Goal: Book appointment/travel/reservation

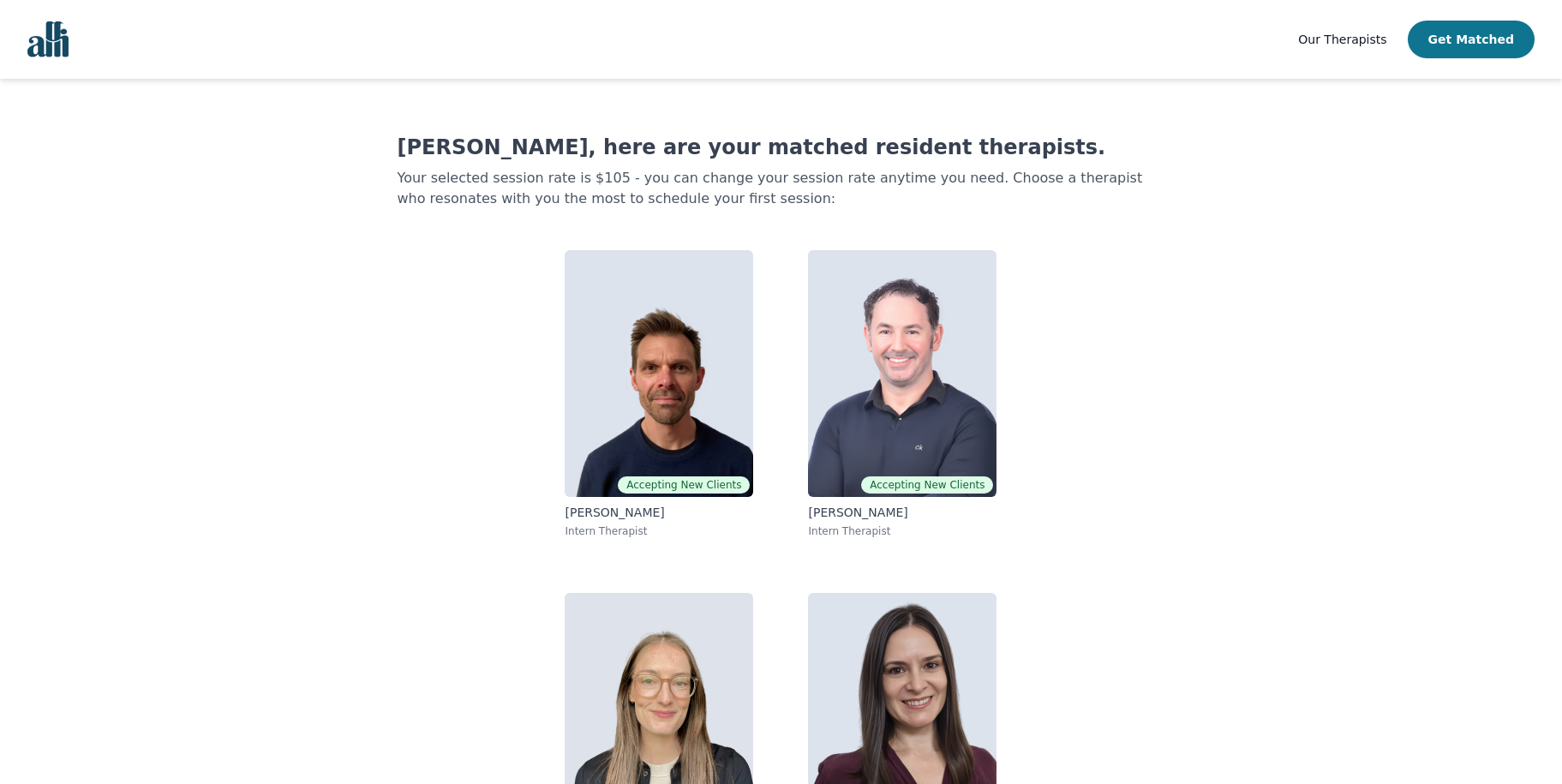
click at [1473, 35] on button "Get Matched" at bounding box center [1471, 40] width 127 height 38
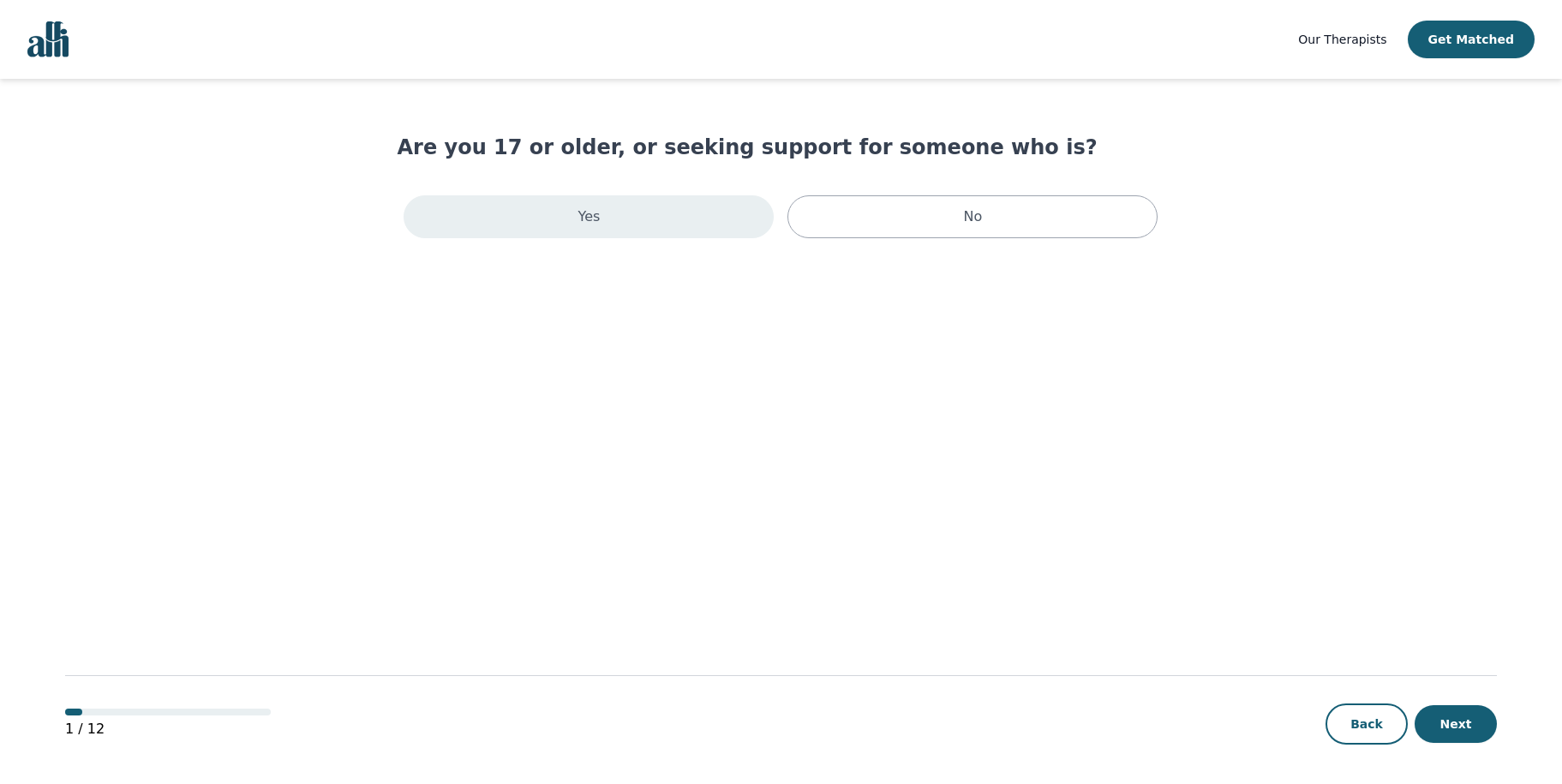
click at [601, 213] on div "Yes" at bounding box center [588, 217] width 370 height 43
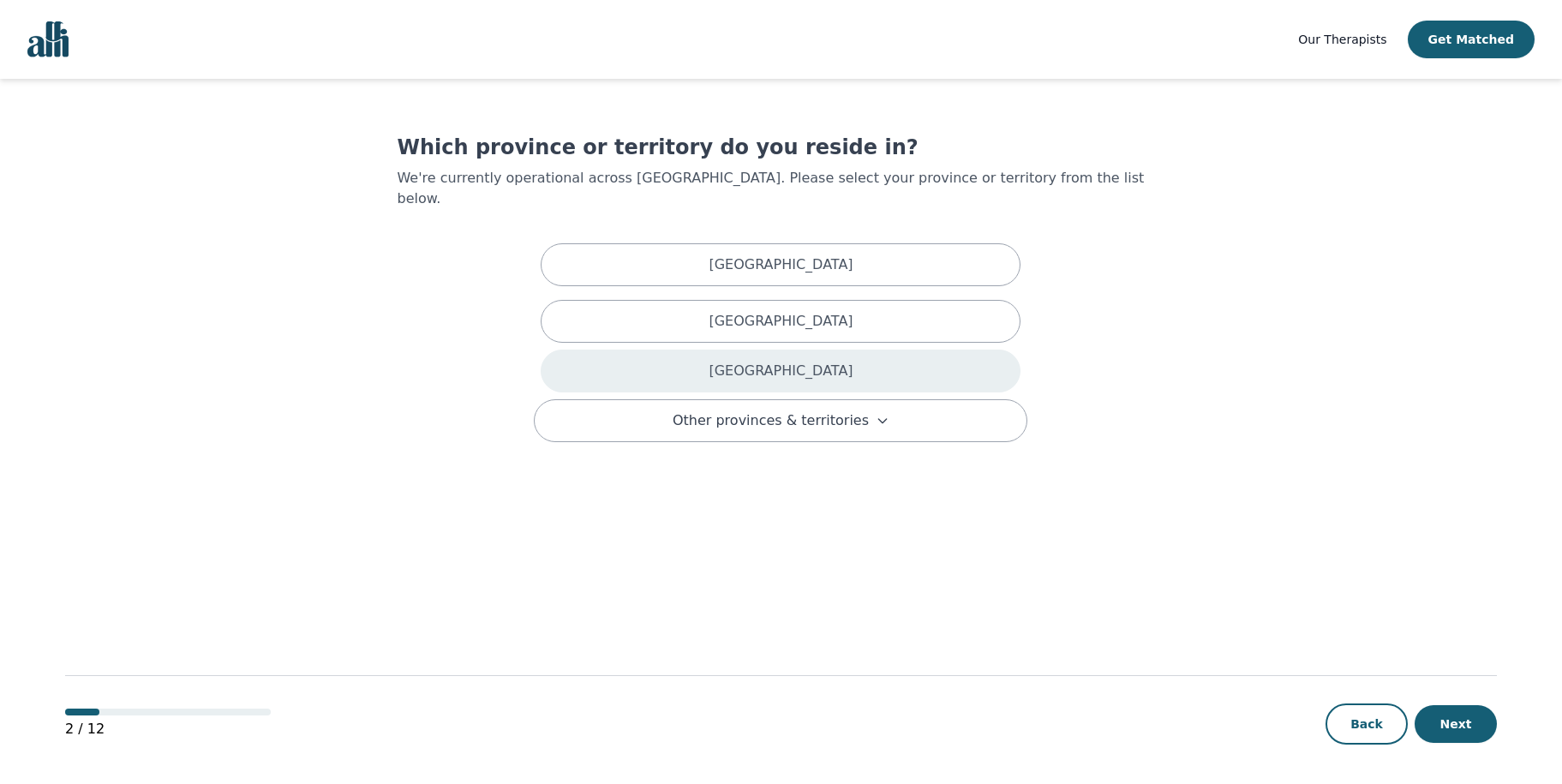
click at [738, 352] on div "[GEOGRAPHIC_DATA]" at bounding box center [781, 371] width 479 height 43
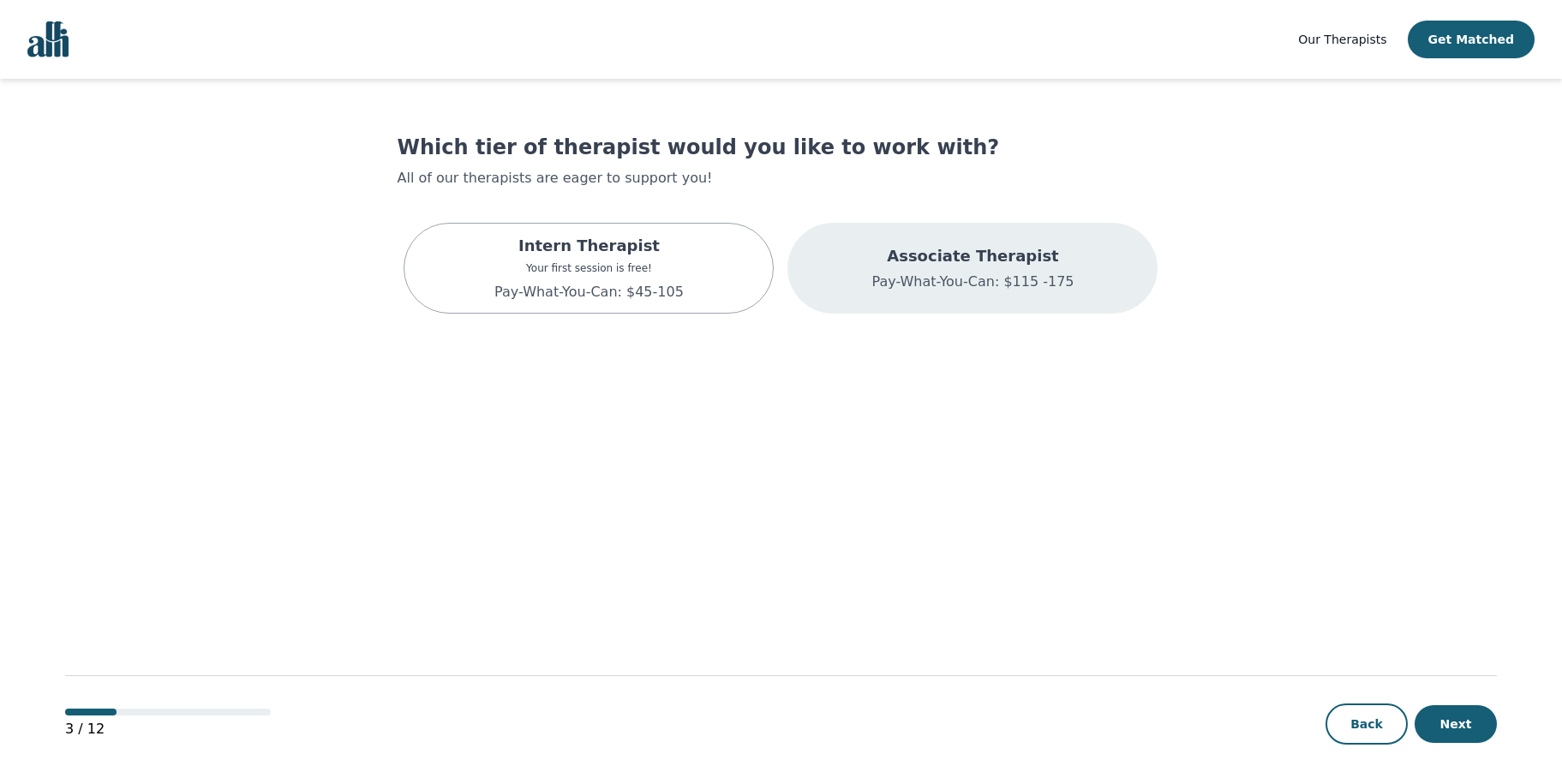
click at [950, 259] on p "Associate Therapist" at bounding box center [973, 256] width 202 height 24
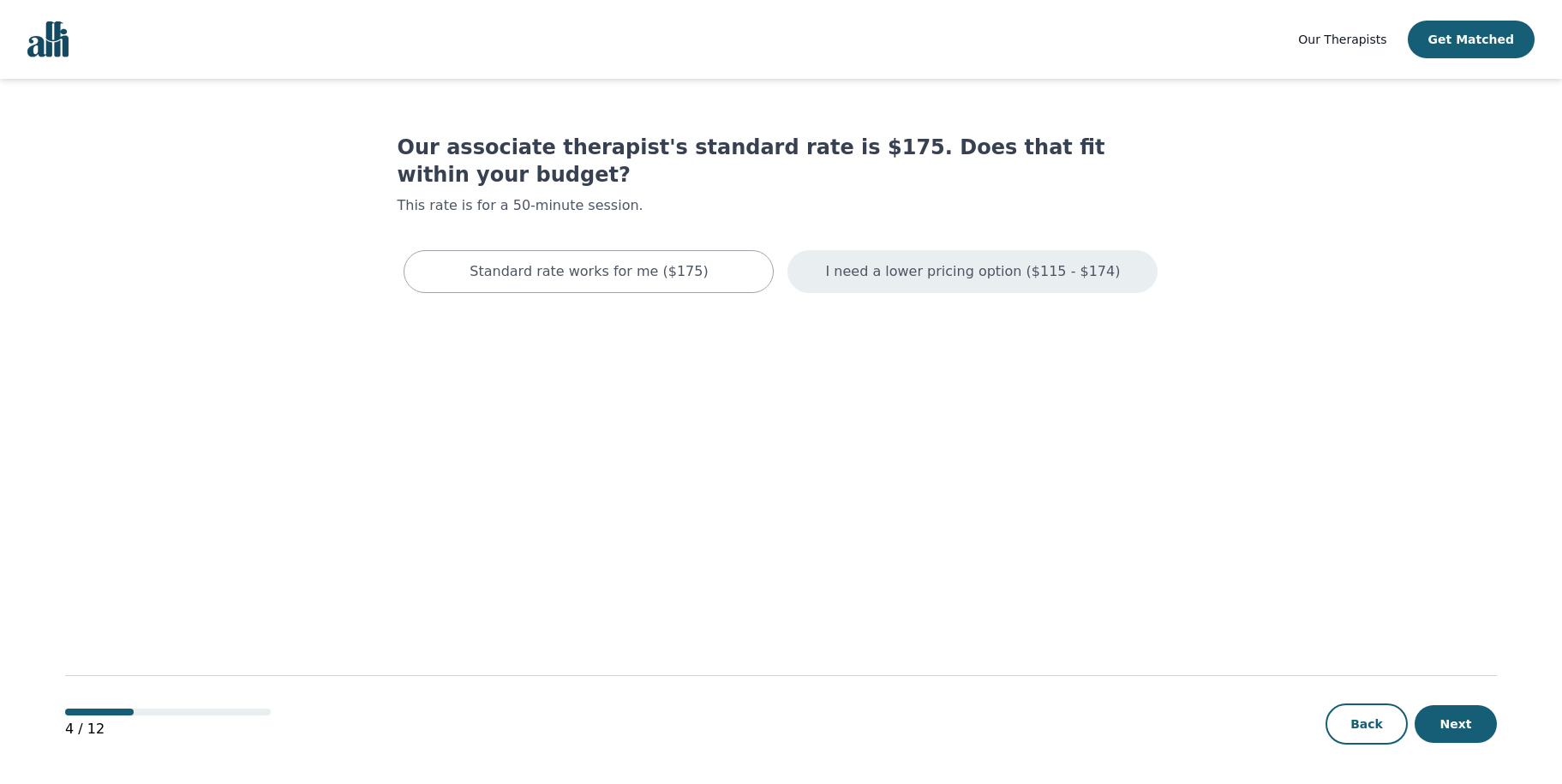
click at [1001, 261] on p "I need a lower pricing option ($115 - $174)" at bounding box center [973, 272] width 295 height 21
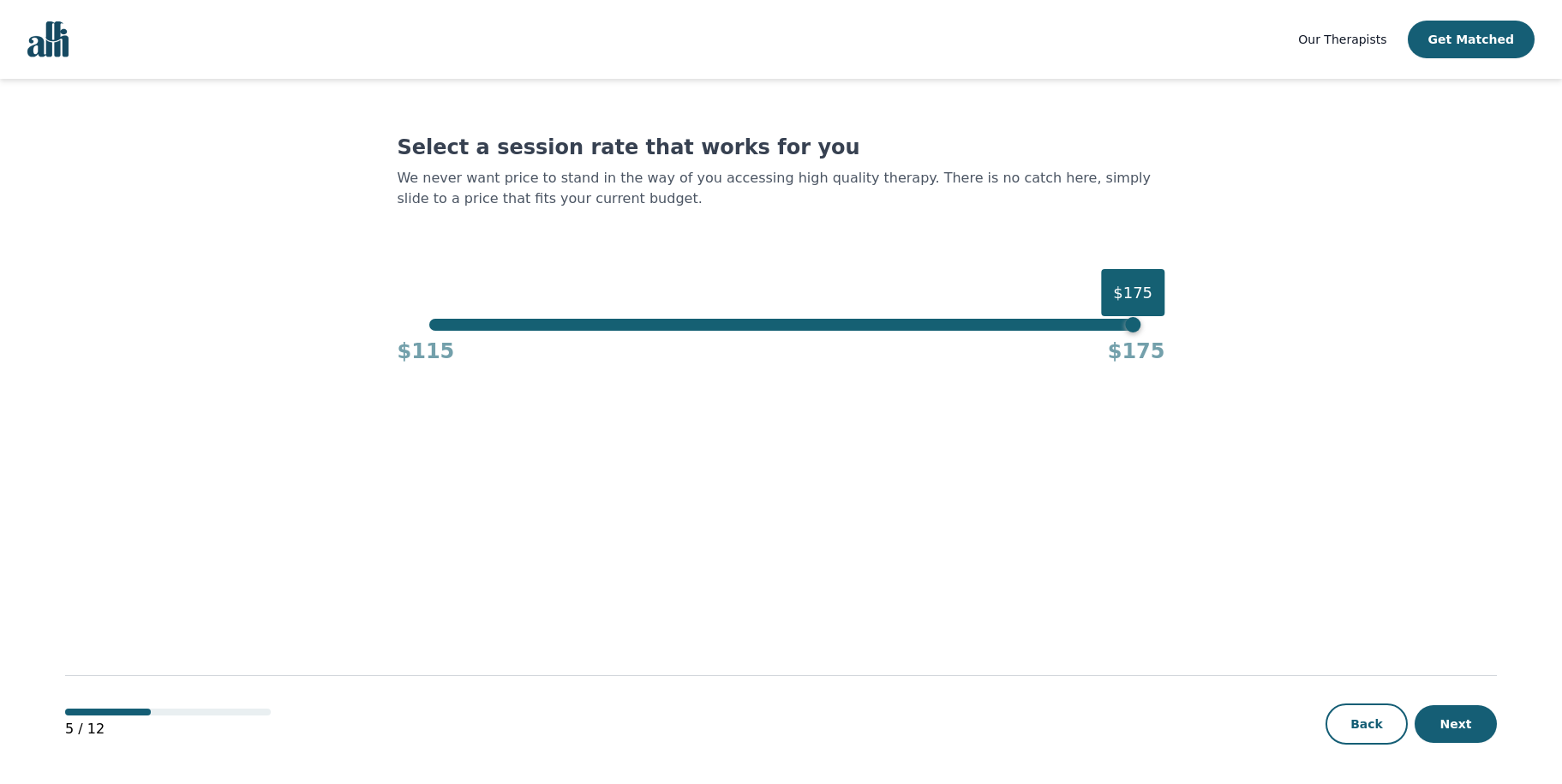
click at [873, 325] on div "$175" at bounding box center [781, 325] width 704 height 12
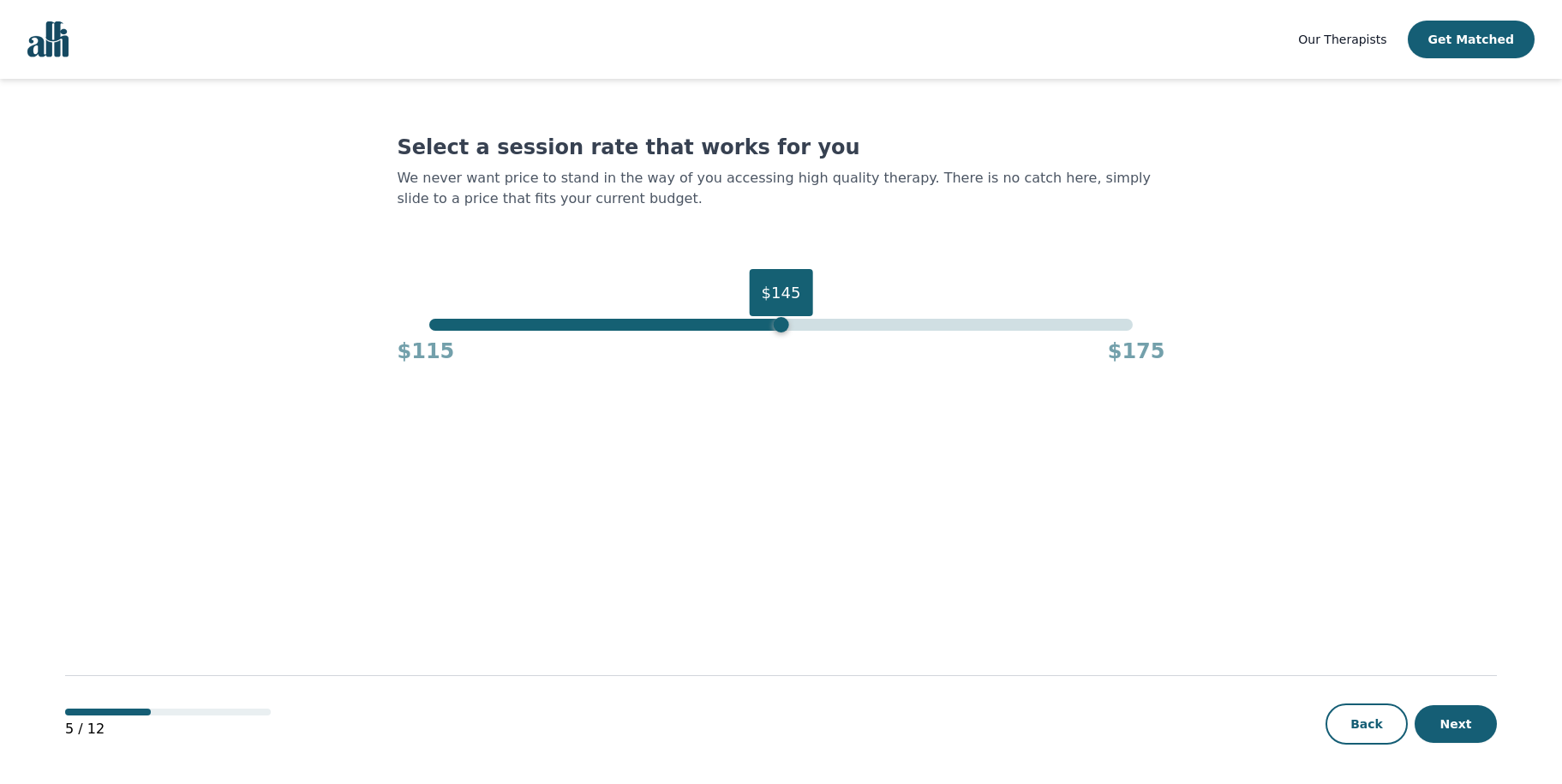
drag, startPoint x: 877, startPoint y: 331, endPoint x: 781, endPoint y: 330, distance: 96.0
click at [781, 330] on div "$145" at bounding box center [781, 325] width 16 height 16
click at [1443, 719] on button "Next" at bounding box center [1456, 724] width 82 height 38
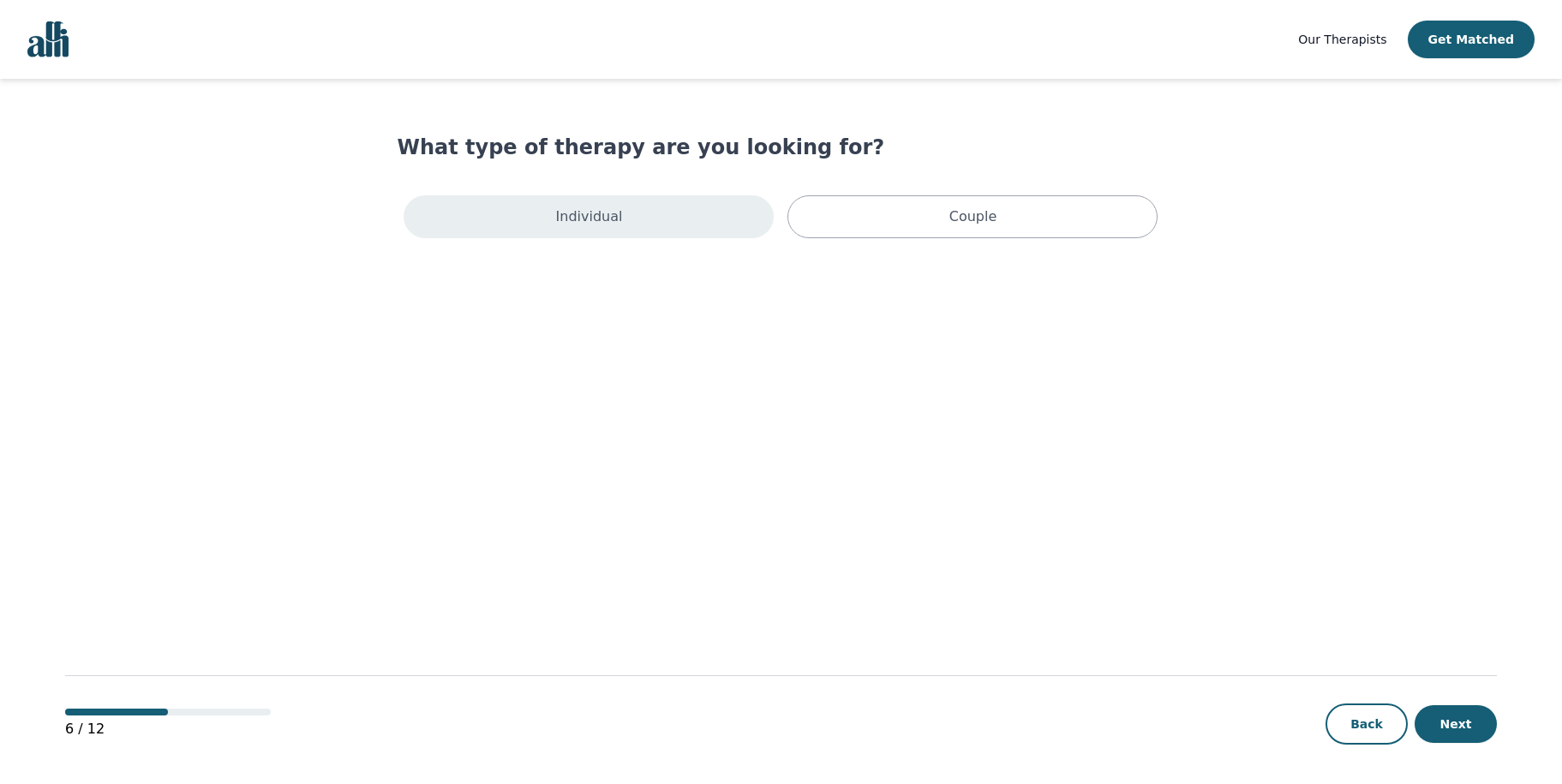
click at [644, 231] on div "Individual" at bounding box center [588, 217] width 370 height 43
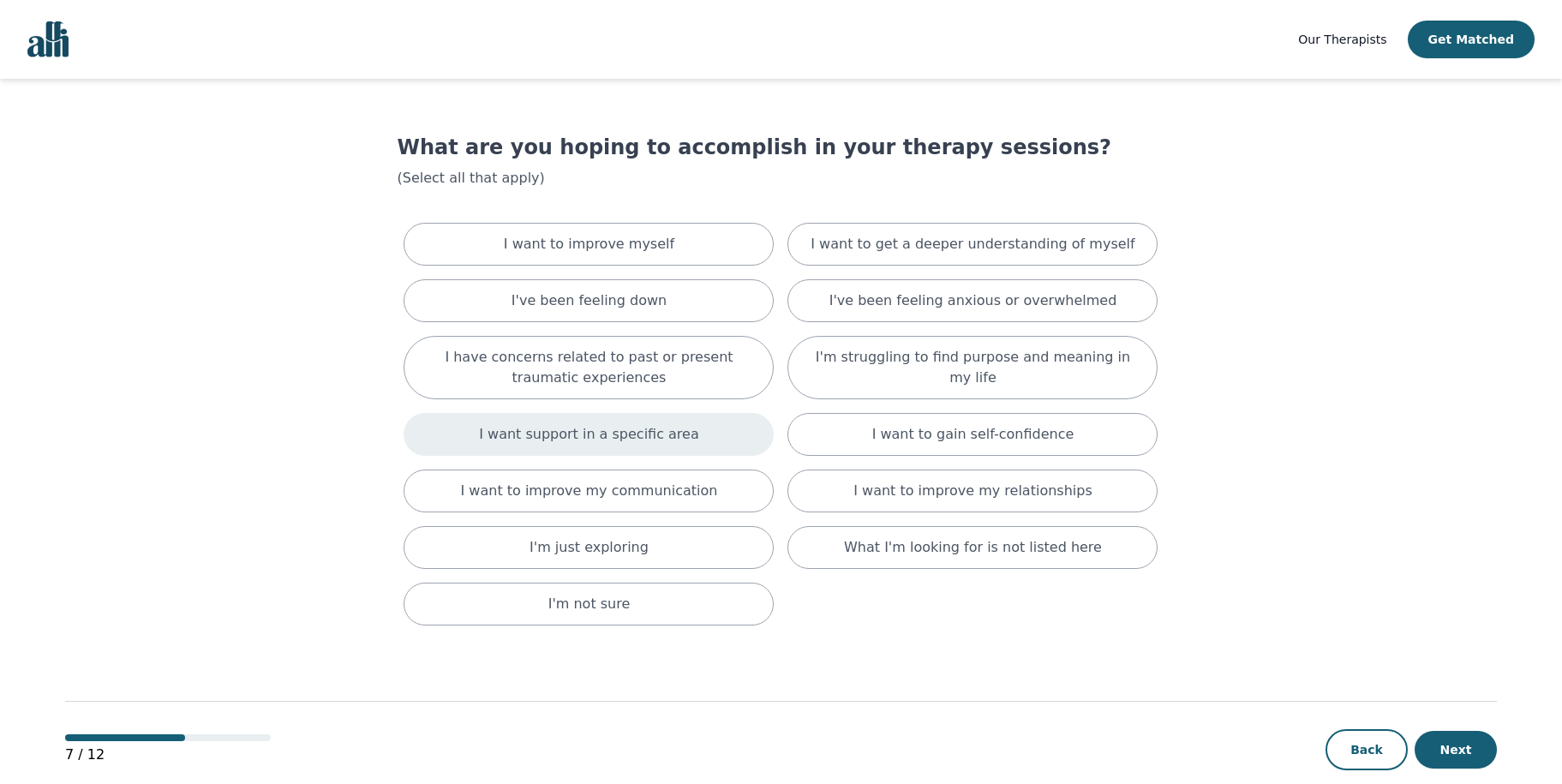
click at [687, 427] on div "I want support in a specific area" at bounding box center [588, 434] width 370 height 43
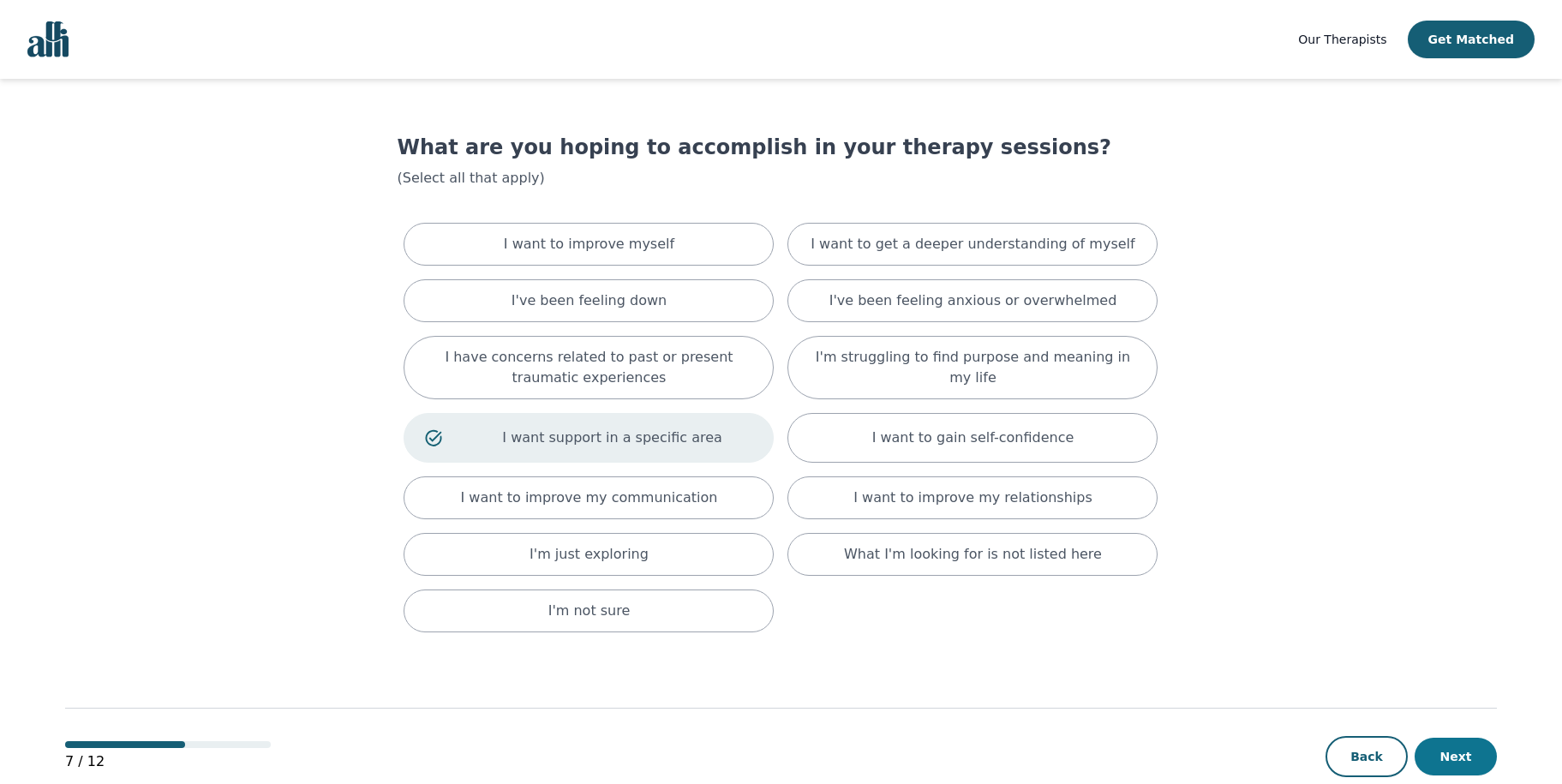
click at [1455, 743] on button "Next" at bounding box center [1456, 756] width 82 height 38
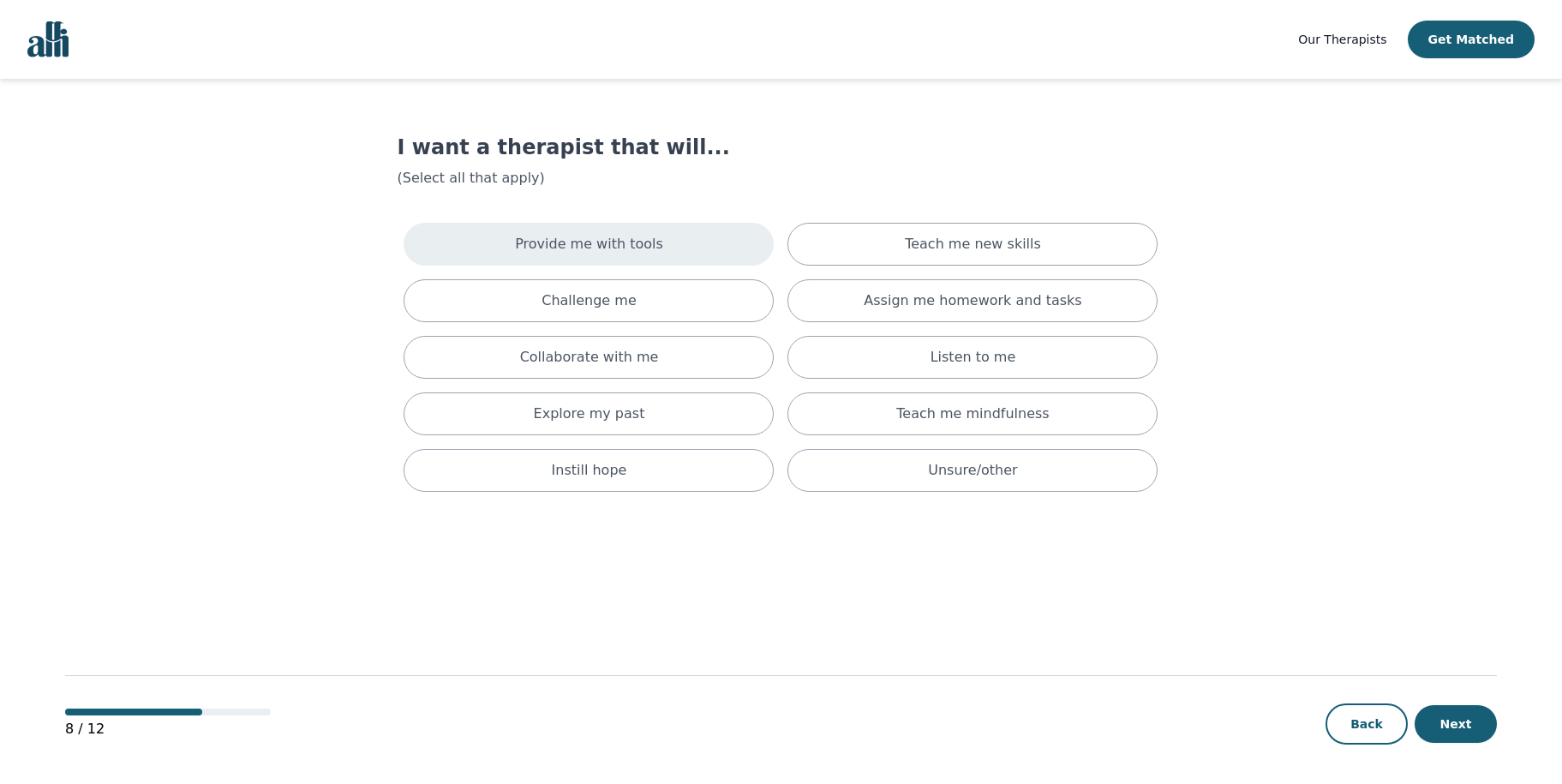
click at [628, 235] on p "Provide me with tools" at bounding box center [588, 244] width 148 height 21
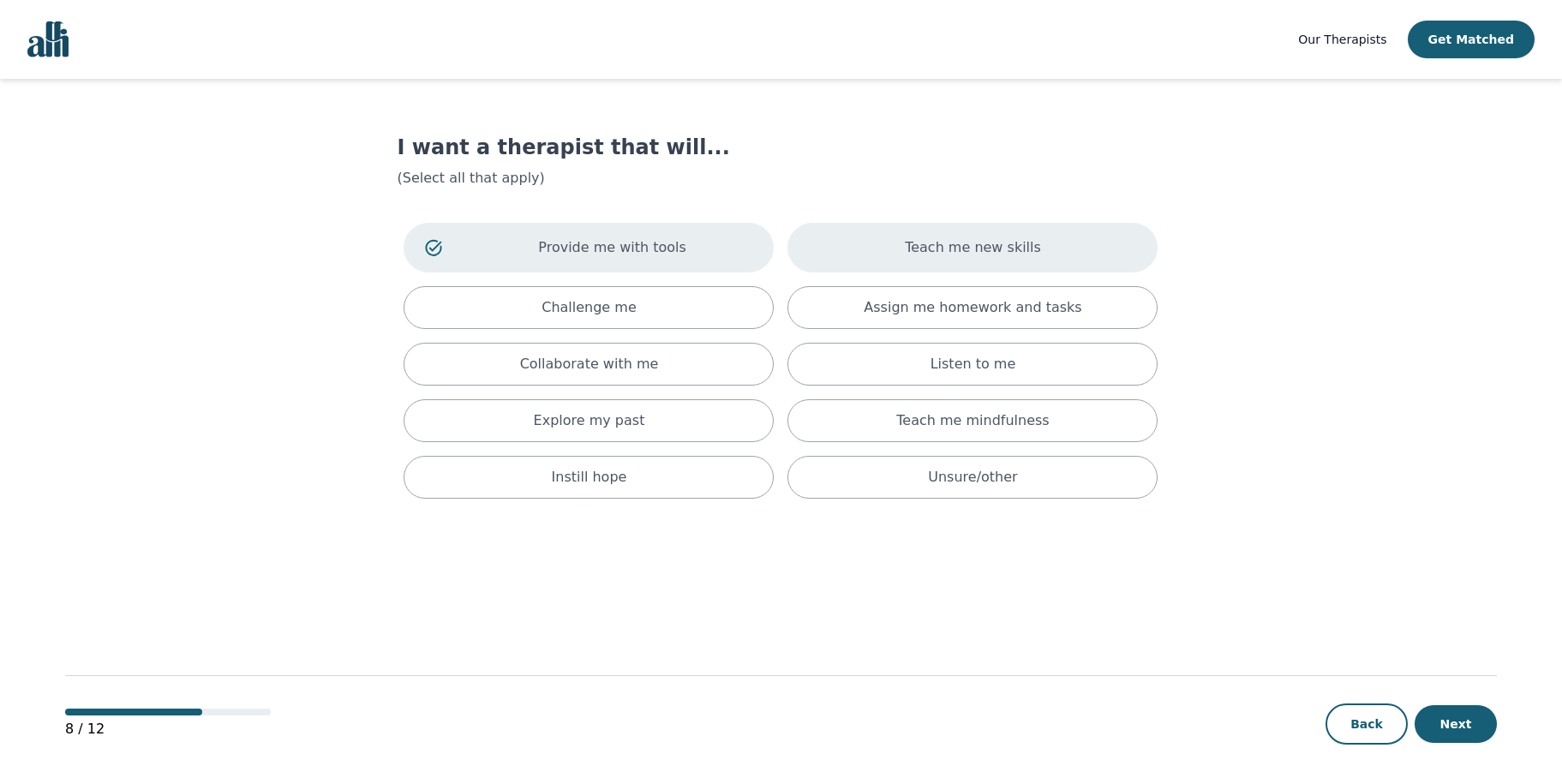
click at [920, 254] on p "Teach me new skills" at bounding box center [973, 247] width 136 height 21
click at [1443, 739] on button "Next" at bounding box center [1456, 724] width 82 height 38
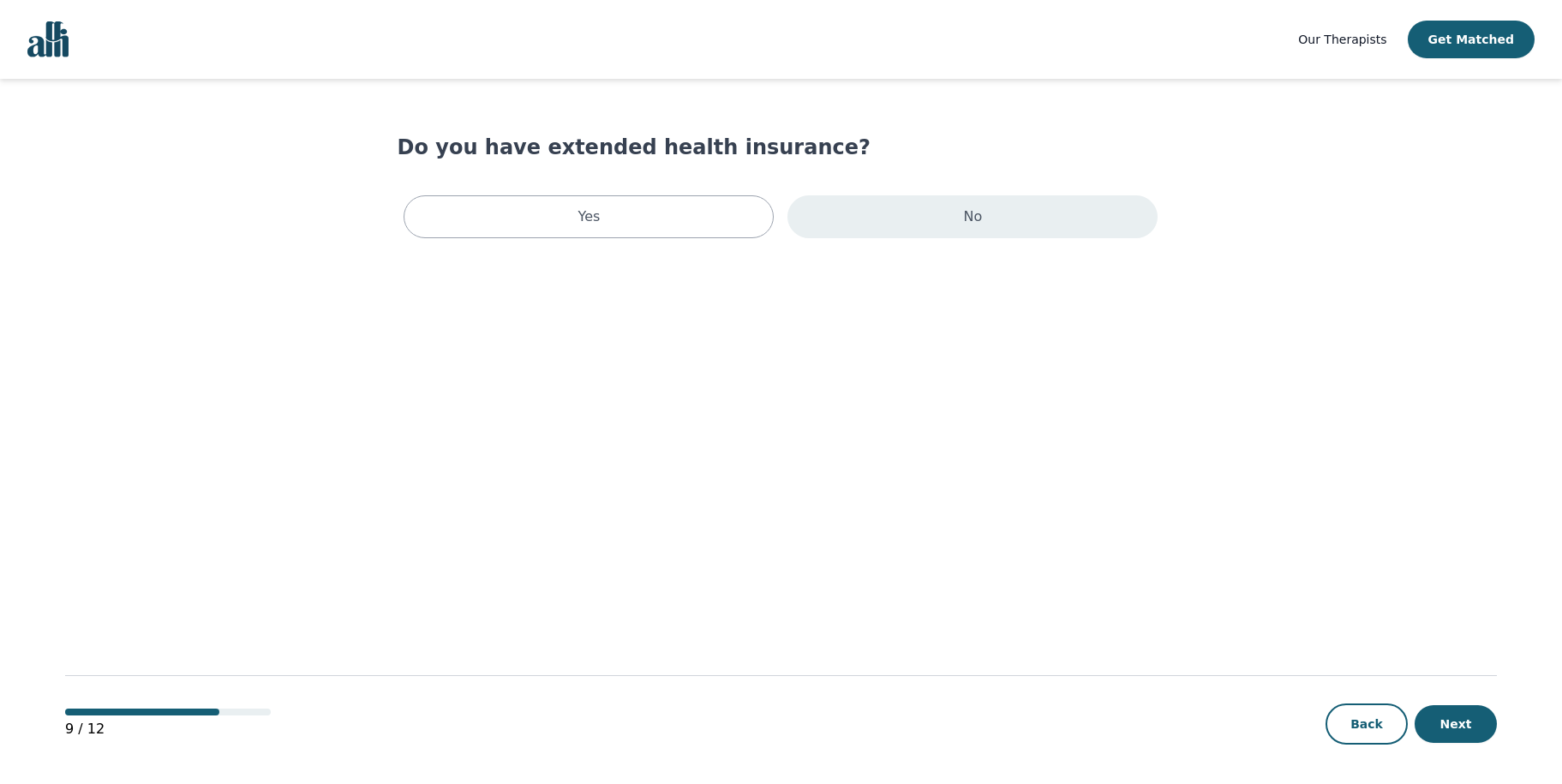
click at [923, 228] on div "No" at bounding box center [973, 217] width 370 height 43
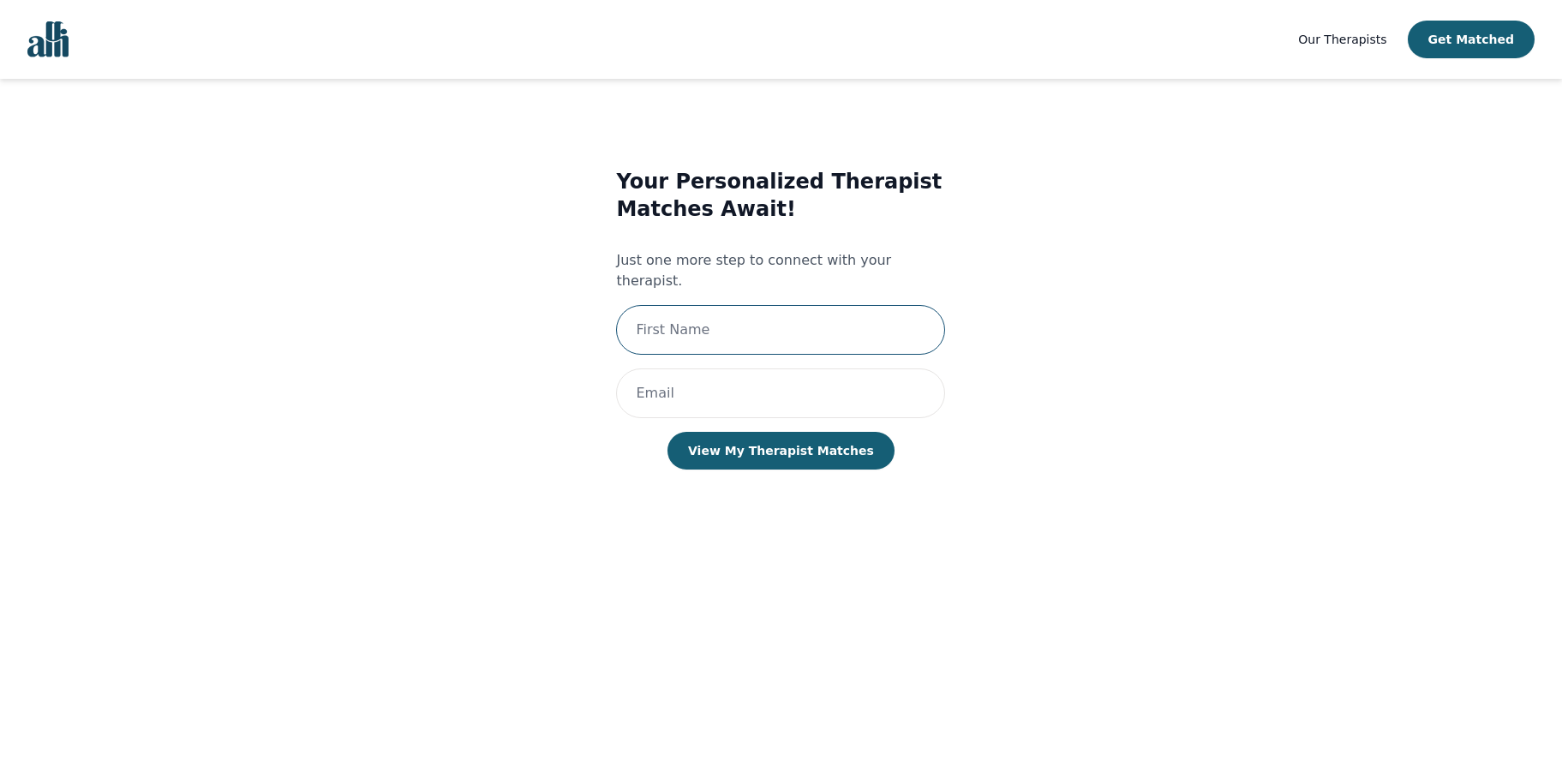
click at [717, 312] on input "text" at bounding box center [781, 329] width 329 height 49
type input "[PERSON_NAME]"
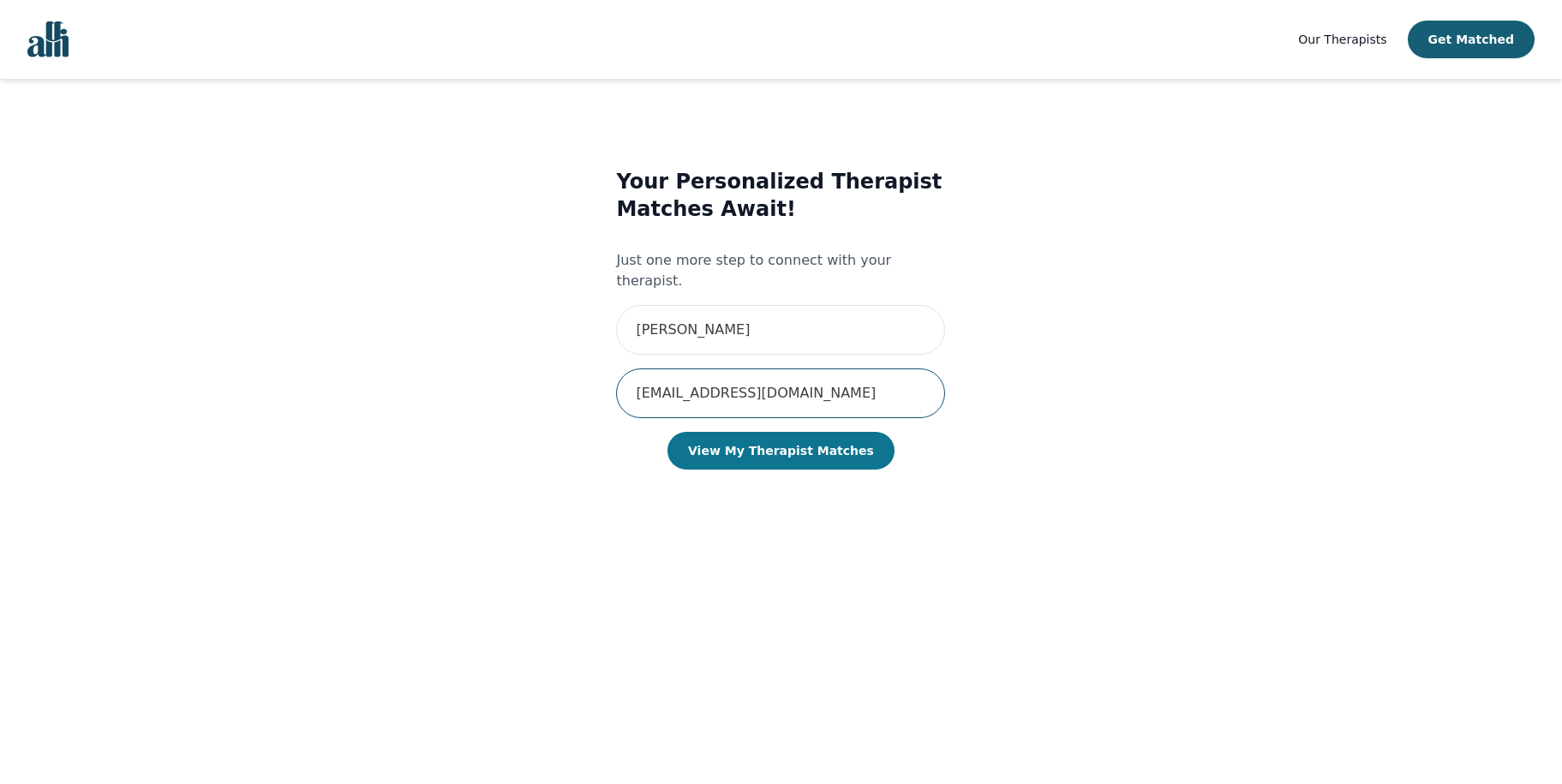
type input "[EMAIL_ADDRESS][DOMAIN_NAME]"
click at [790, 432] on button "View My Therapist Matches" at bounding box center [781, 451] width 227 height 38
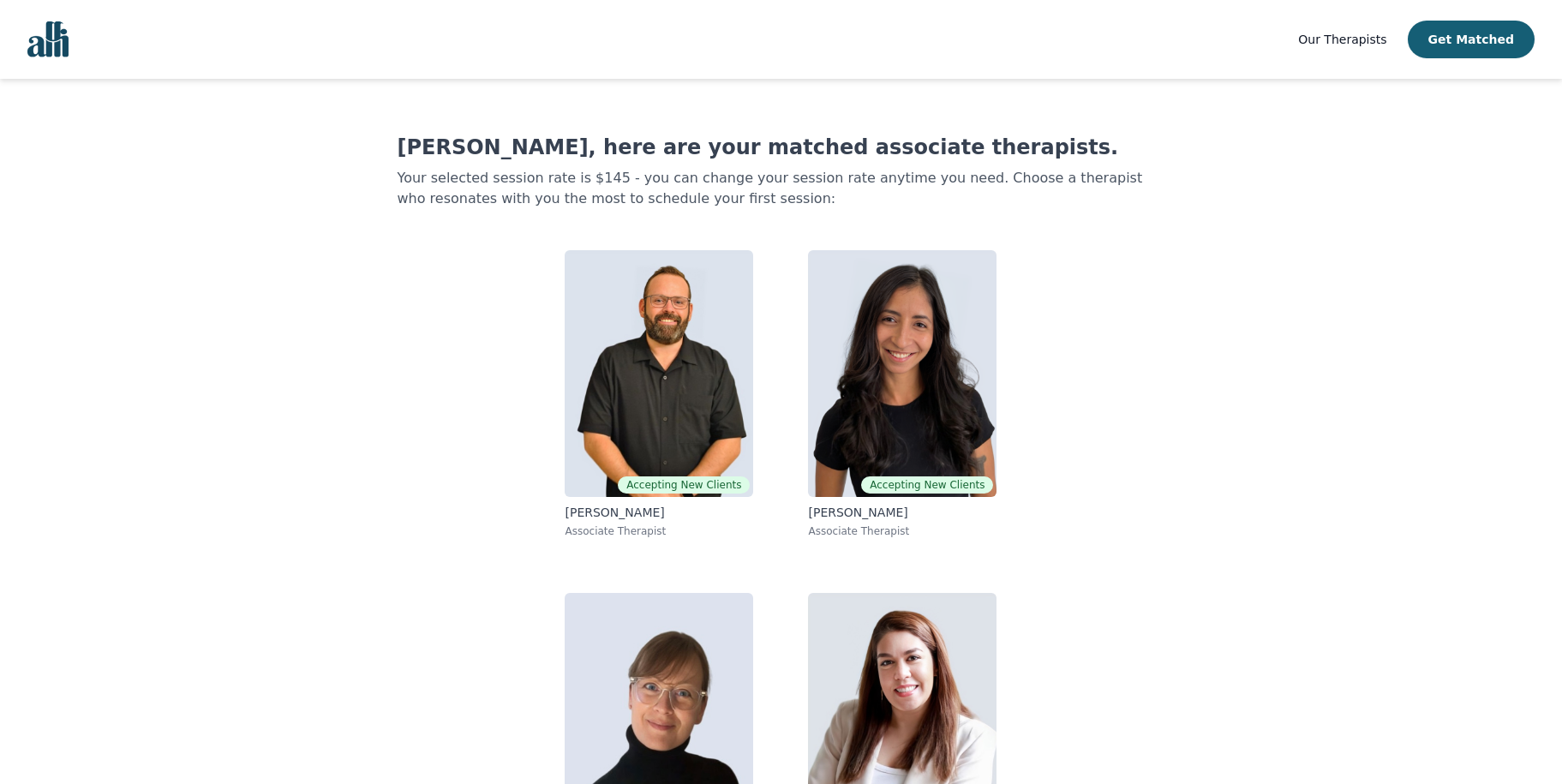
scroll to position [111, 0]
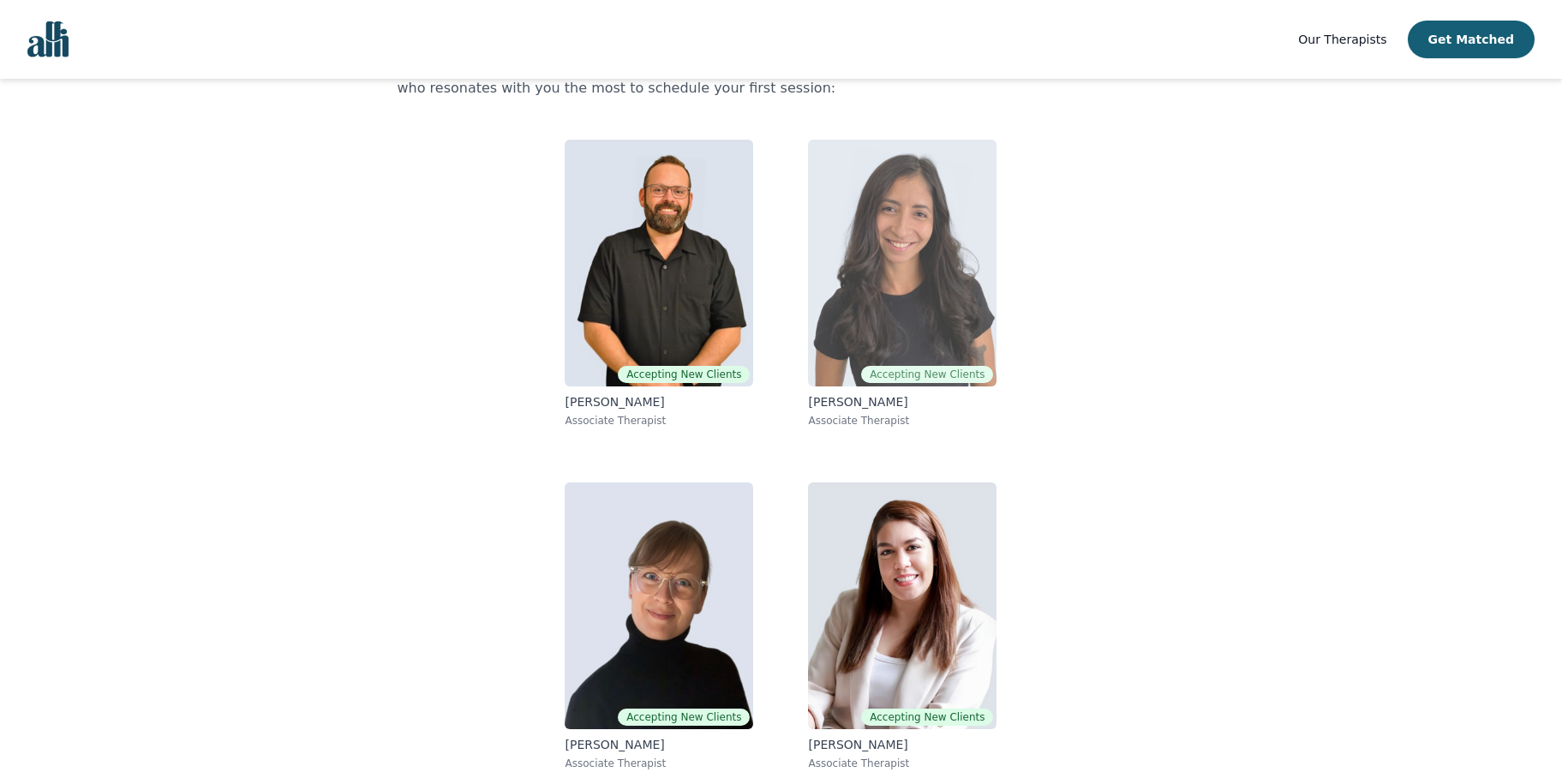
click at [963, 260] on img at bounding box center [903, 262] width 189 height 247
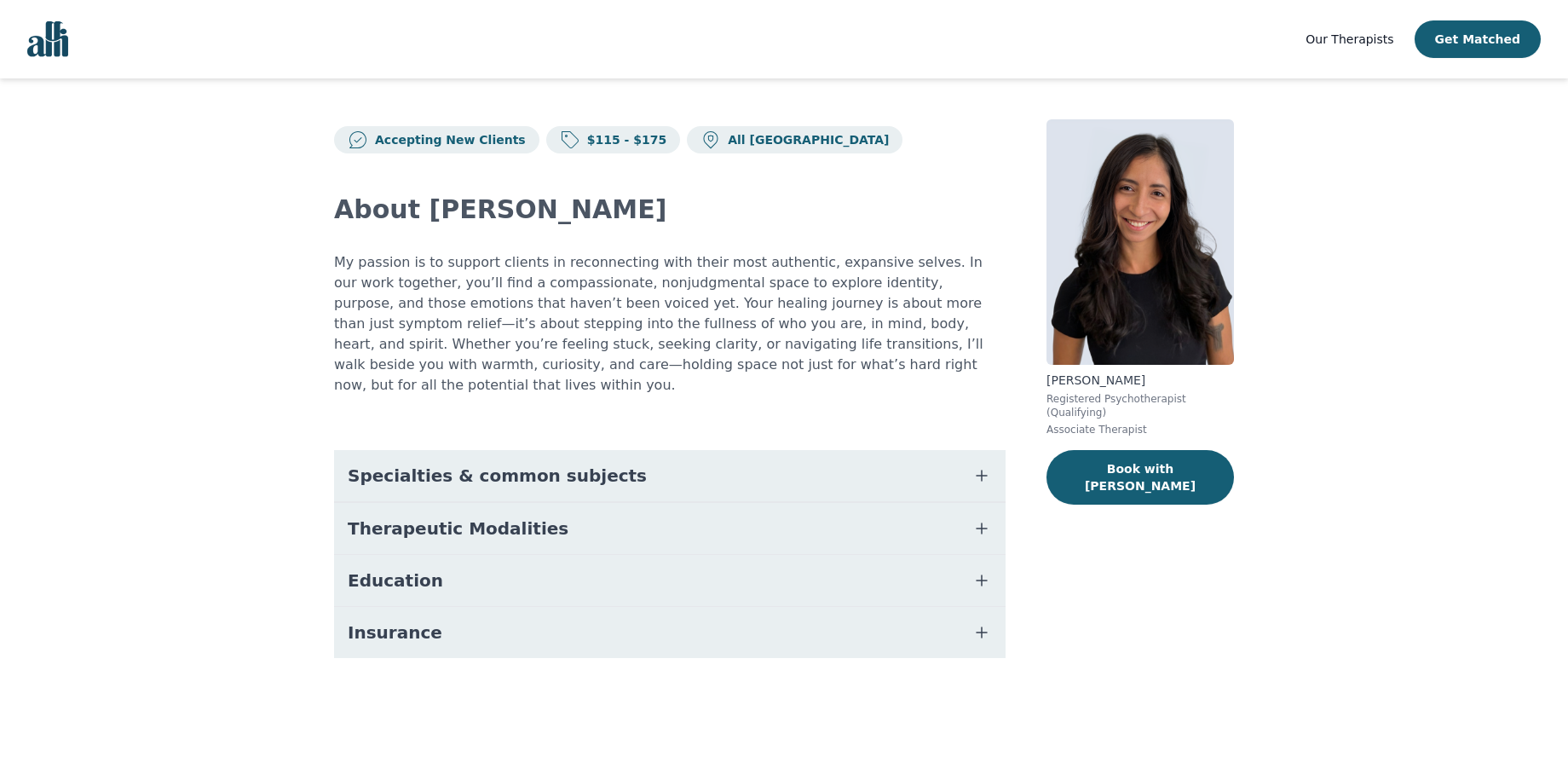
click at [968, 455] on button "Specialties & common subjects" at bounding box center [670, 475] width 671 height 51
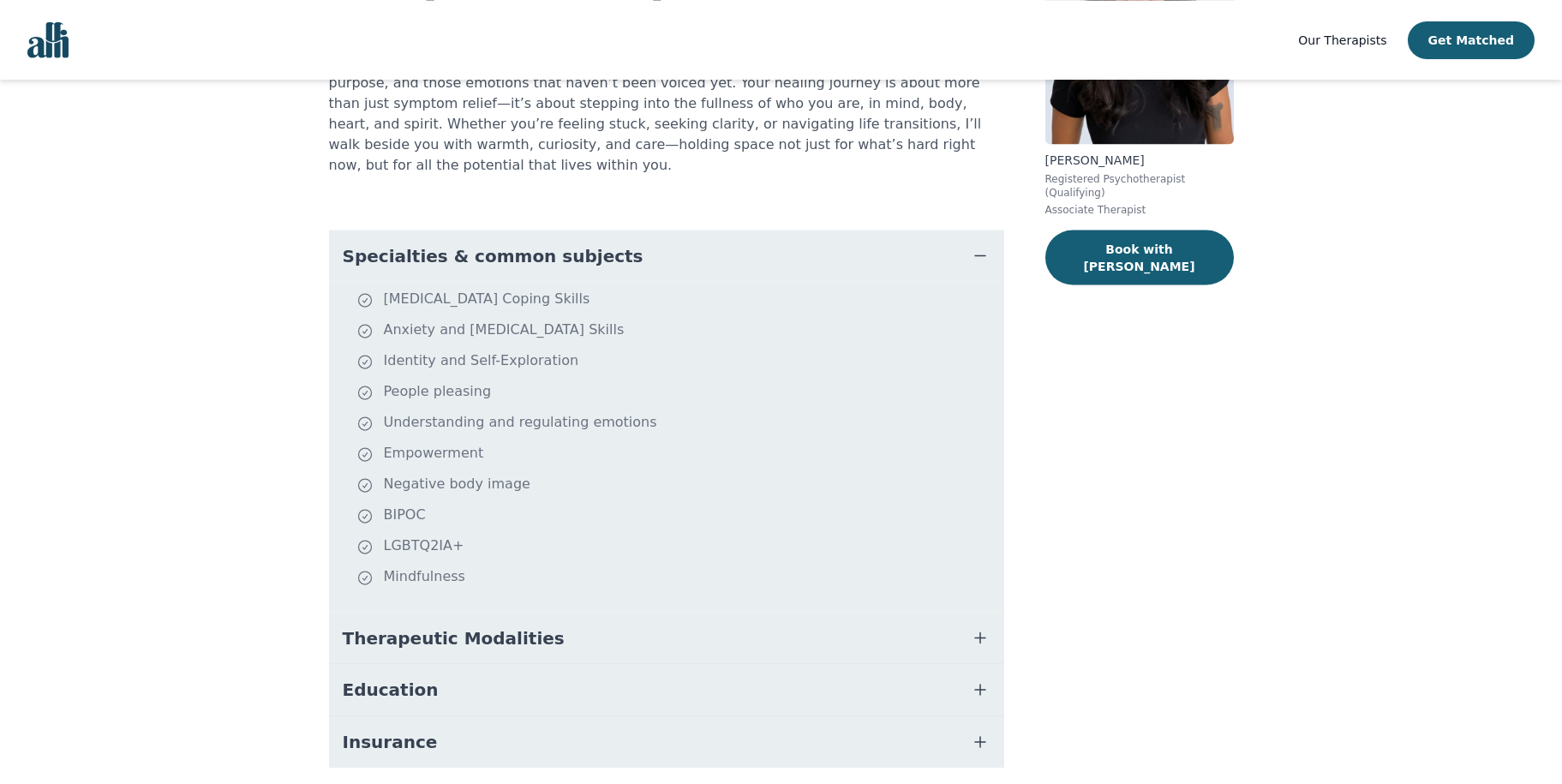
scroll to position [224, 0]
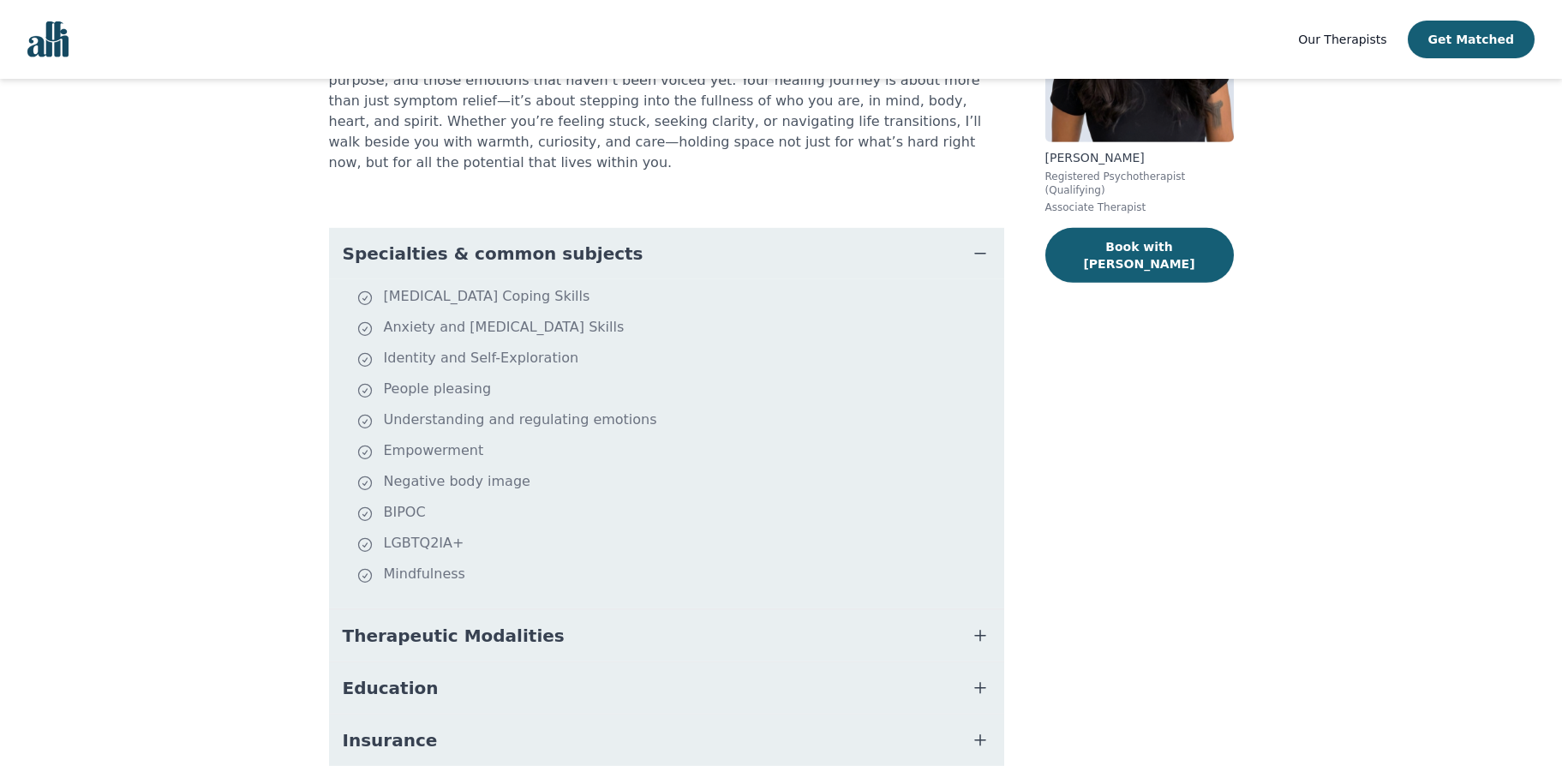
click at [666, 613] on button "Therapeutic Modalities" at bounding box center [666, 635] width 675 height 51
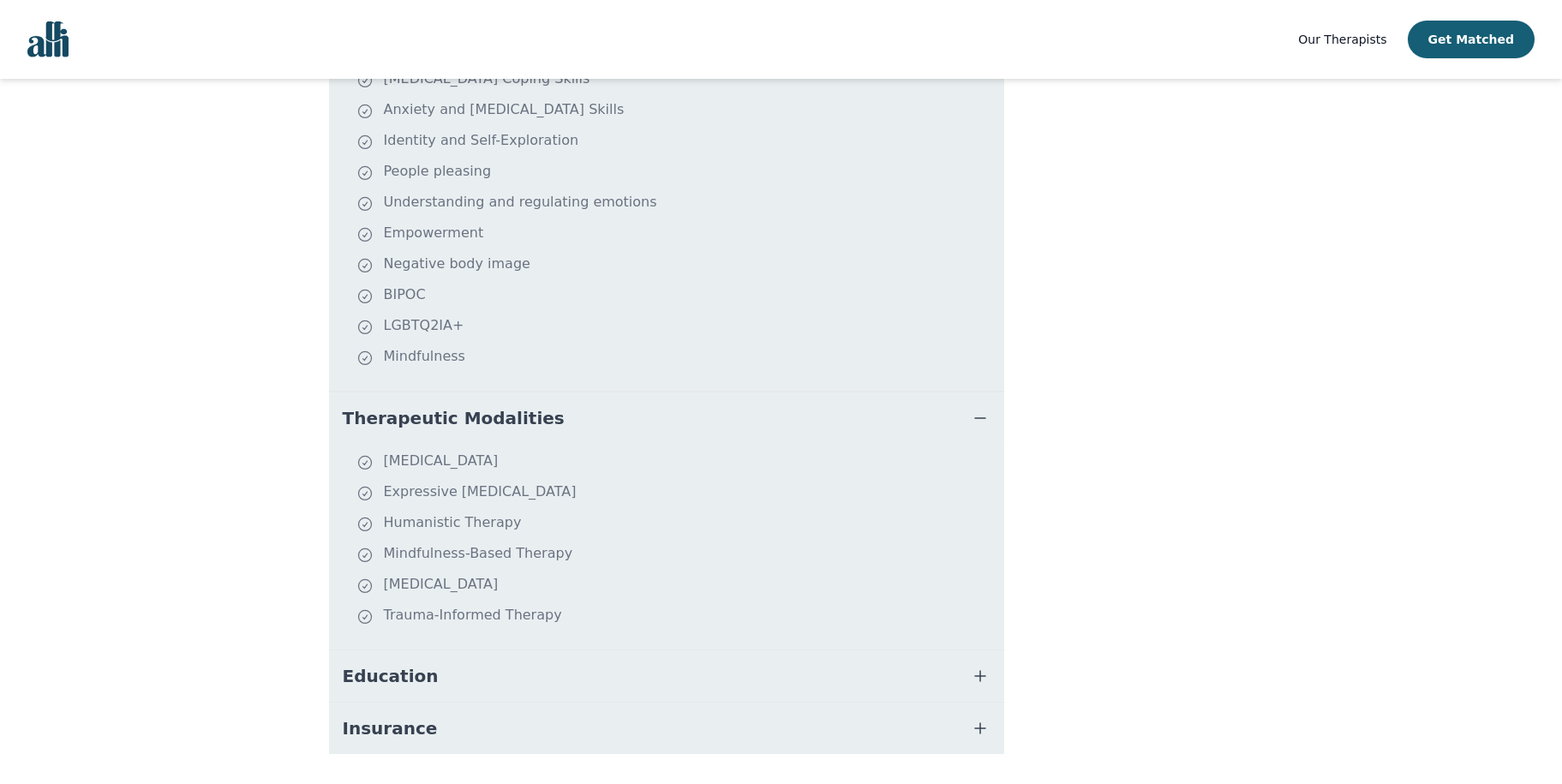
scroll to position [0, 0]
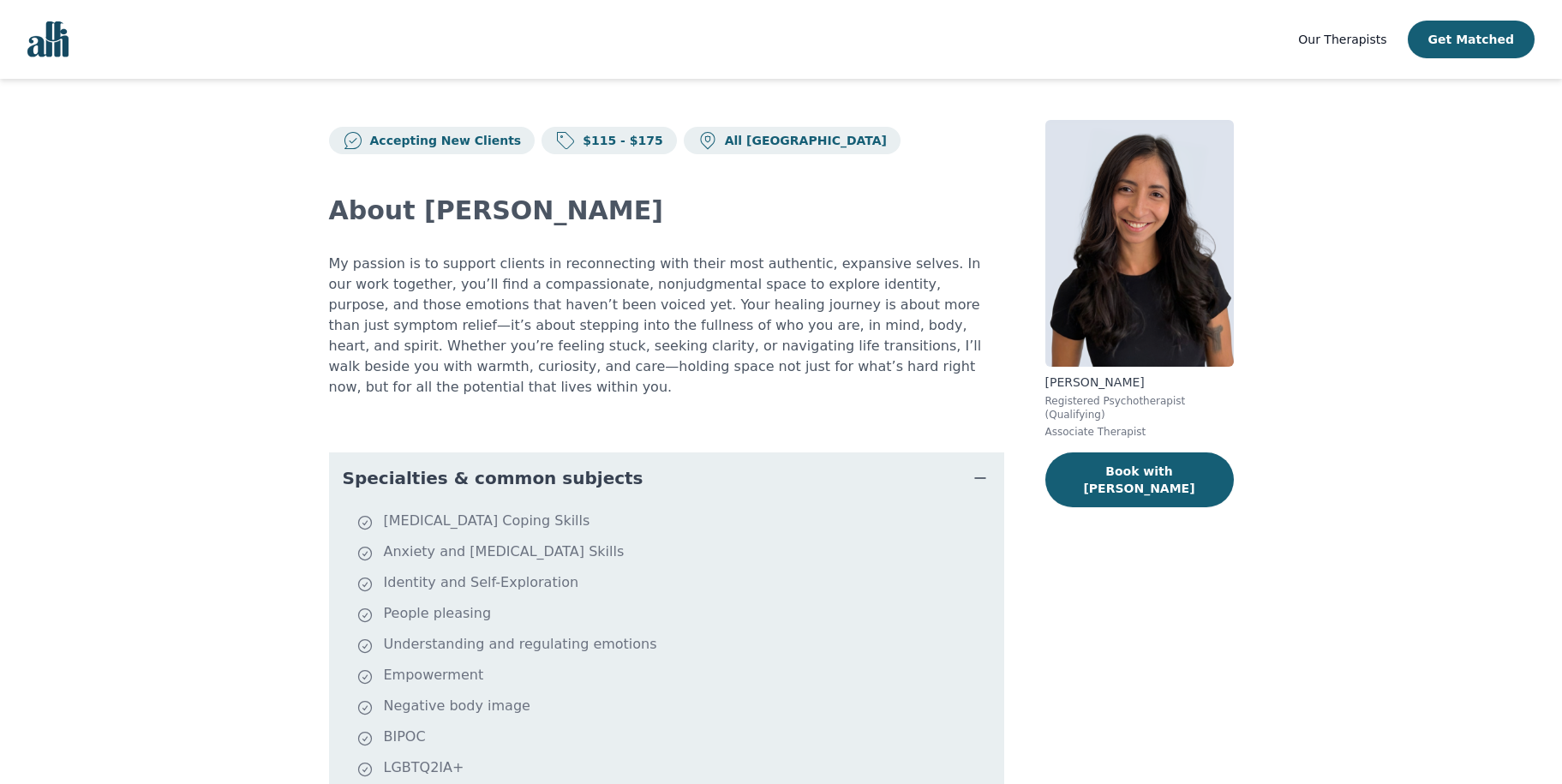
scroll to position [76, 0]
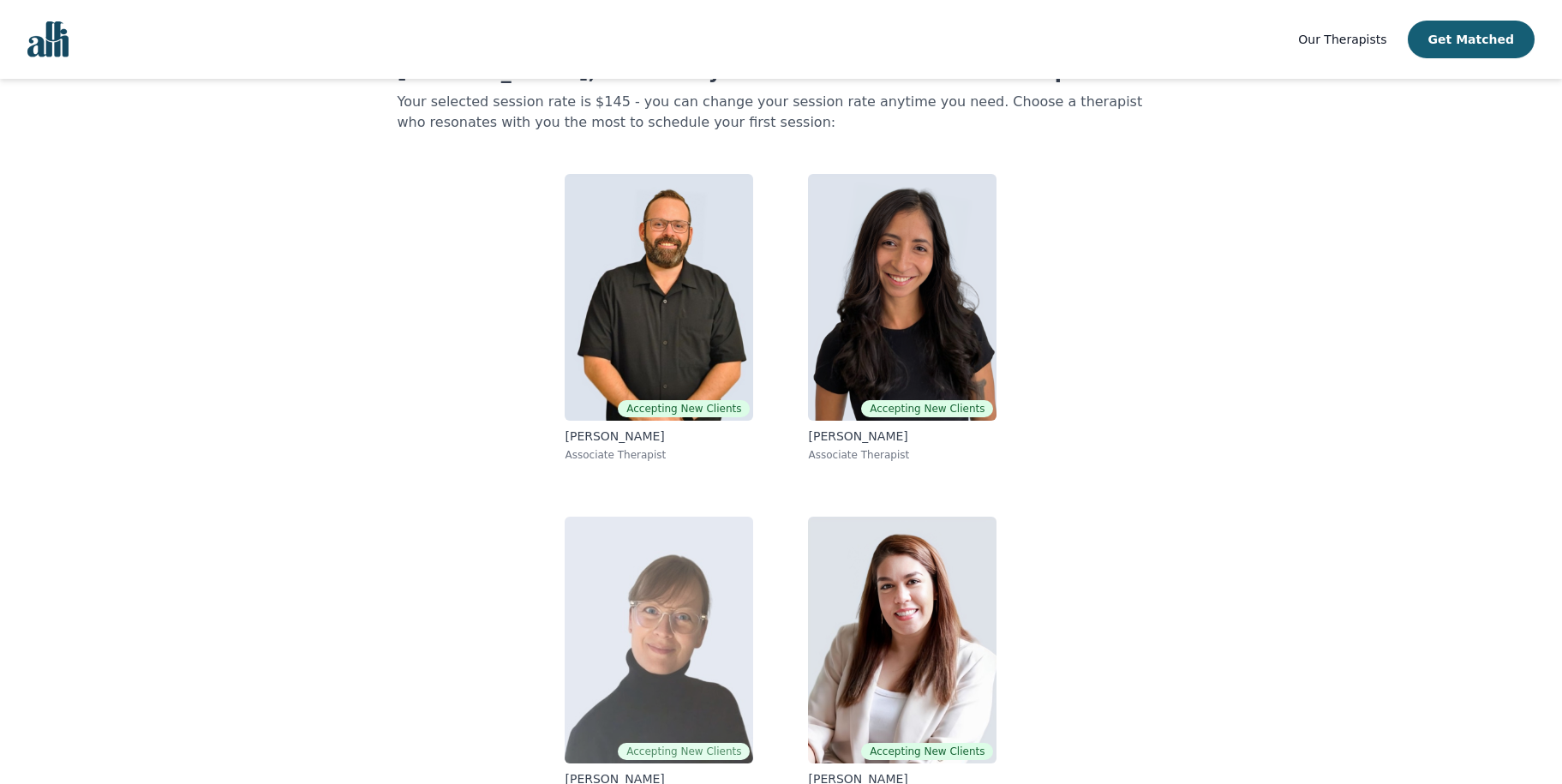
click at [689, 629] on img at bounding box center [659, 639] width 189 height 247
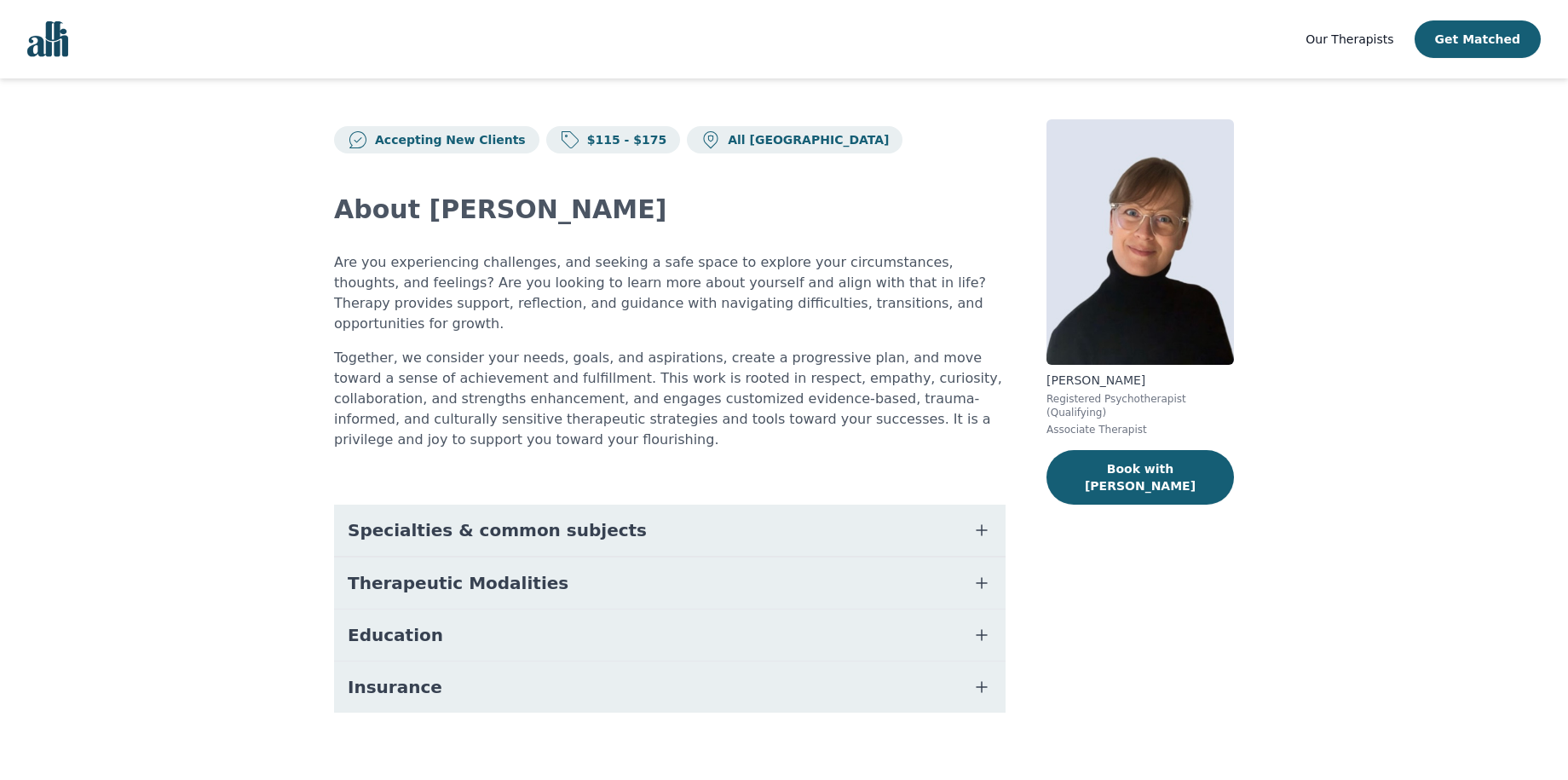
click at [414, 518] on span "Specialties & common subjects" at bounding box center [497, 530] width 299 height 24
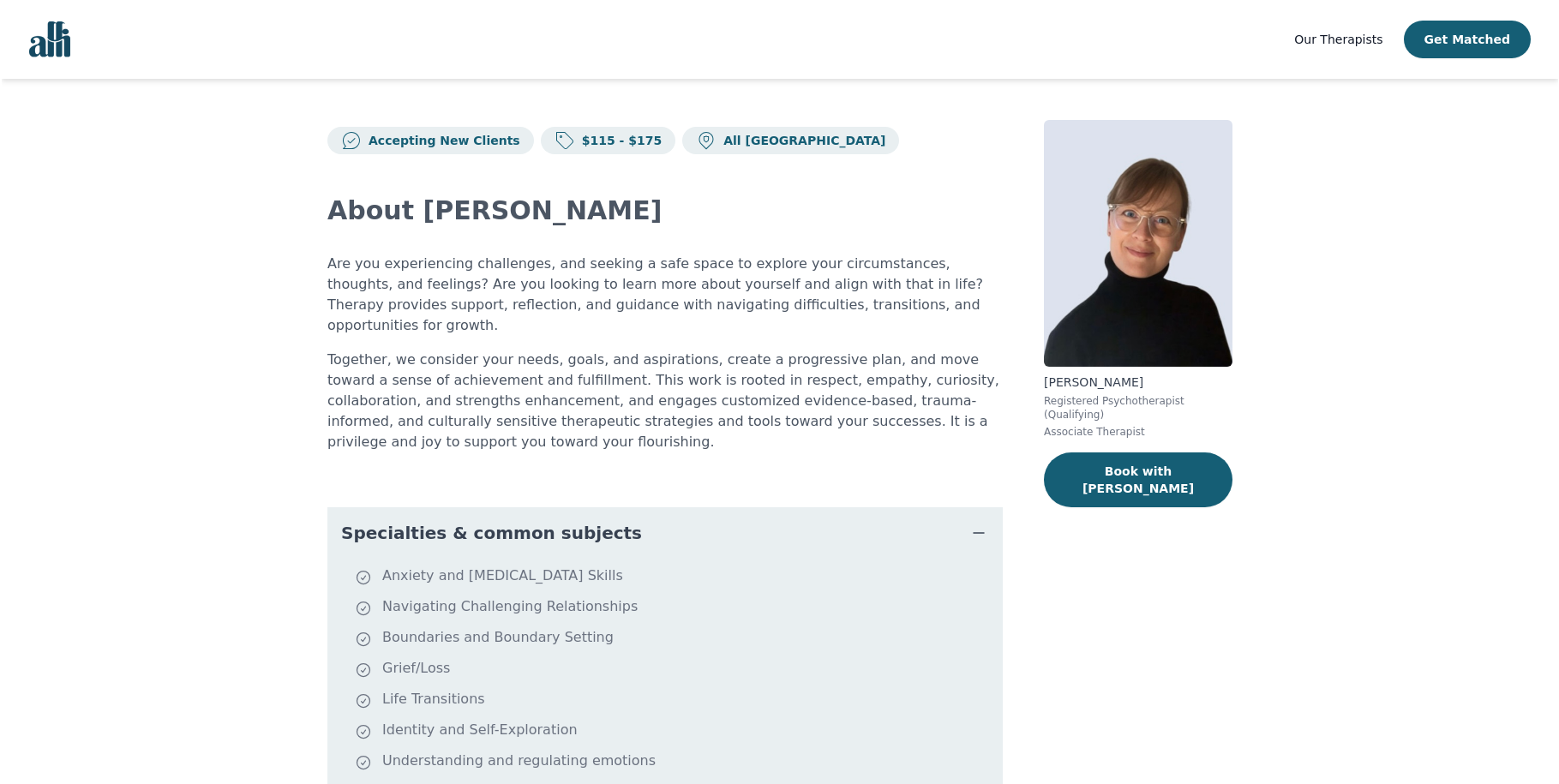
scroll to position [1, 0]
click at [1489, 37] on button "Get Matched" at bounding box center [1468, 40] width 127 height 38
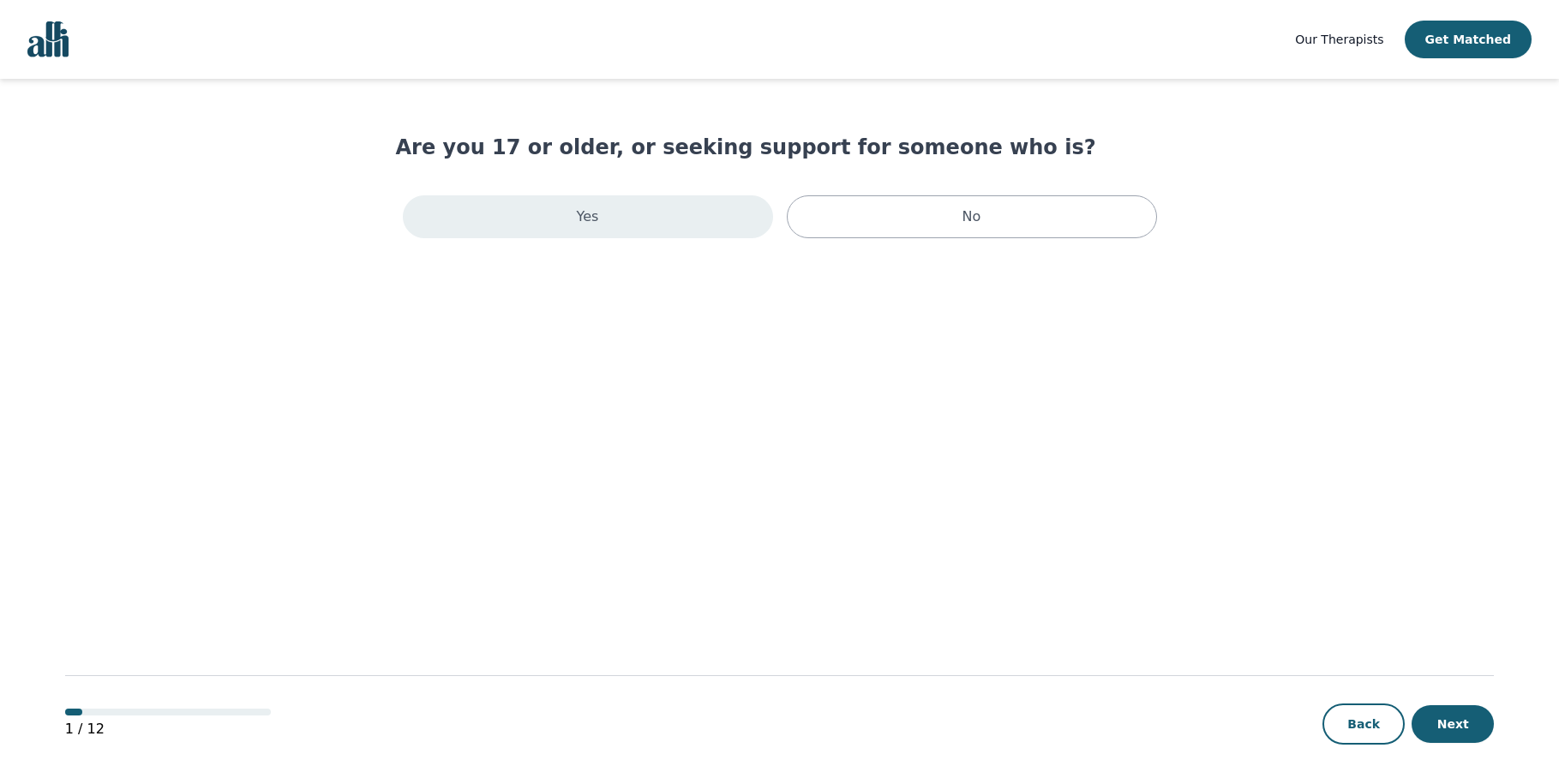
click at [612, 221] on div "Yes" at bounding box center [588, 217] width 370 height 43
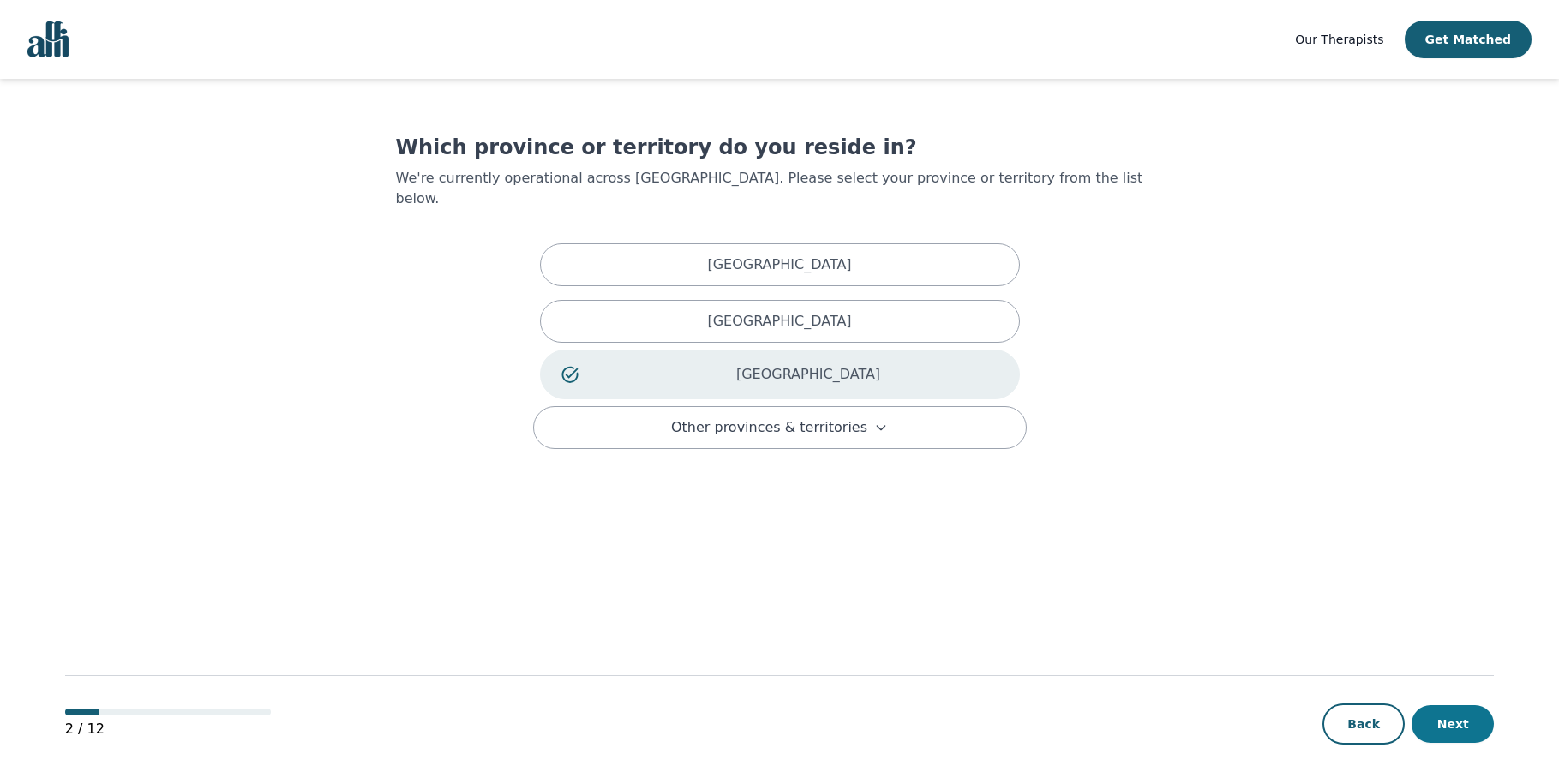
click at [1446, 717] on button "Next" at bounding box center [1453, 724] width 82 height 38
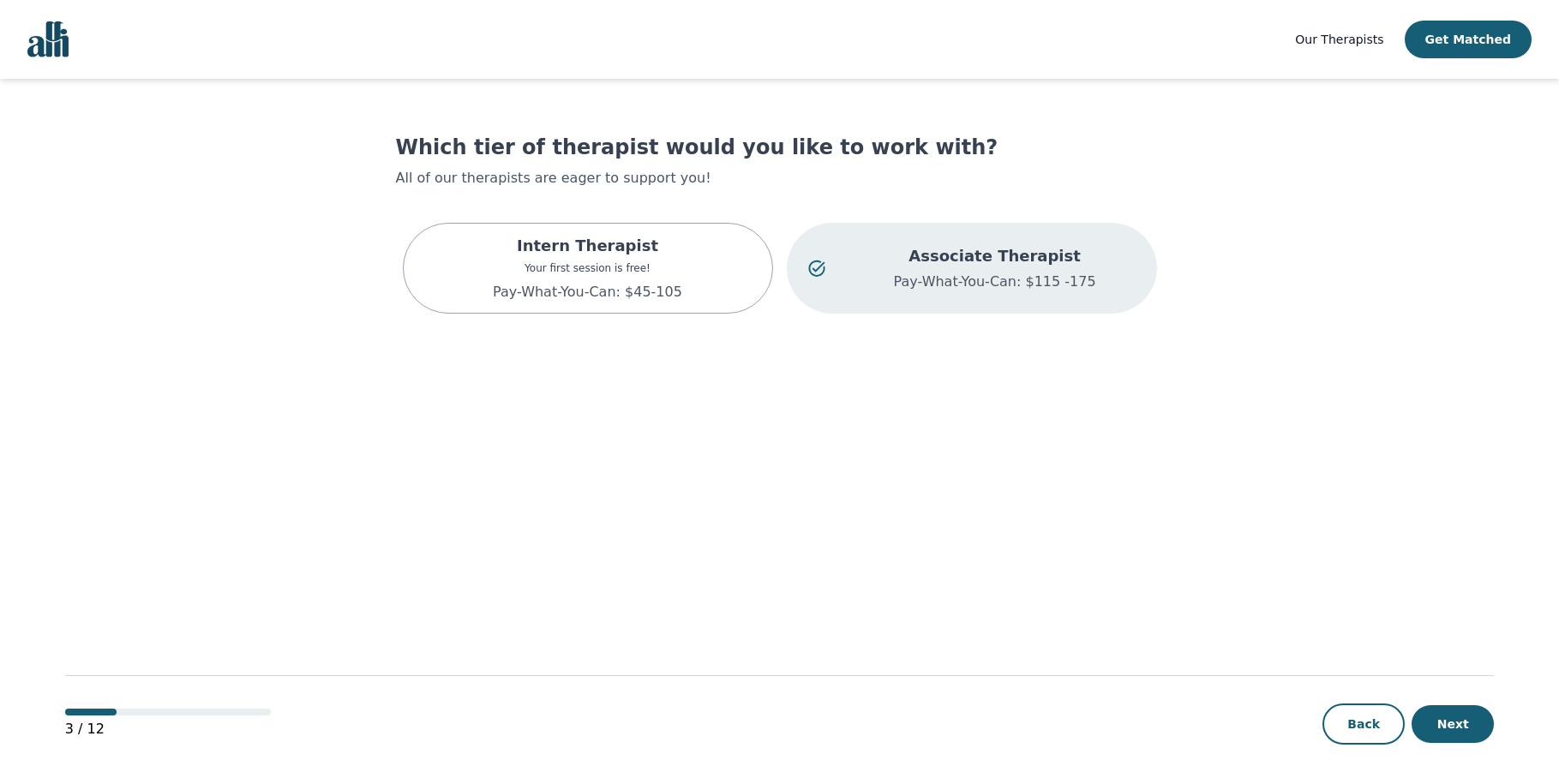
click at [1446, 717] on button "Next" at bounding box center [1453, 724] width 82 height 38
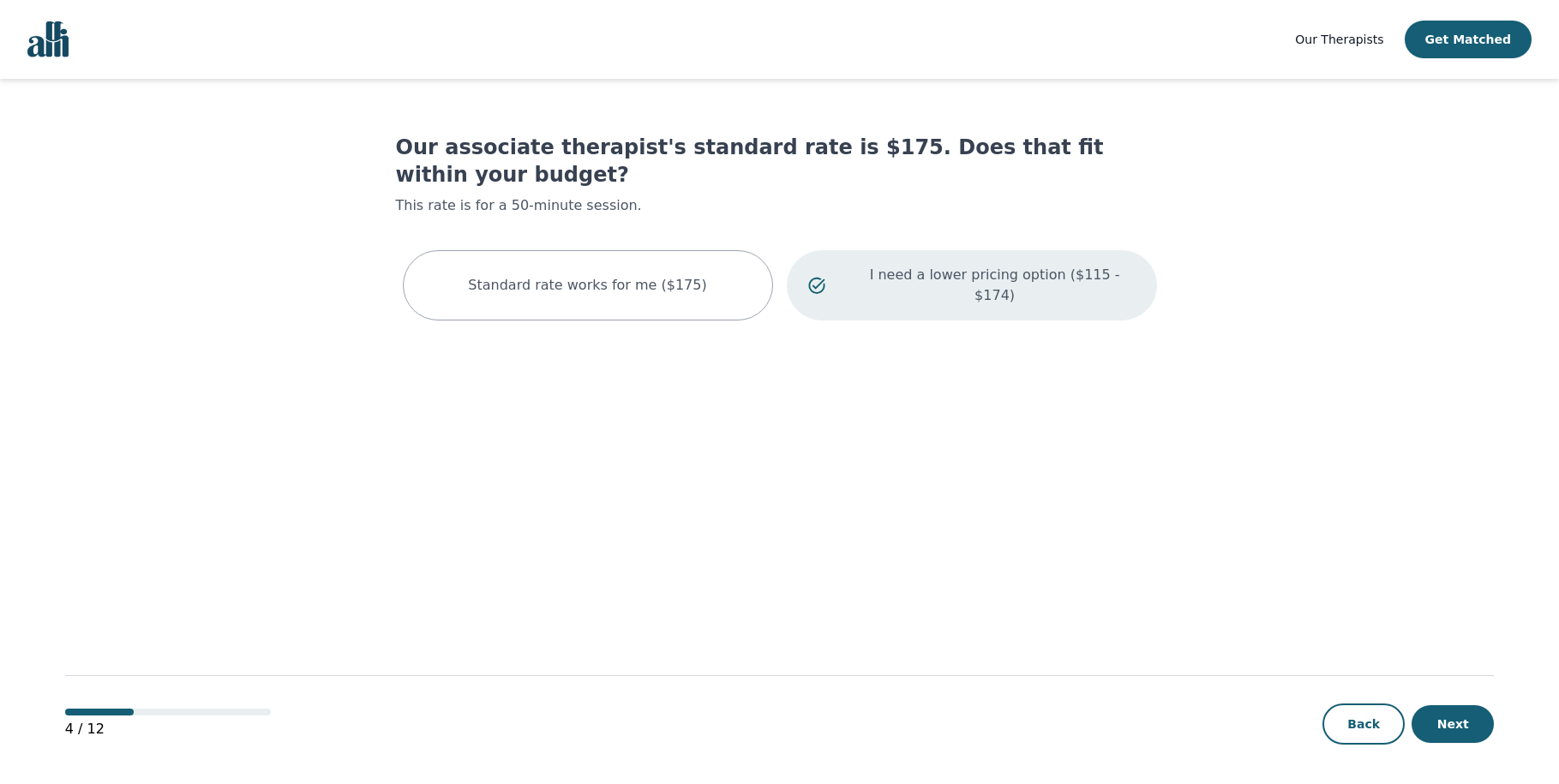
click at [1446, 717] on button "Next" at bounding box center [1453, 724] width 82 height 38
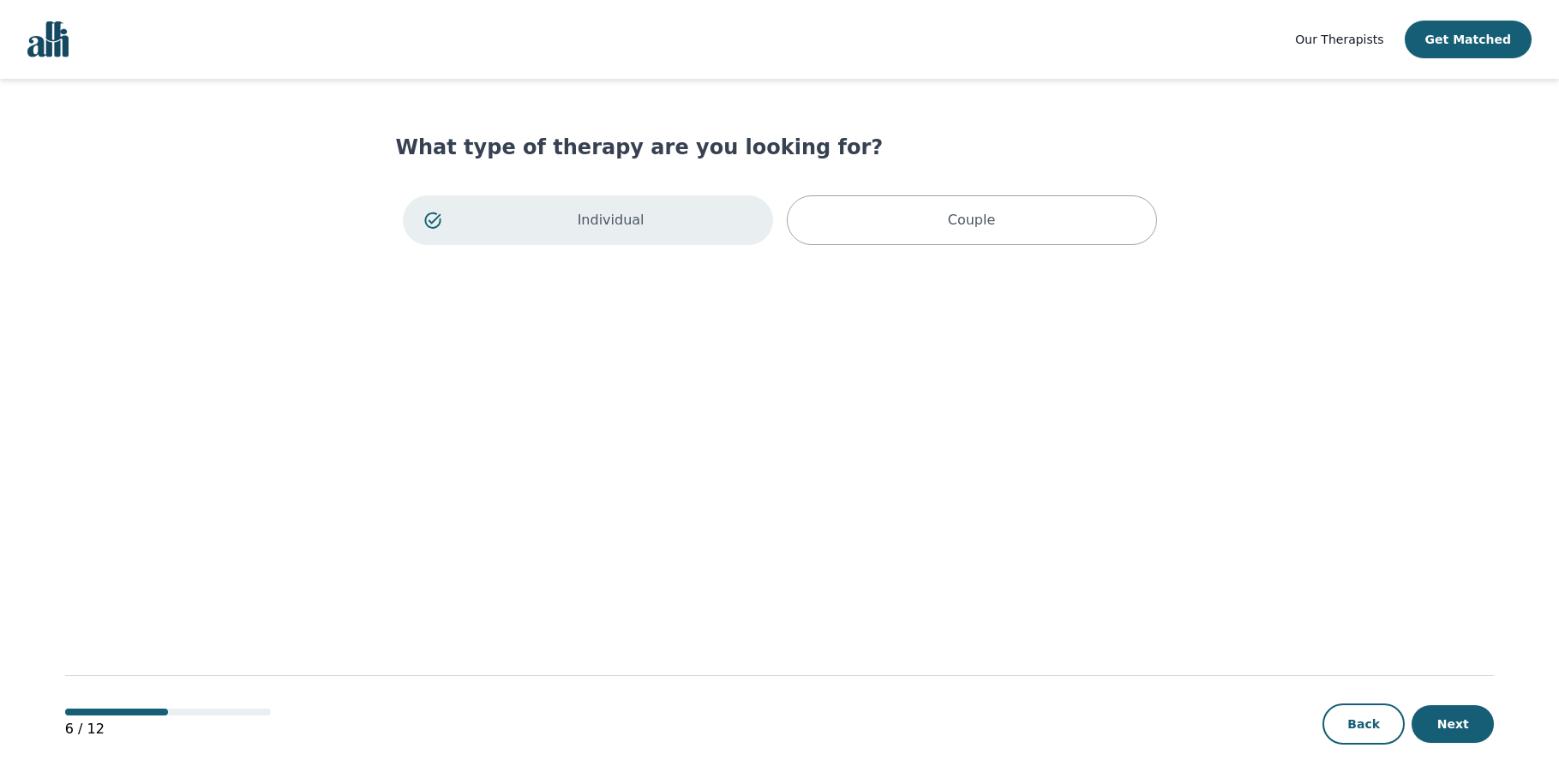
click at [1446, 717] on button "Next" at bounding box center [1453, 724] width 82 height 38
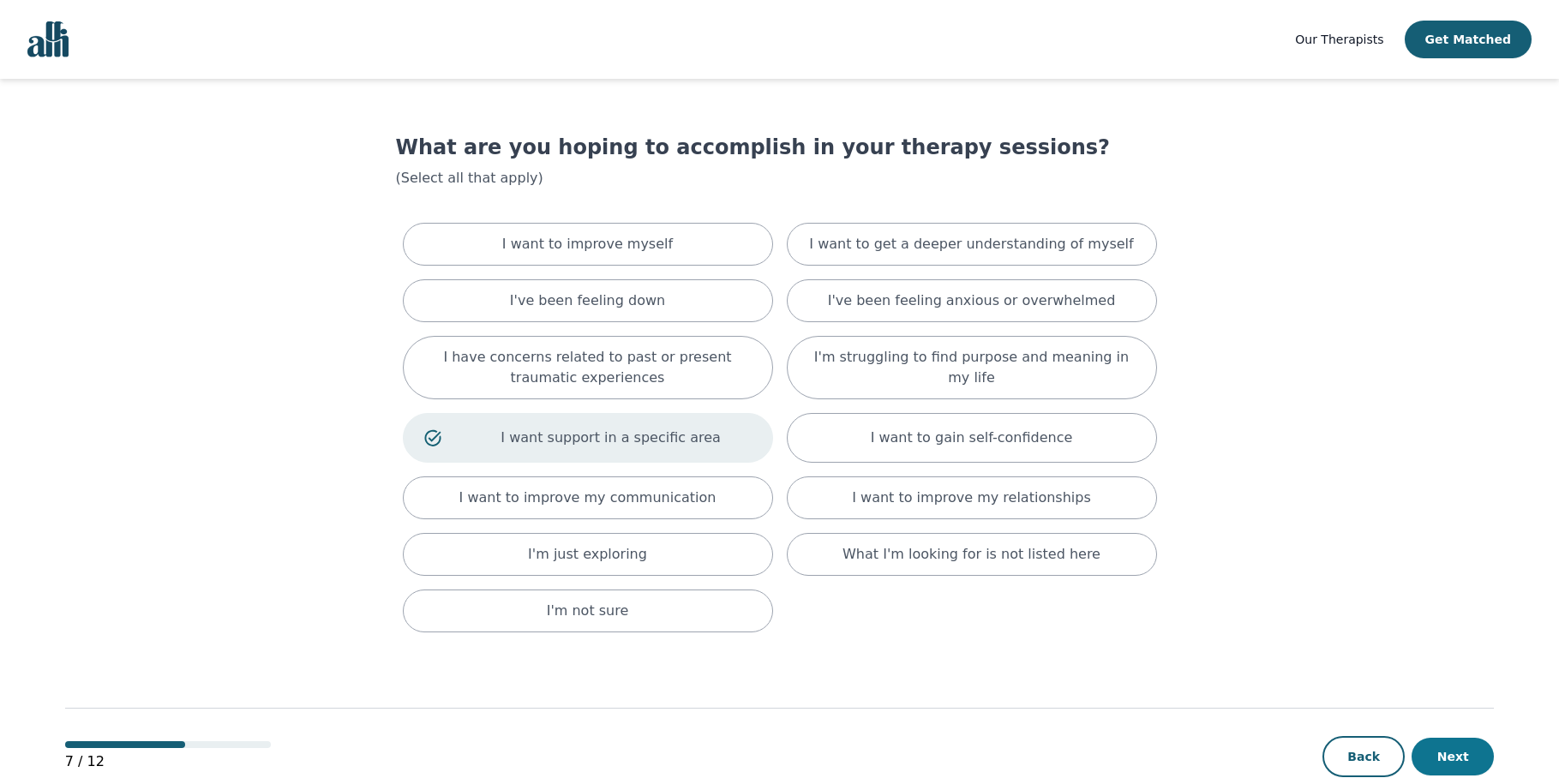
click at [1453, 742] on button "Next" at bounding box center [1453, 756] width 82 height 38
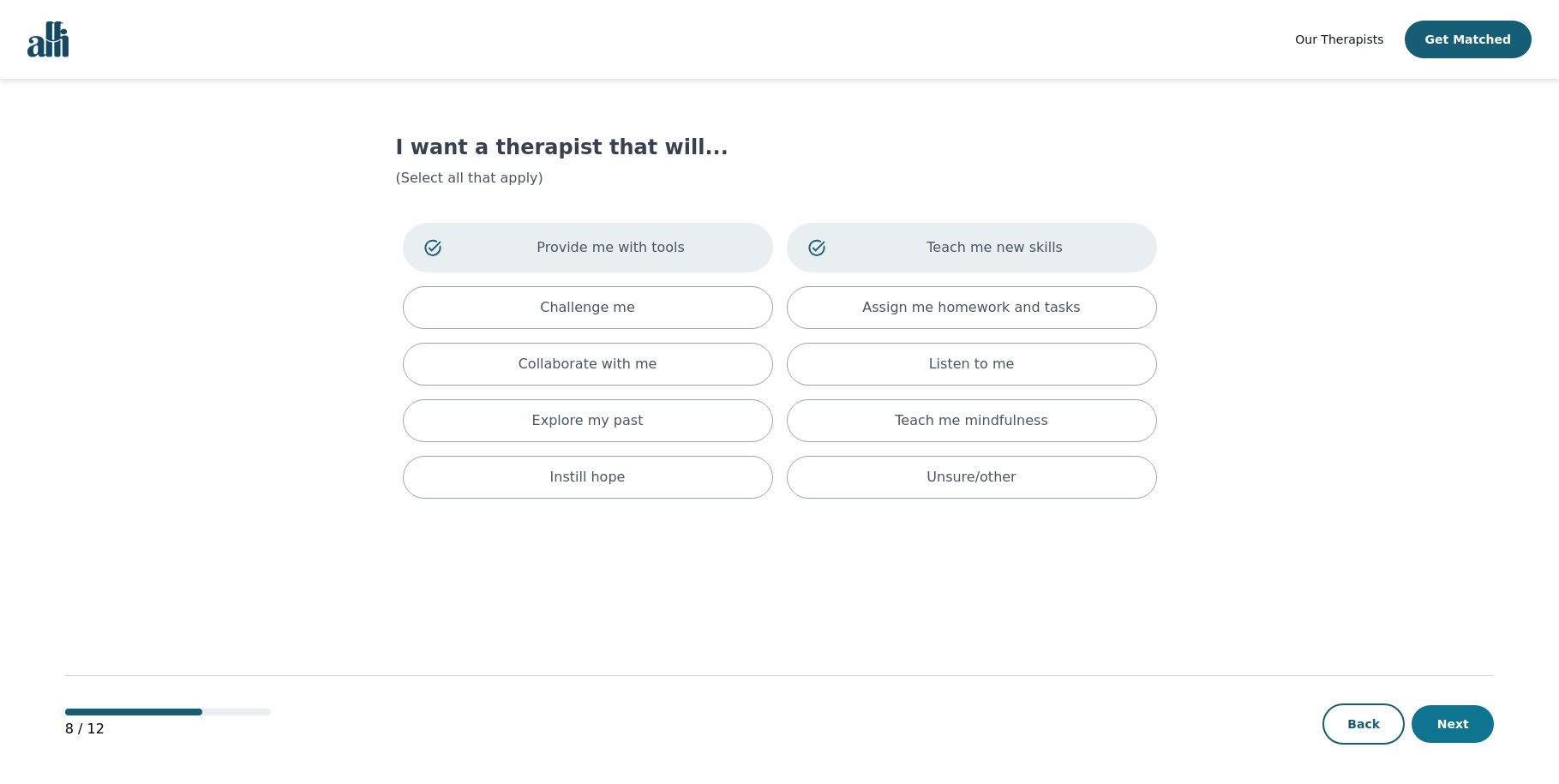
click at [1465, 727] on button "Next" at bounding box center [1453, 724] width 82 height 38
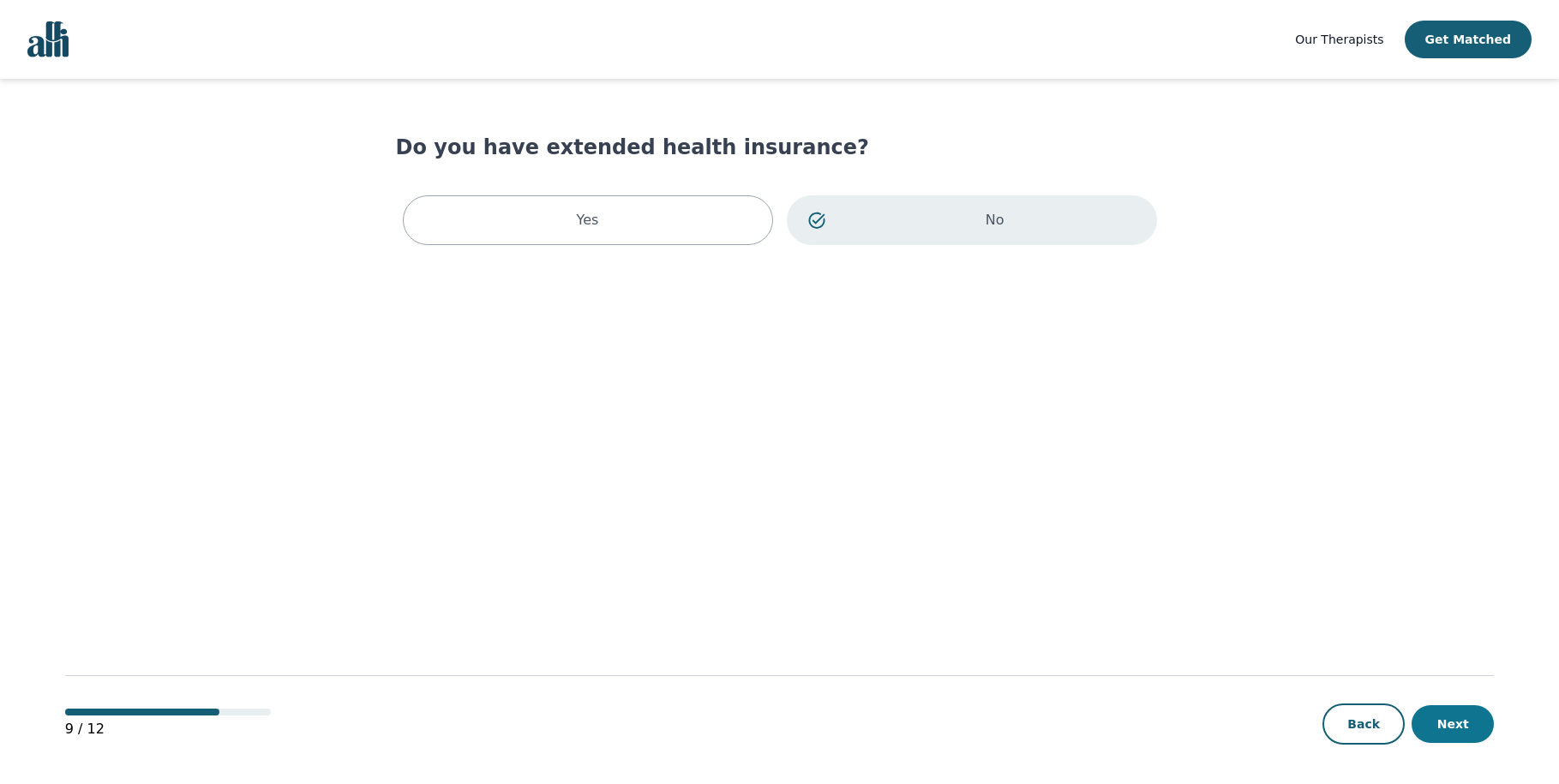
click at [1439, 731] on button "Next" at bounding box center [1453, 724] width 82 height 38
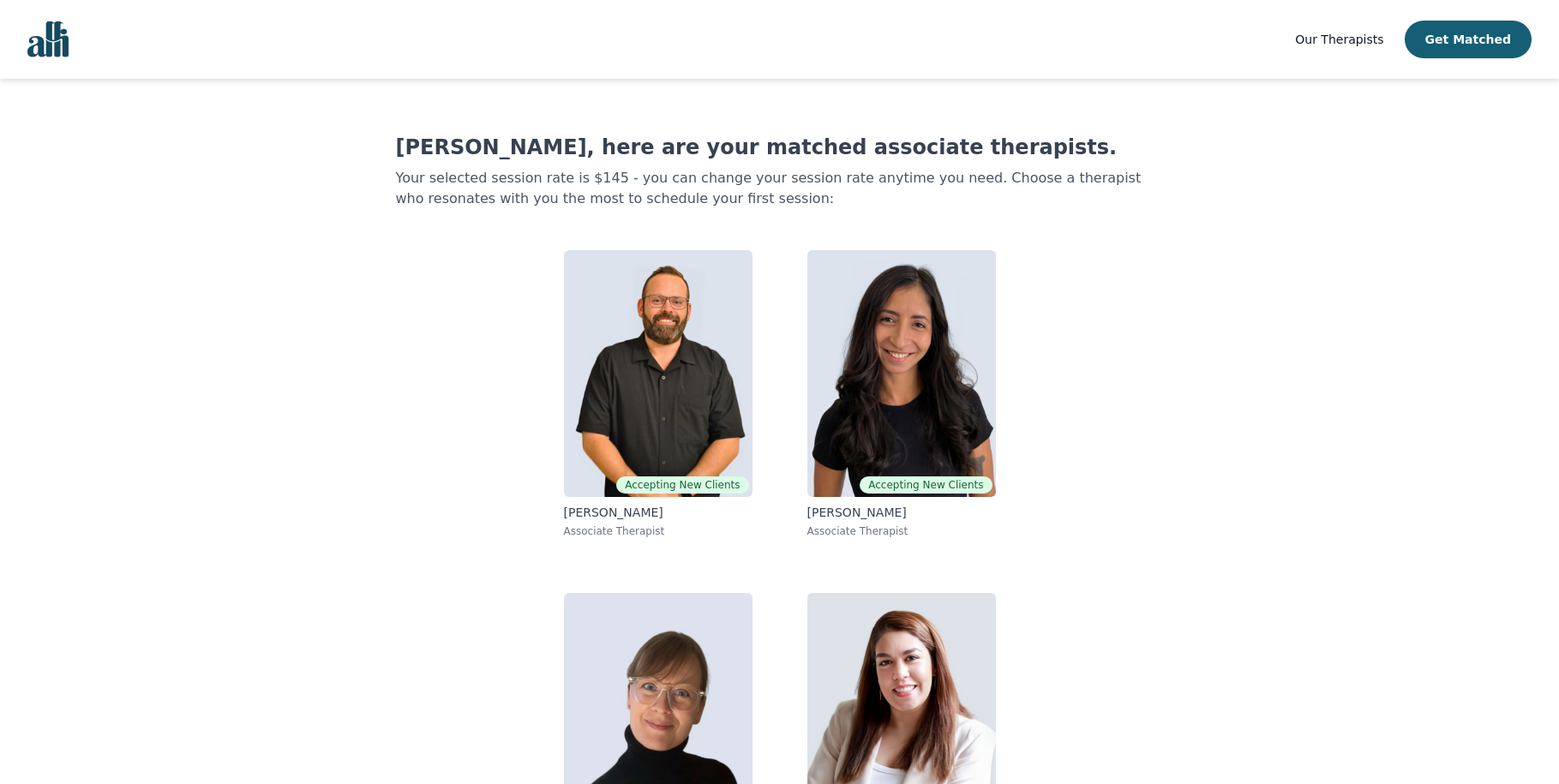
scroll to position [111, 0]
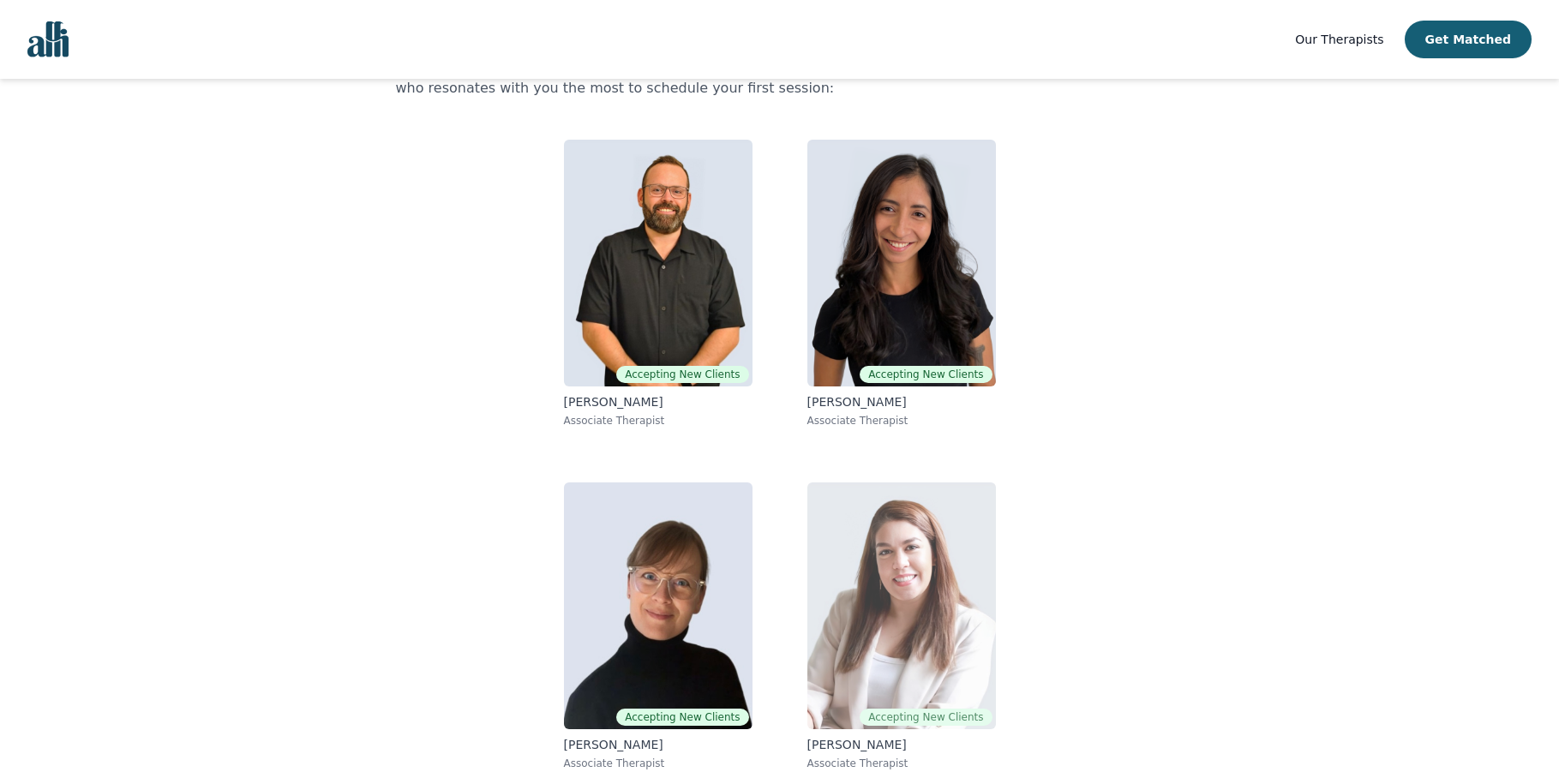
click at [931, 610] on img at bounding box center [902, 605] width 189 height 247
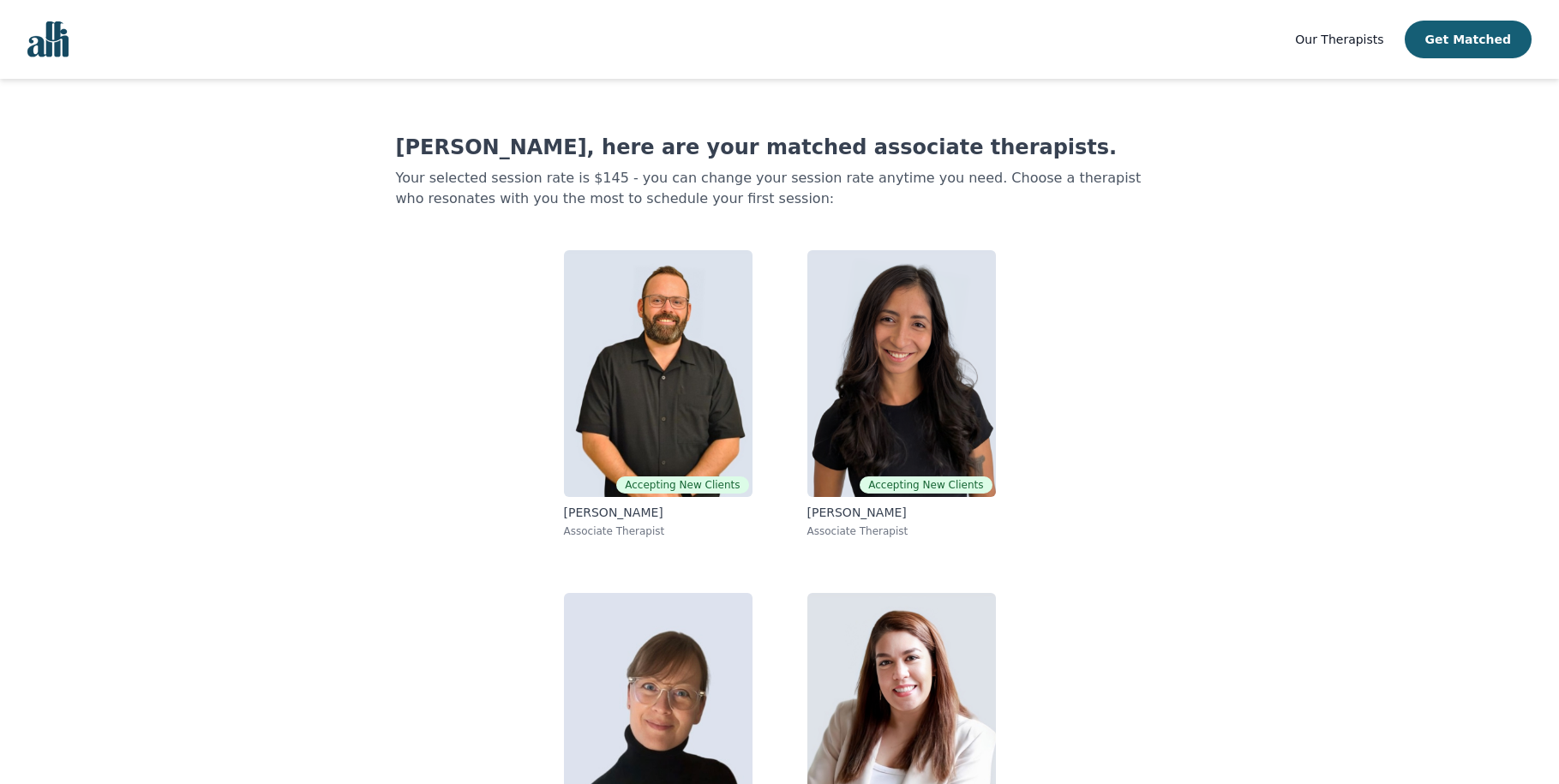
scroll to position [62, 0]
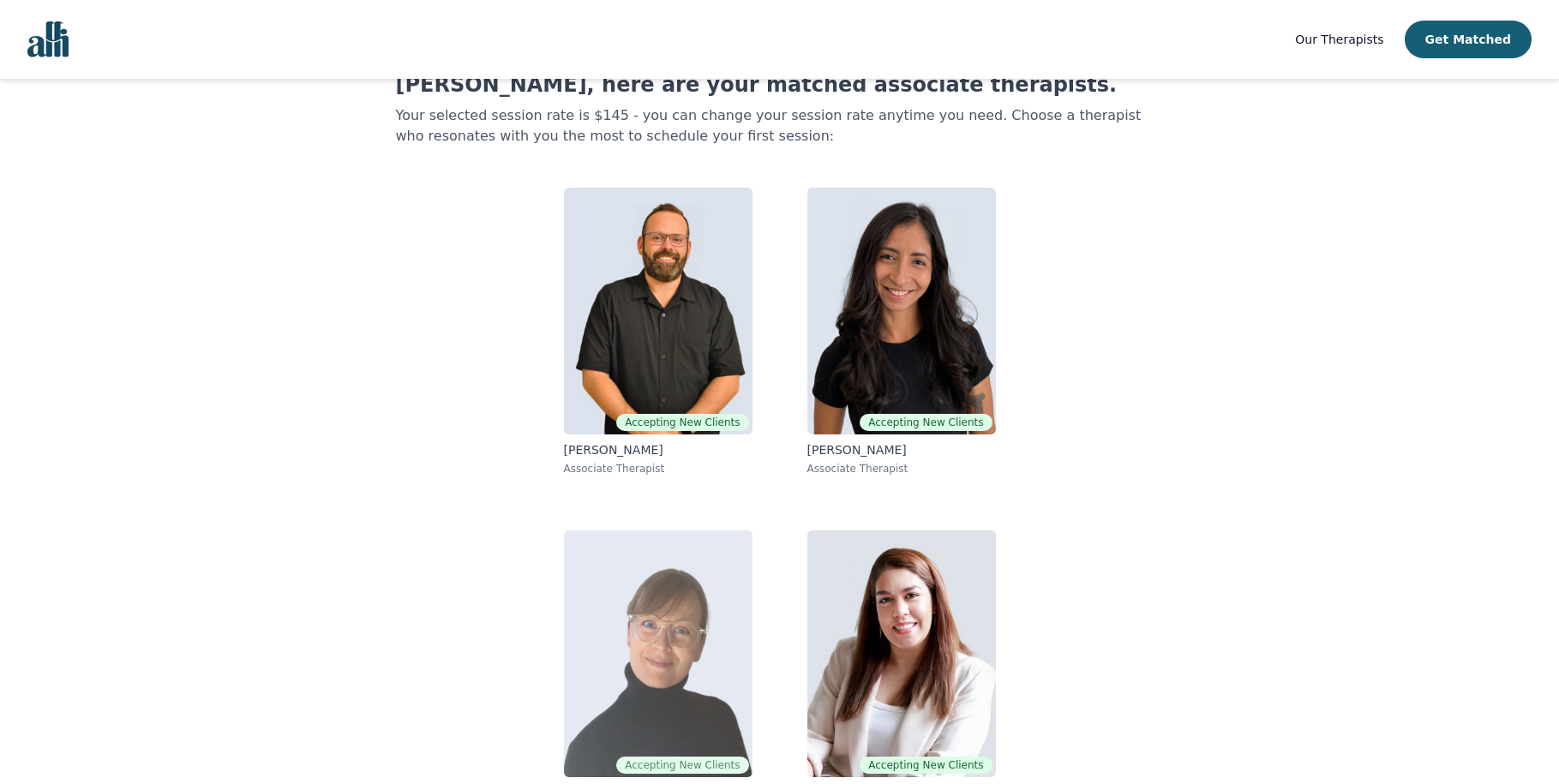
click at [672, 642] on img at bounding box center [658, 653] width 189 height 247
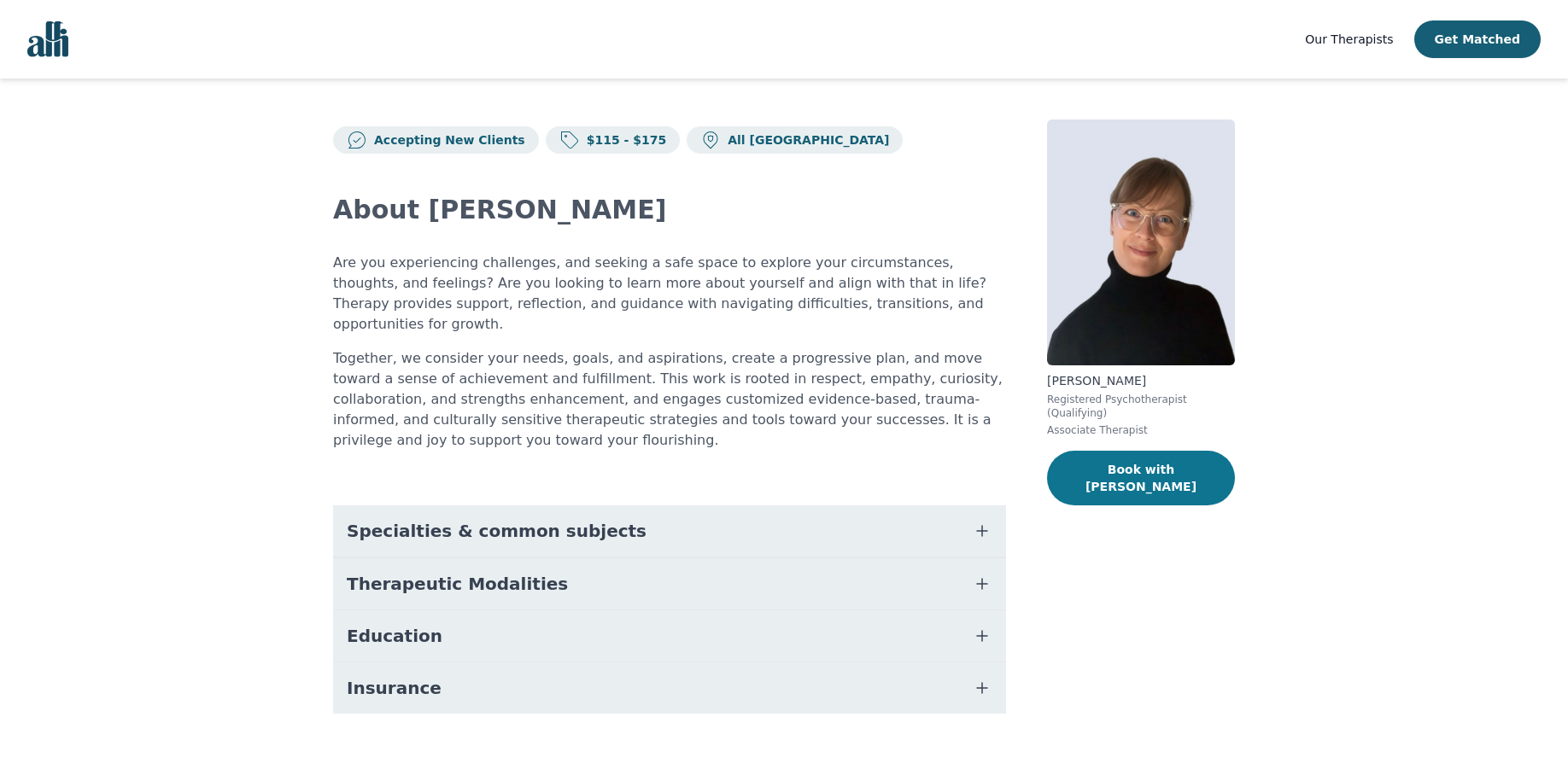
click at [1163, 451] on button "Book with [PERSON_NAME]" at bounding box center [1141, 478] width 188 height 54
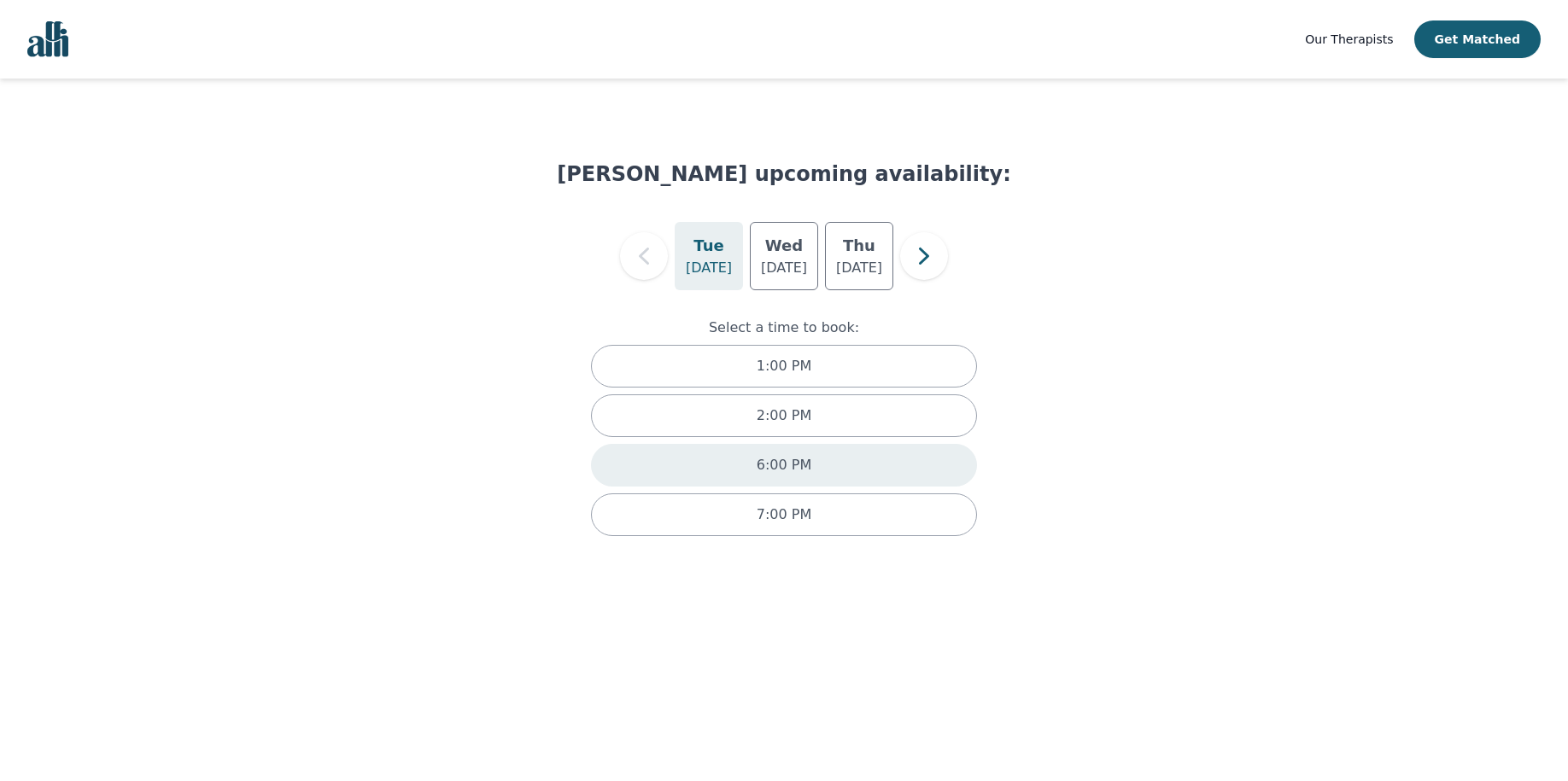
click at [775, 462] on p "6:00 PM" at bounding box center [783, 465] width 54 height 21
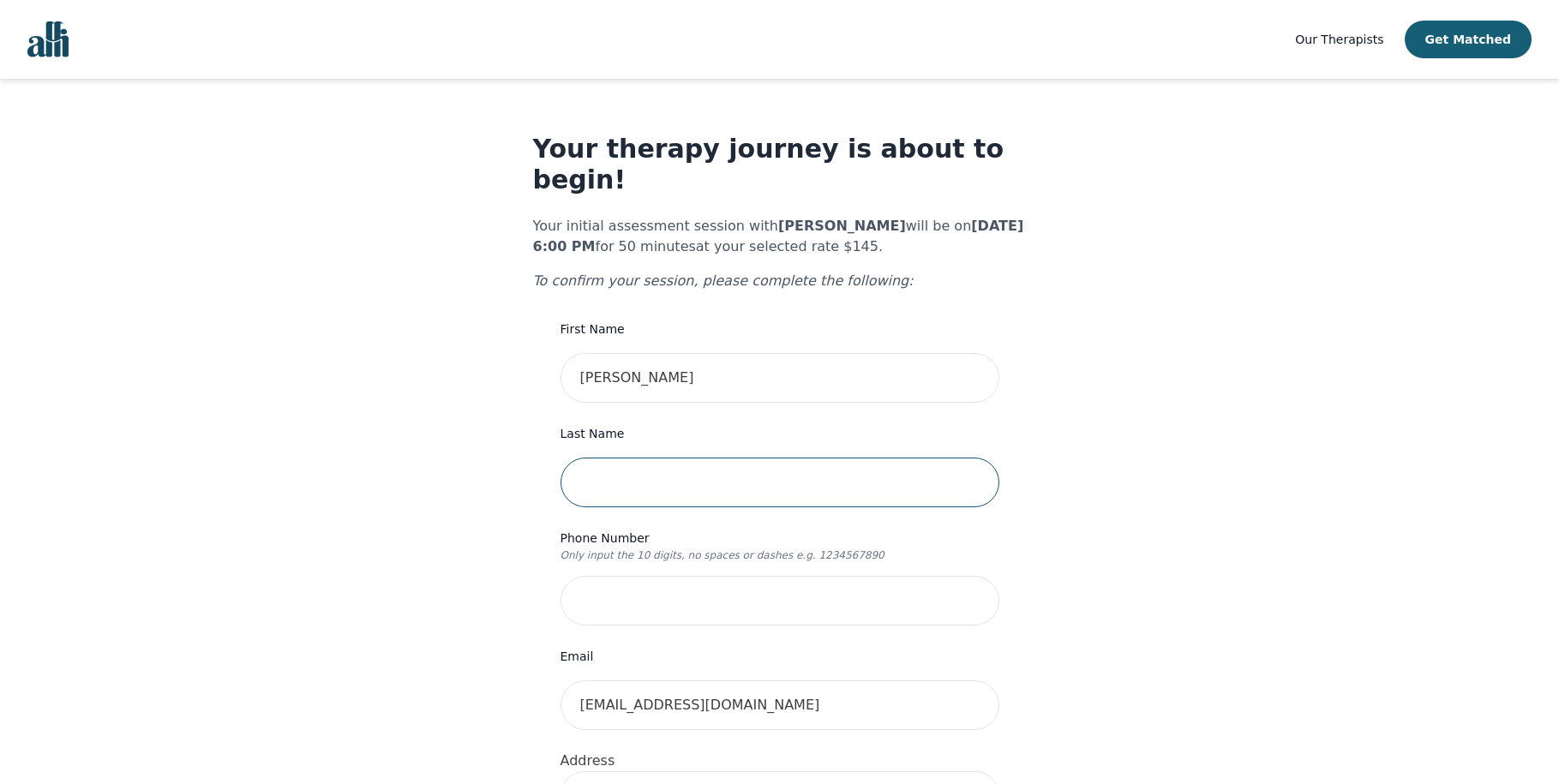
click at [658, 458] on input "text" at bounding box center [780, 482] width 439 height 49
type input "[PERSON_NAME]"
type input "4162545418"
type input "[EMAIL_ADDRESS][DOMAIN_NAME]"
type input "[STREET_ADDRESS][PERSON_NAME]"
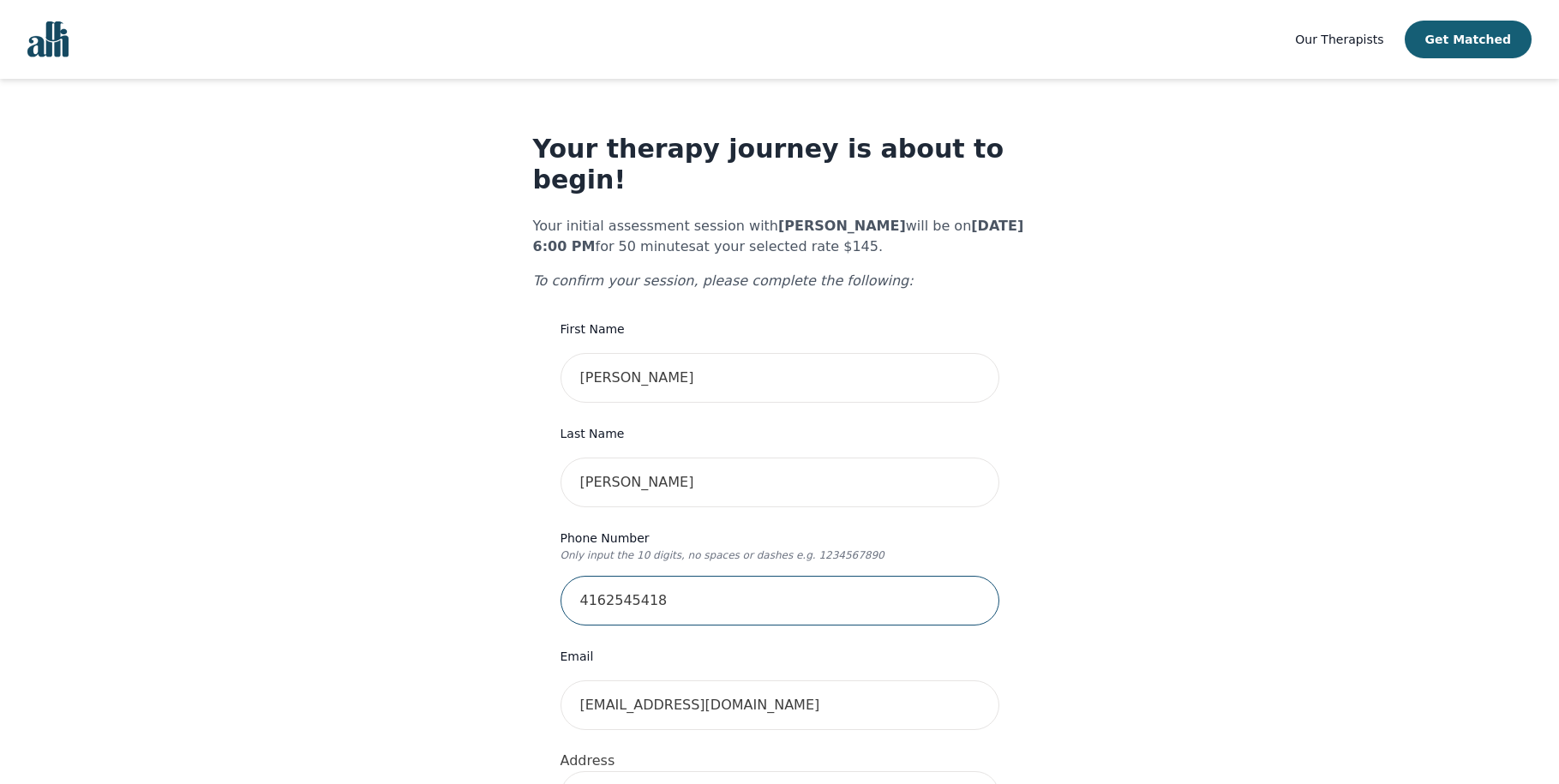
click at [599, 575] on input "4162545418" at bounding box center [780, 600] width 439 height 49
click at [630, 575] on input "416-2545418" at bounding box center [780, 600] width 439 height 49
type input "[PHONE_NUMBER]"
click at [794, 680] on input "[EMAIL_ADDRESS][DOMAIN_NAME]" at bounding box center [780, 704] width 439 height 49
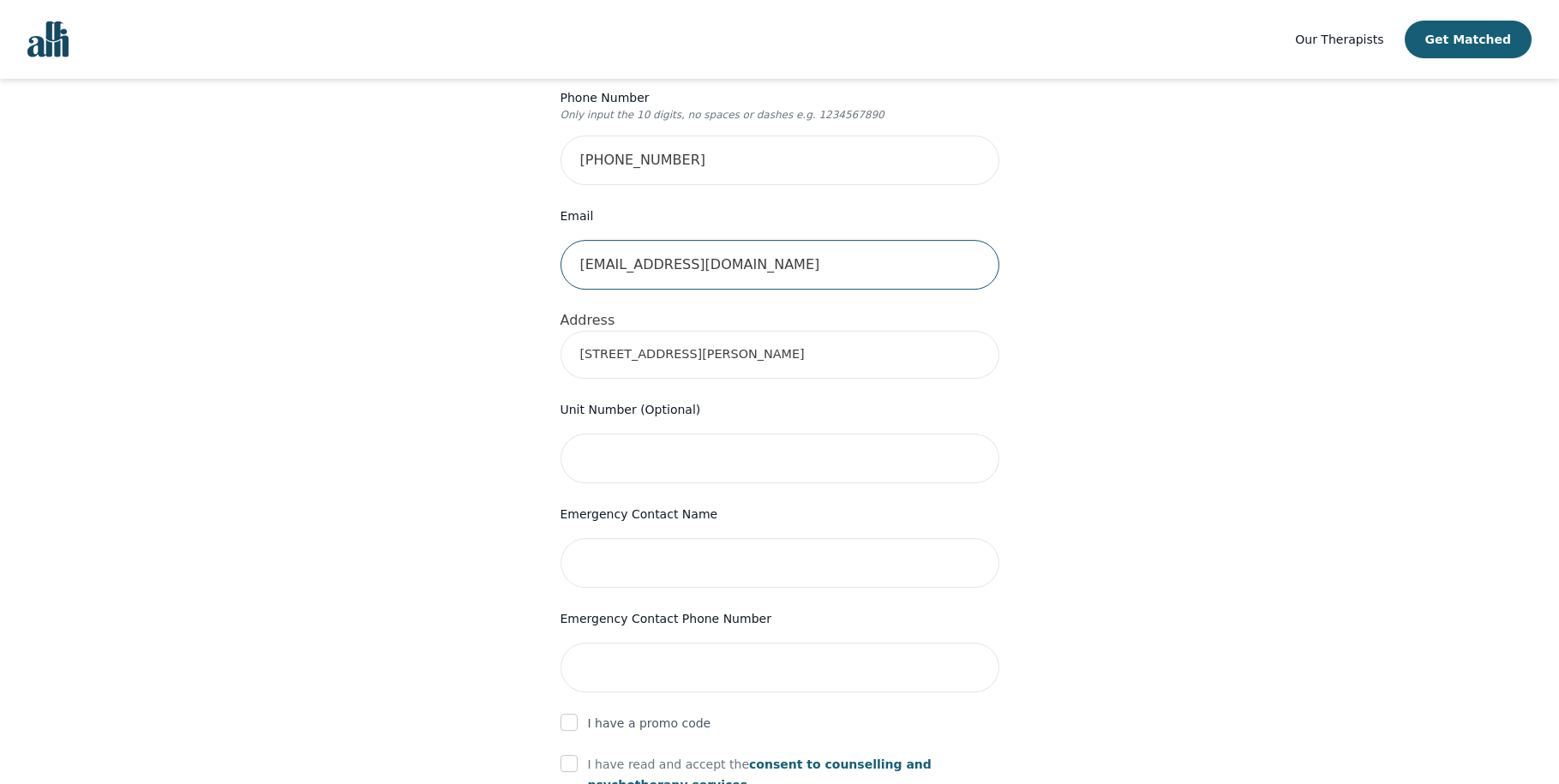
scroll to position [442, 0]
type input "[EMAIL_ADDRESS][DOMAIN_NAME]"
click at [834, 543] on input "text" at bounding box center [780, 561] width 439 height 49
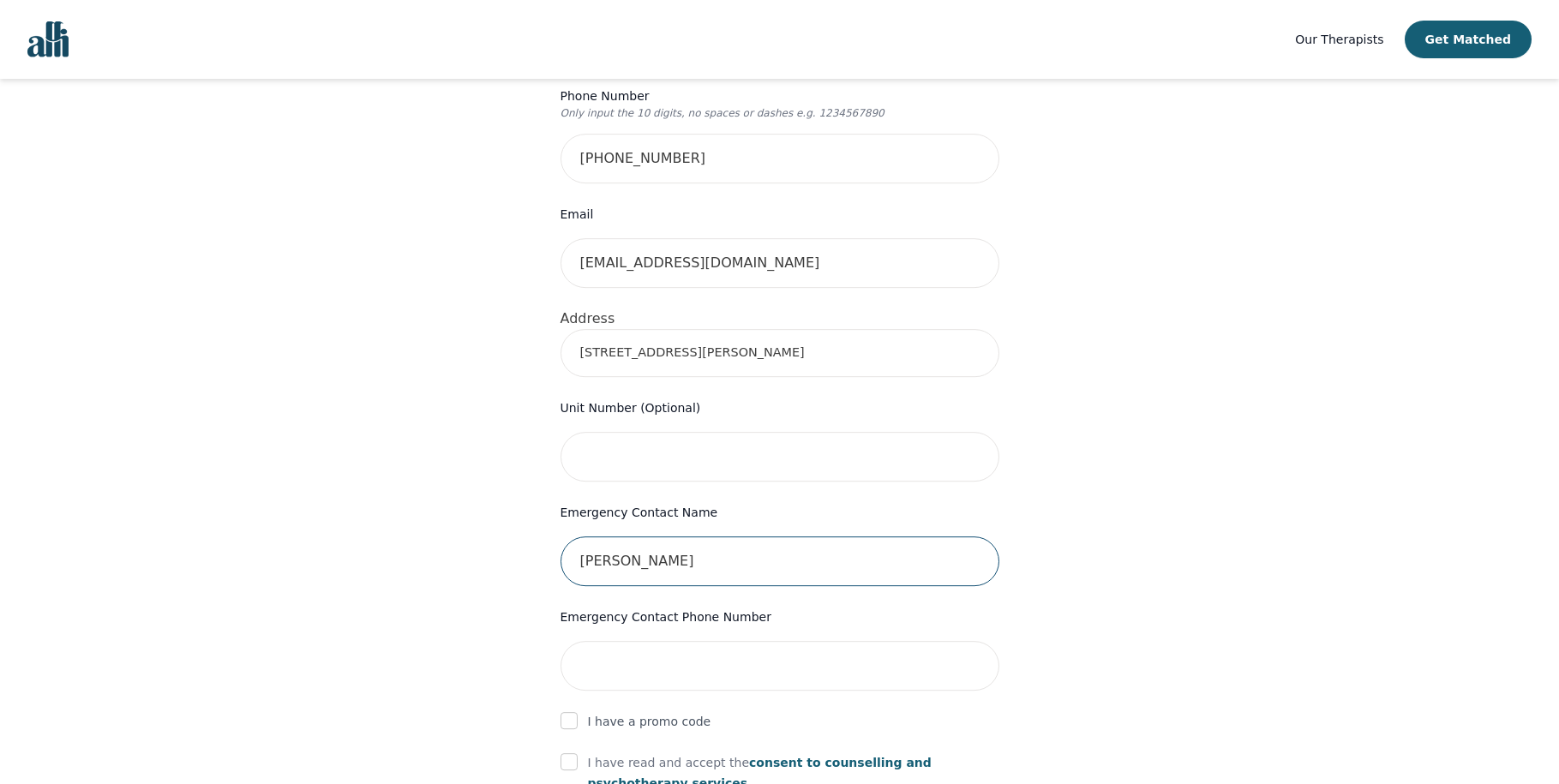
type input "[PERSON_NAME]"
type input "5"
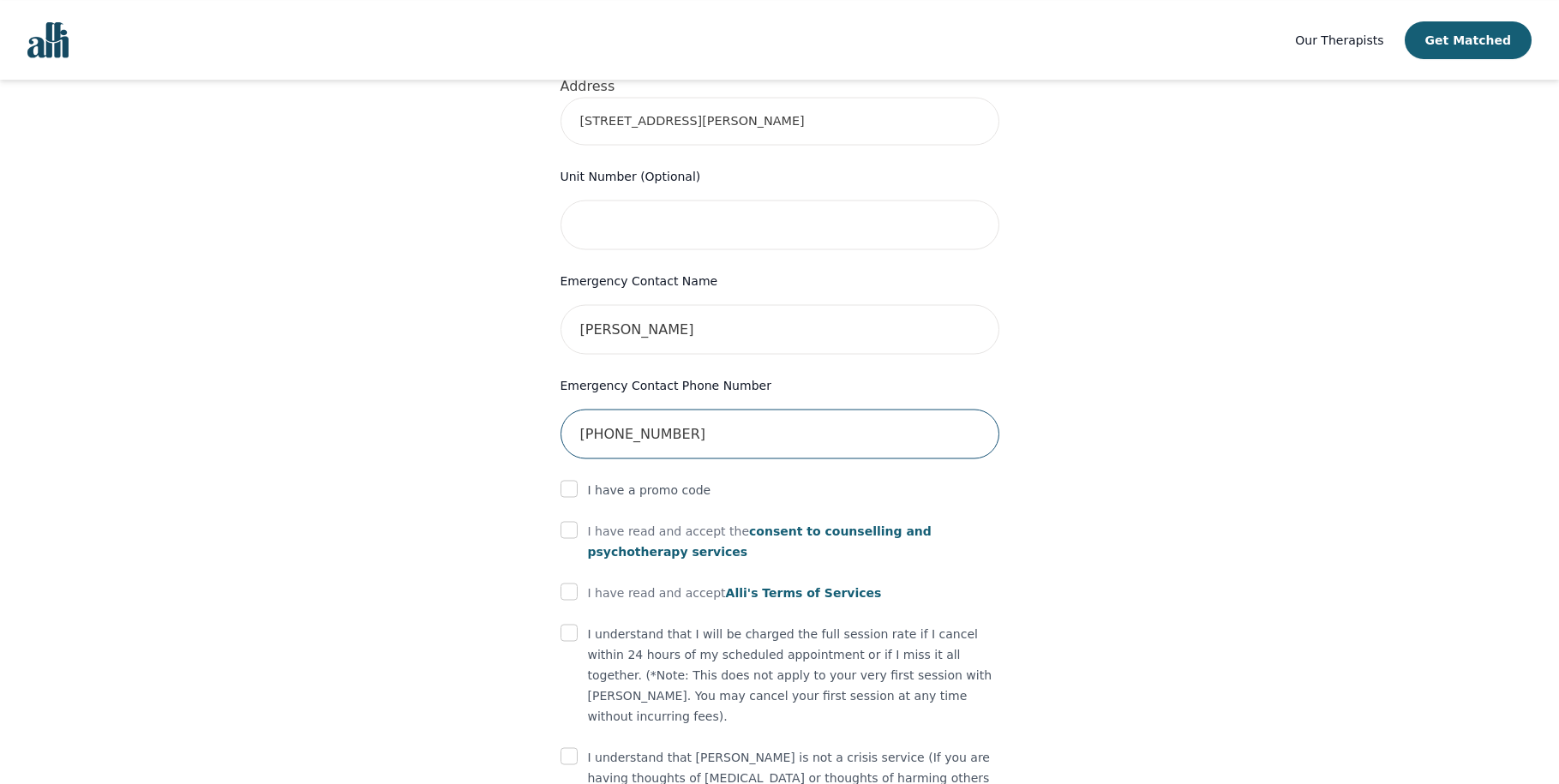
scroll to position [703, 0]
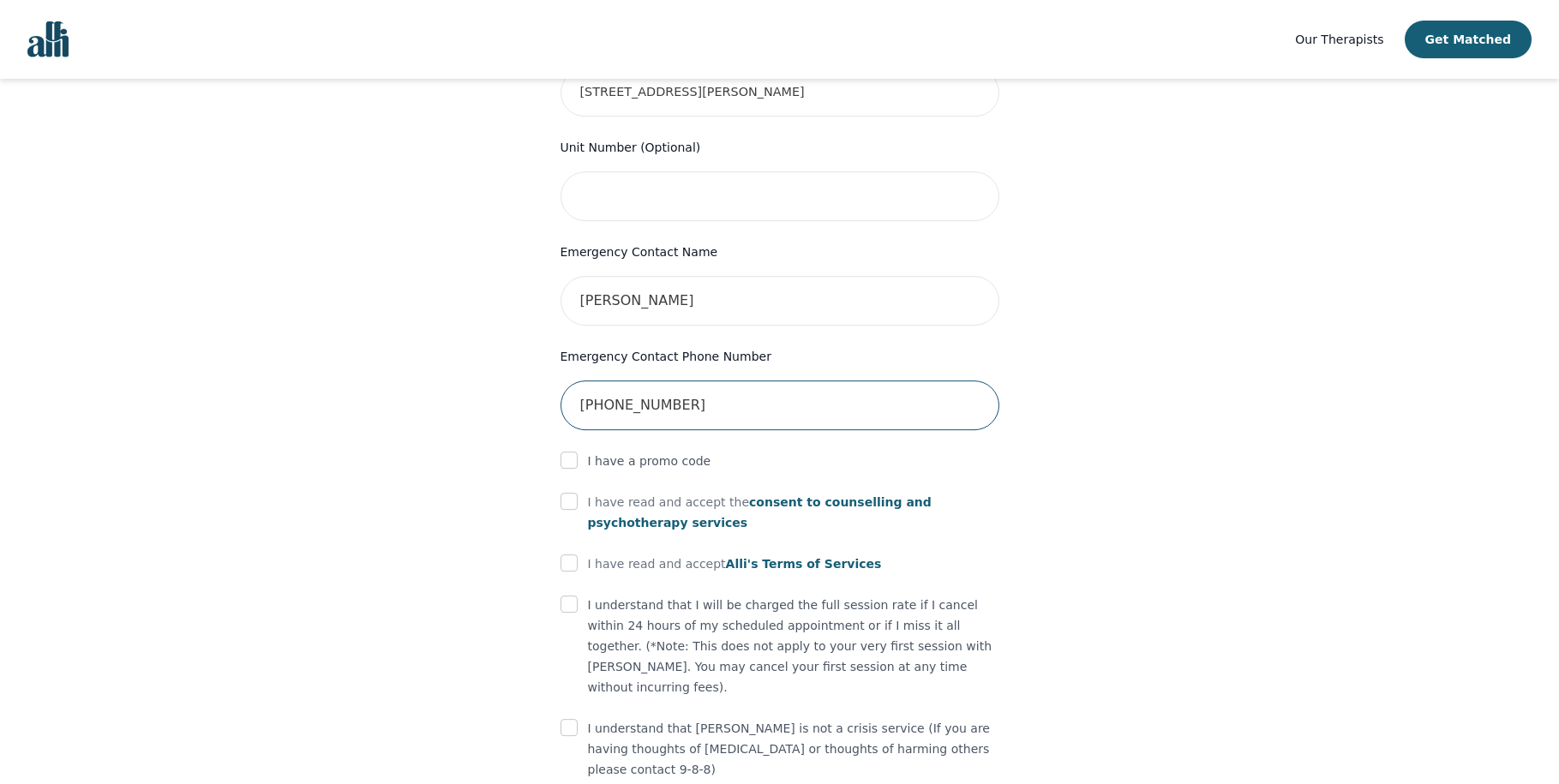
type input "[PHONE_NUMBER]"
click at [570, 492] on input "checkbox" at bounding box center [570, 501] width 17 height 17
checkbox input "true"
click at [577, 555] on input "checkbox" at bounding box center [570, 563] width 17 height 17
checkbox input "true"
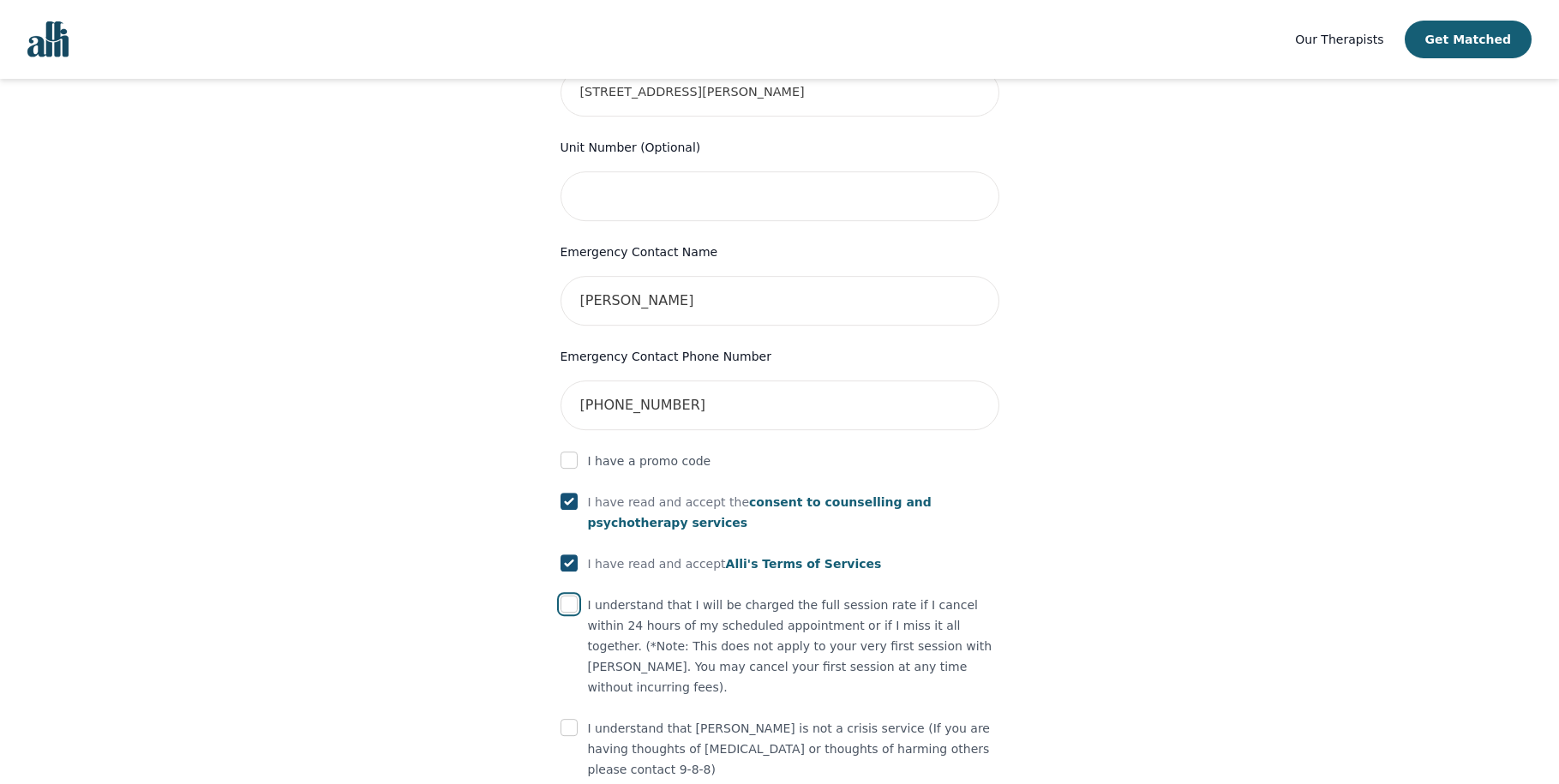
click at [568, 595] on input "checkbox" at bounding box center [570, 604] width 17 height 17
checkbox input "true"
click at [565, 719] on input "checkbox" at bounding box center [570, 728] width 17 height 17
checkbox input "true"
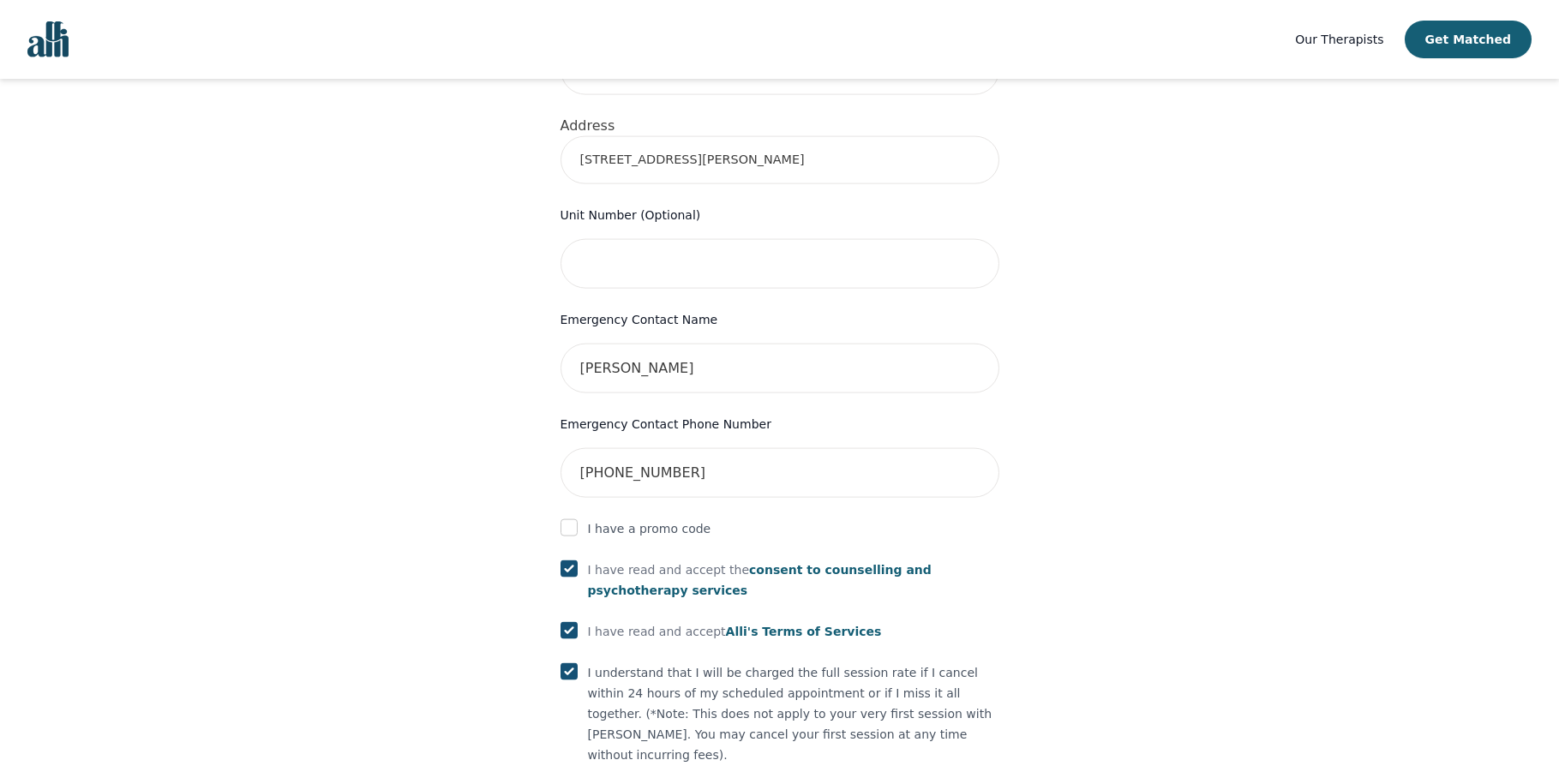
scroll to position [739, 0]
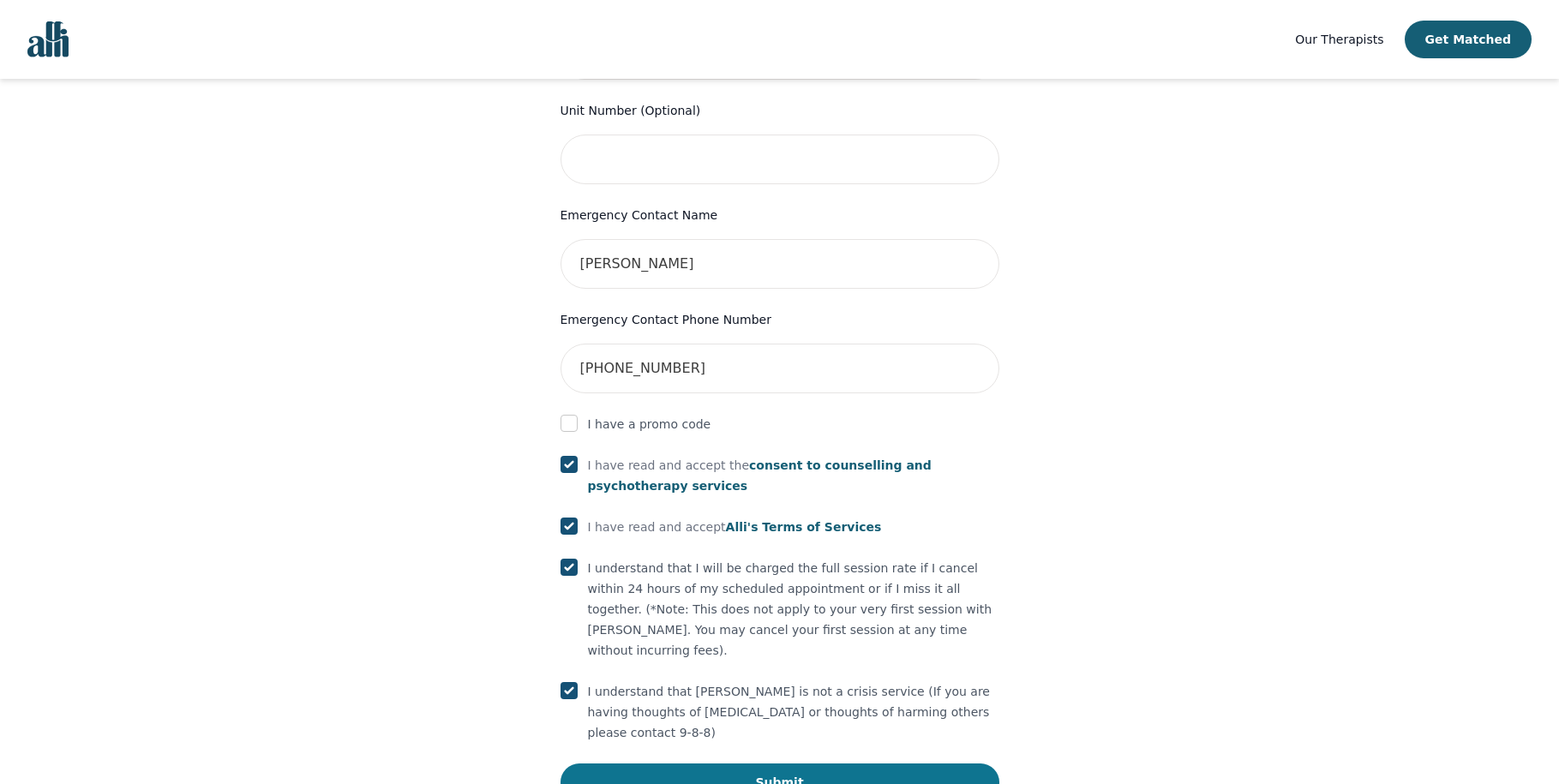
drag, startPoint x: 834, startPoint y: 754, endPoint x: 851, endPoint y: 704, distance: 52.8
click at [851, 704] on div "Your therapy journey is about to begin! Your initial assessment session with [P…" at bounding box center [779, 98] width 1517 height 1516
click at [851, 763] on button "Submit" at bounding box center [780, 782] width 439 height 38
click at [637, 344] on input "[PHONE_NUMBER]" at bounding box center [780, 368] width 439 height 49
click at [609, 344] on input "416-6976706" at bounding box center [780, 368] width 439 height 49
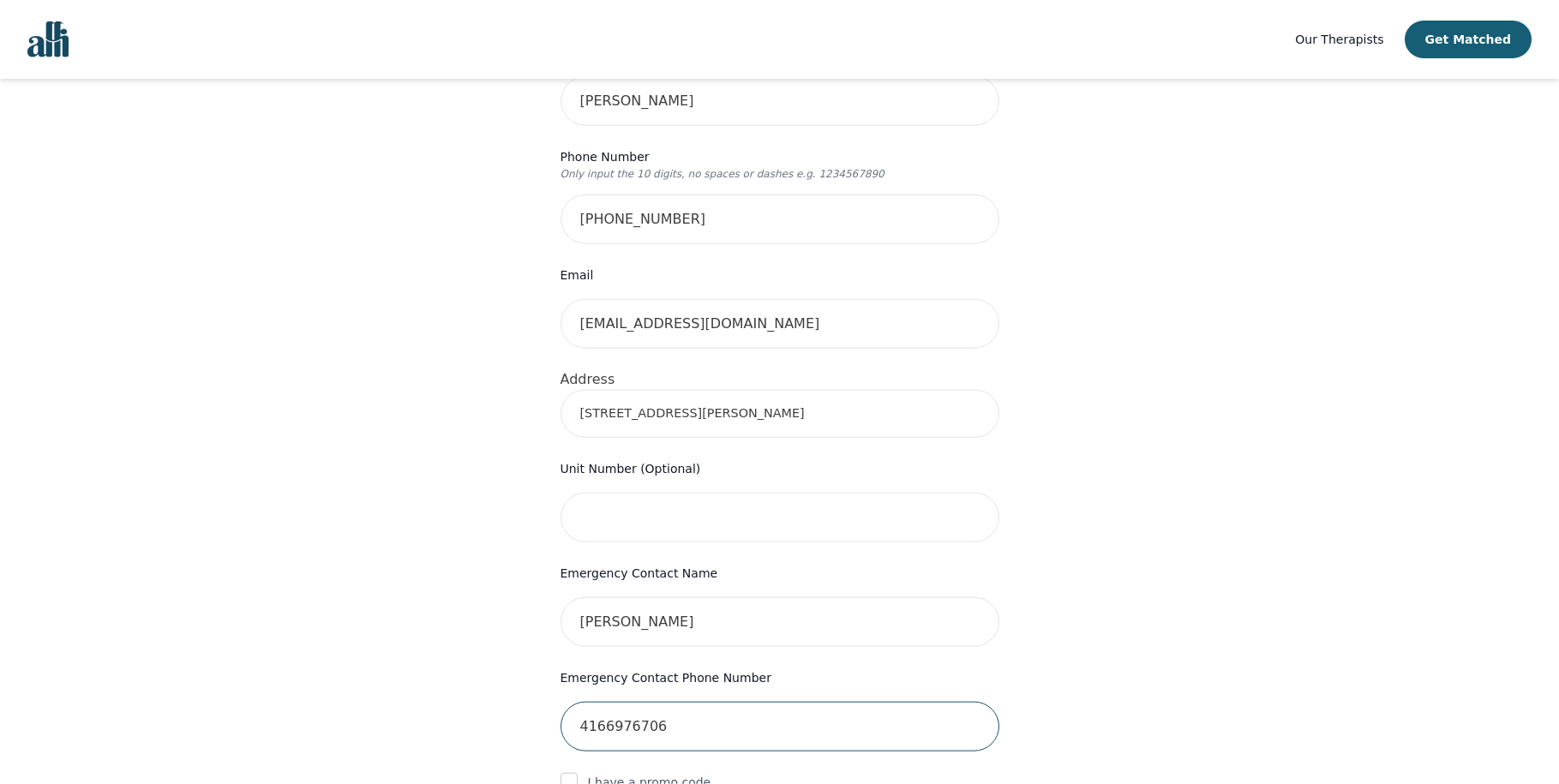
scroll to position [380, 0]
type input "4166976706"
click at [637, 196] on input "[PHONE_NUMBER]" at bounding box center [780, 221] width 439 height 49
click at [609, 196] on input "416-2545418" at bounding box center [780, 221] width 439 height 49
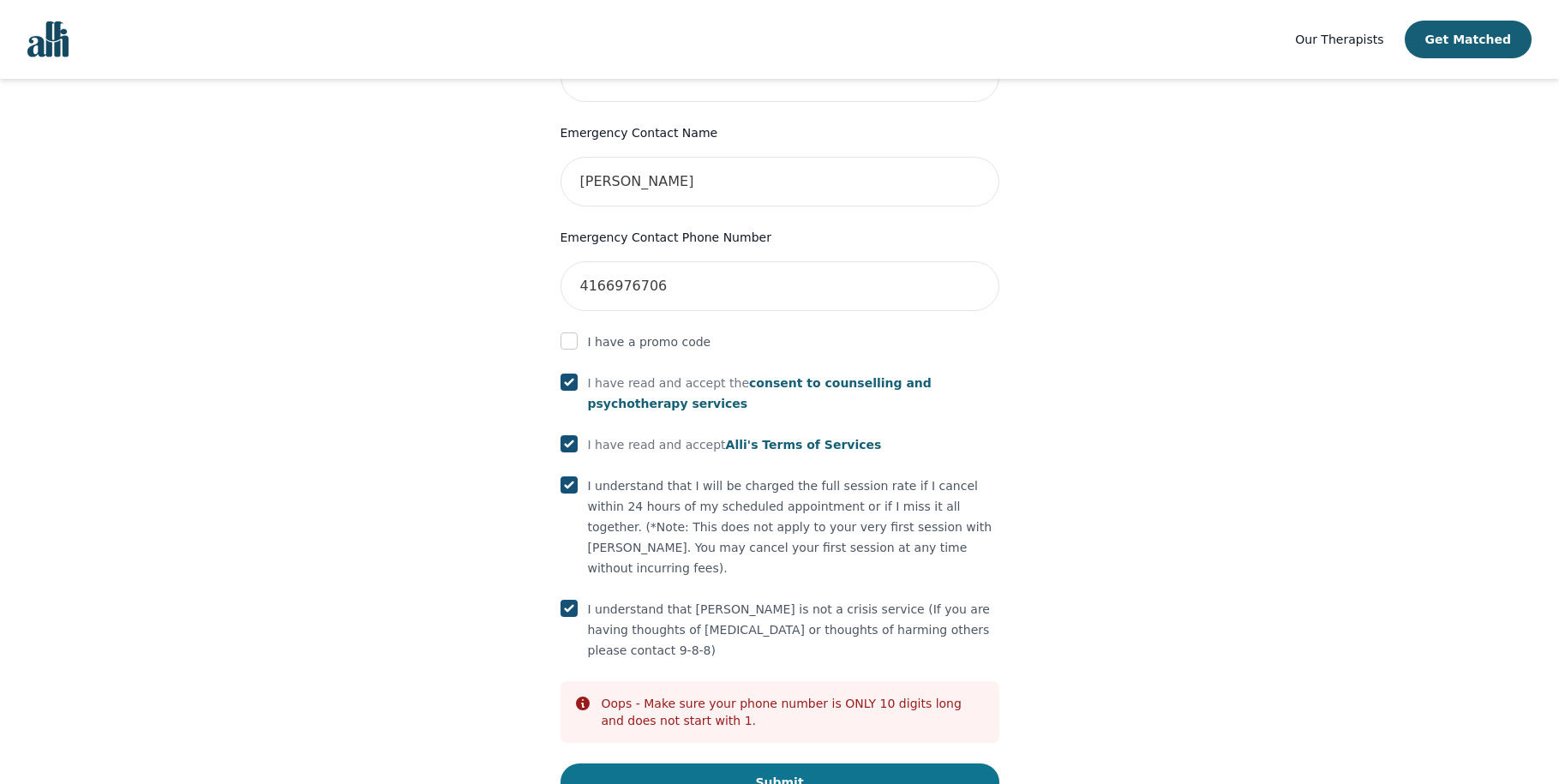
type input "4162545418"
click at [791, 763] on button "Submit" at bounding box center [780, 782] width 439 height 38
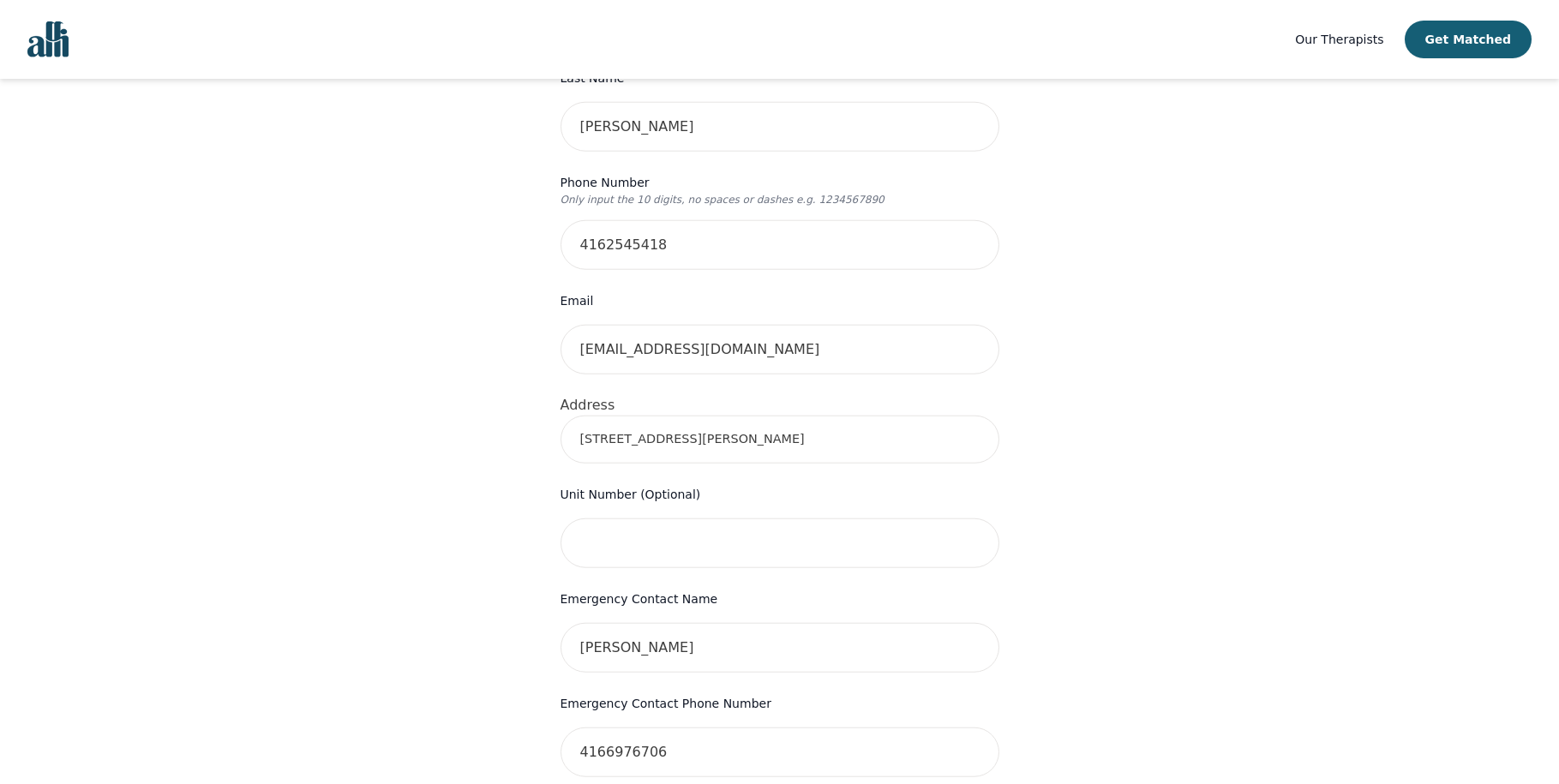
scroll to position [352, 0]
click at [693, 419] on input "[STREET_ADDRESS][PERSON_NAME]" at bounding box center [780, 442] width 439 height 48
type input "[STREET_ADDRESS][PERSON_NAME]"
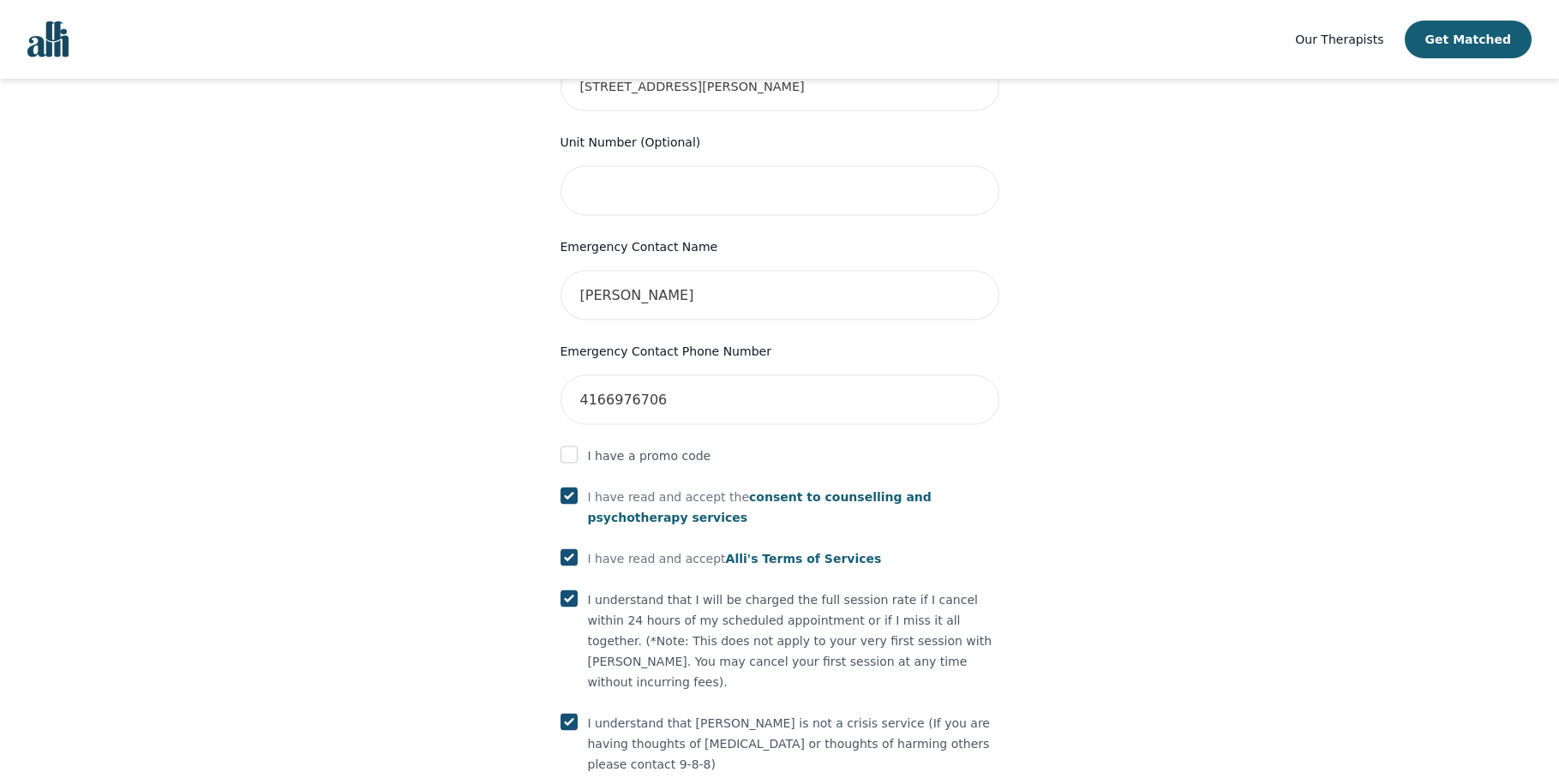
scroll to position [805, 0]
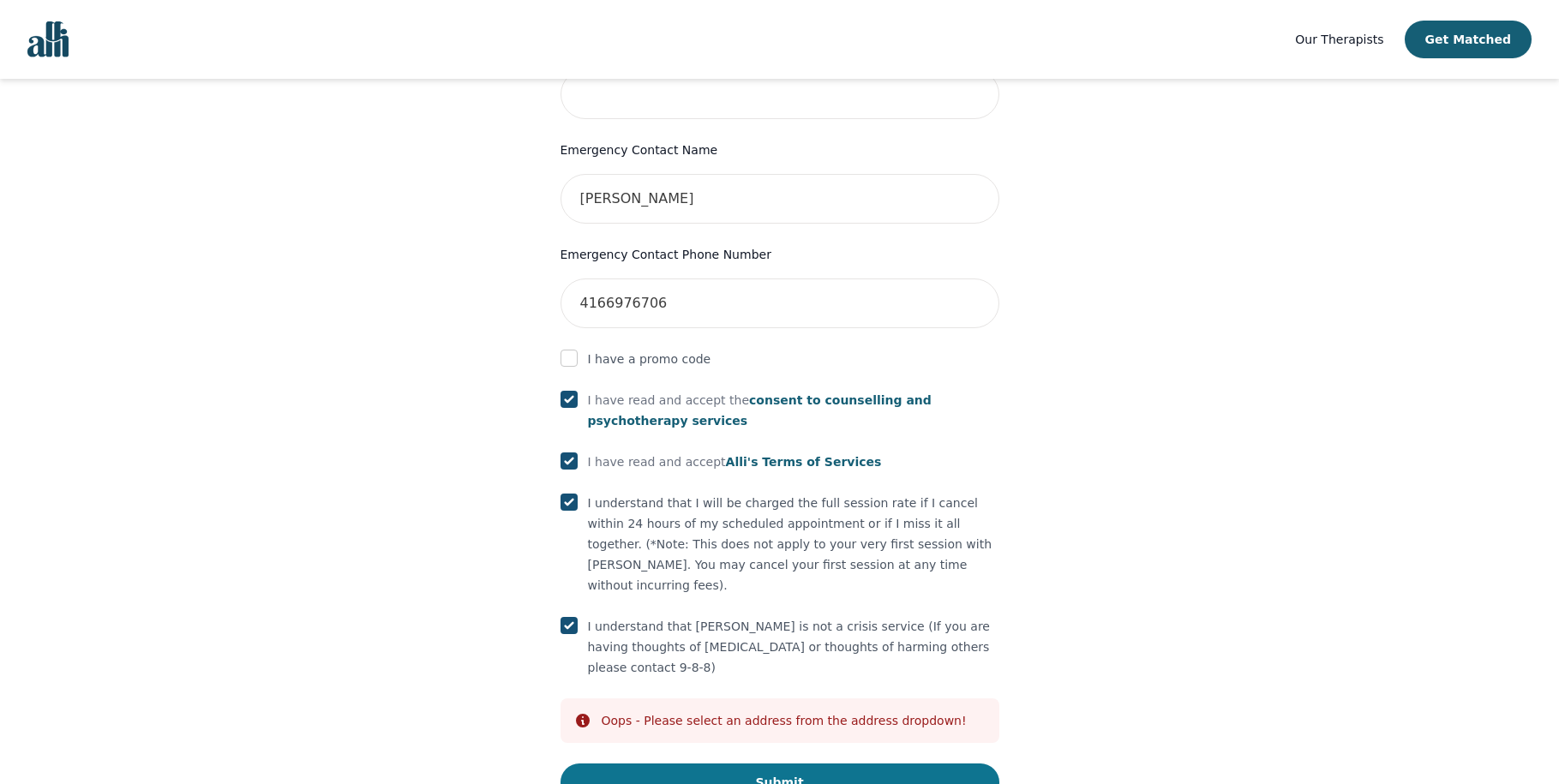
click at [801, 763] on button "Submit" at bounding box center [780, 782] width 439 height 38
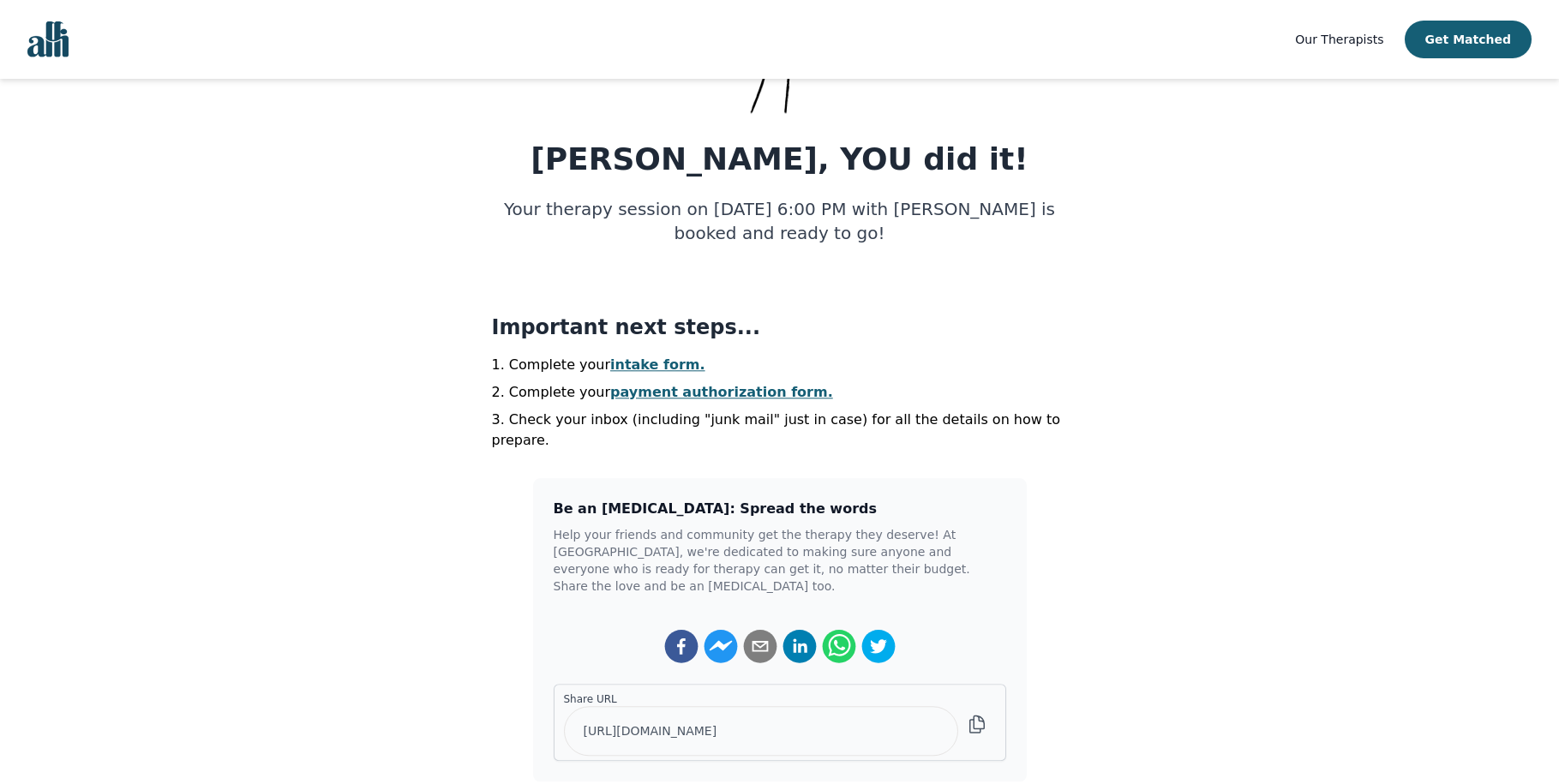
scroll to position [183, 0]
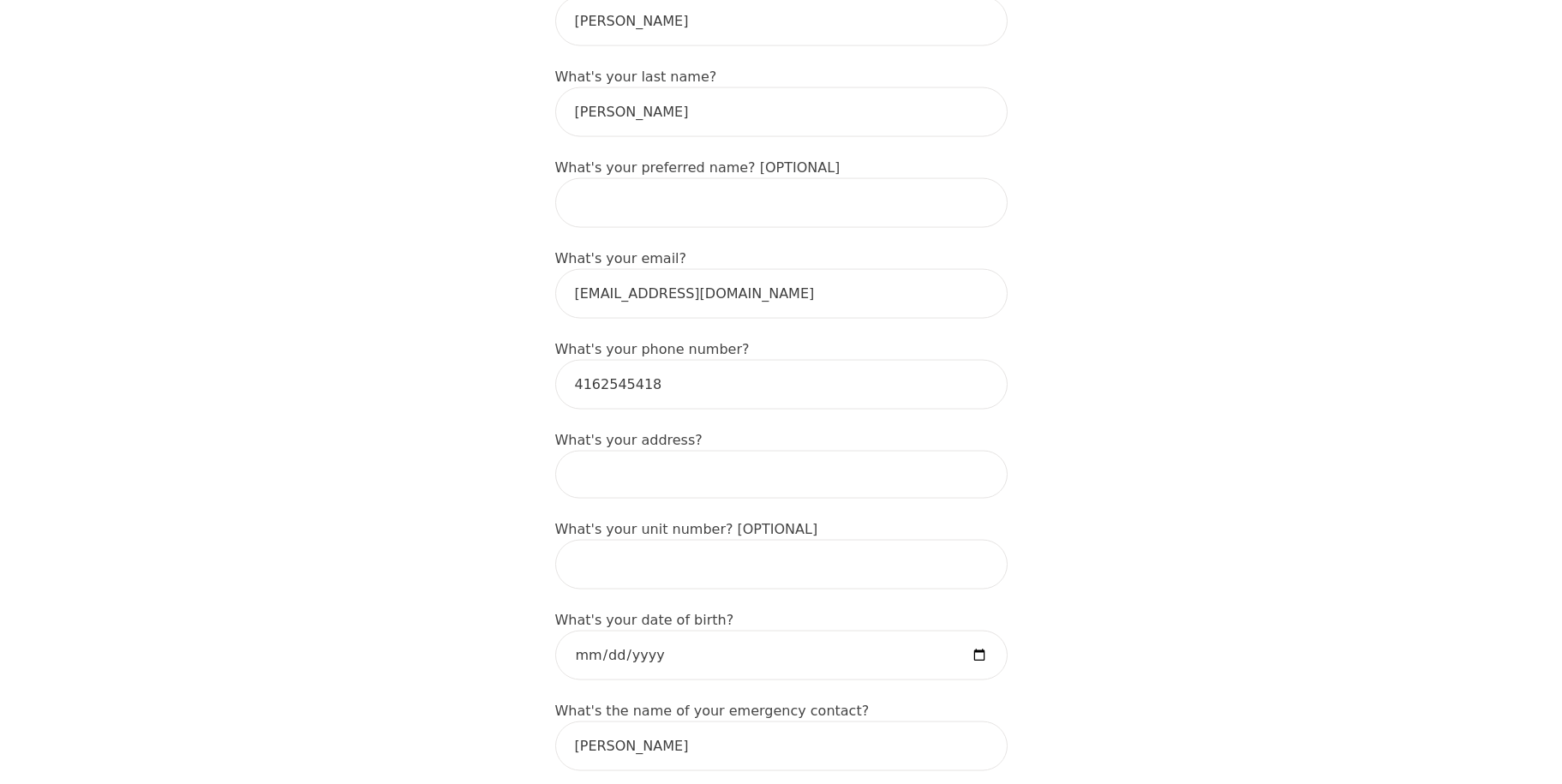
scroll to position [350, 0]
click at [673, 627] on input "date" at bounding box center [781, 652] width 453 height 49
type input "1965-02-04"
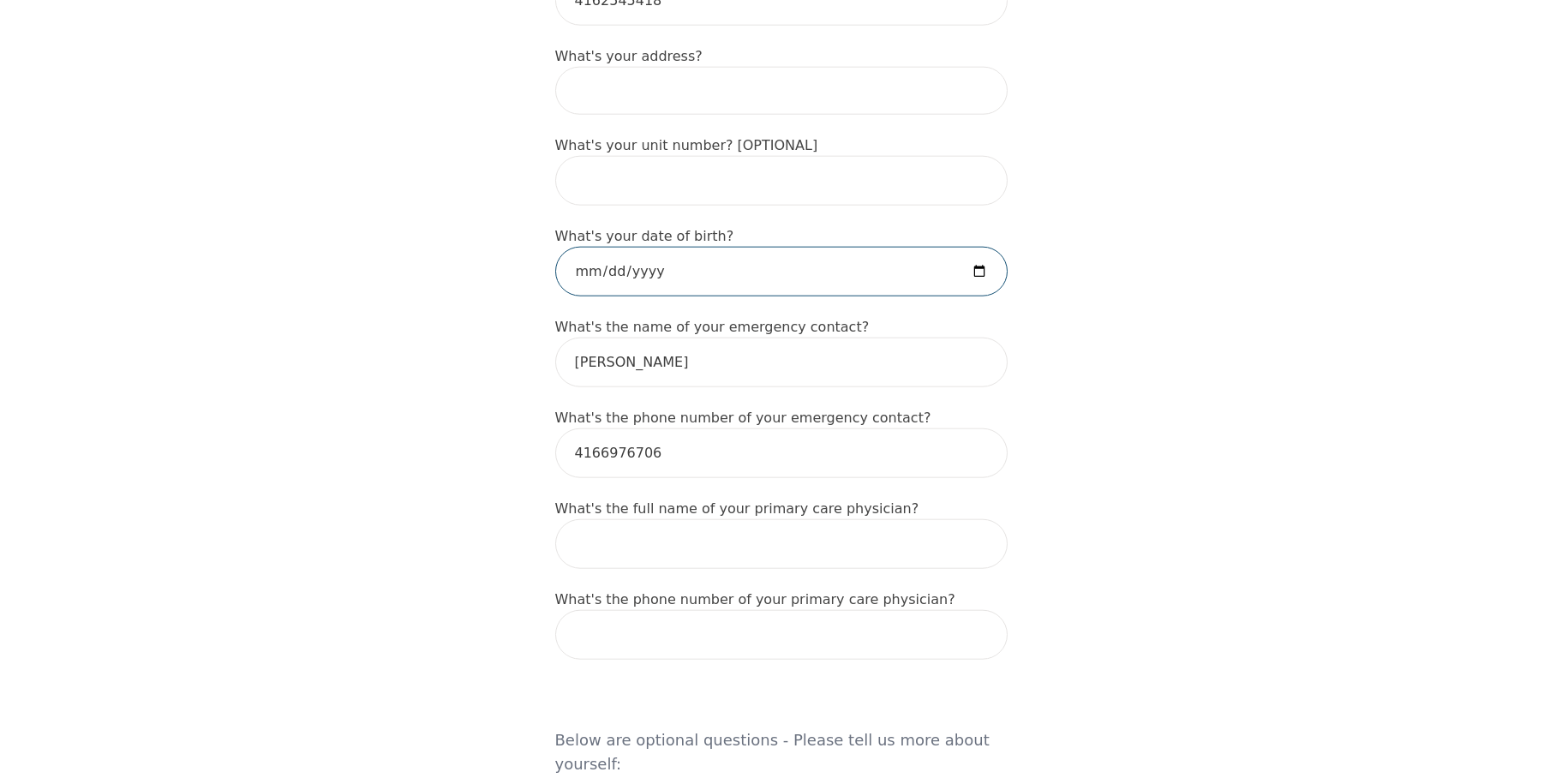
scroll to position [744, 0]
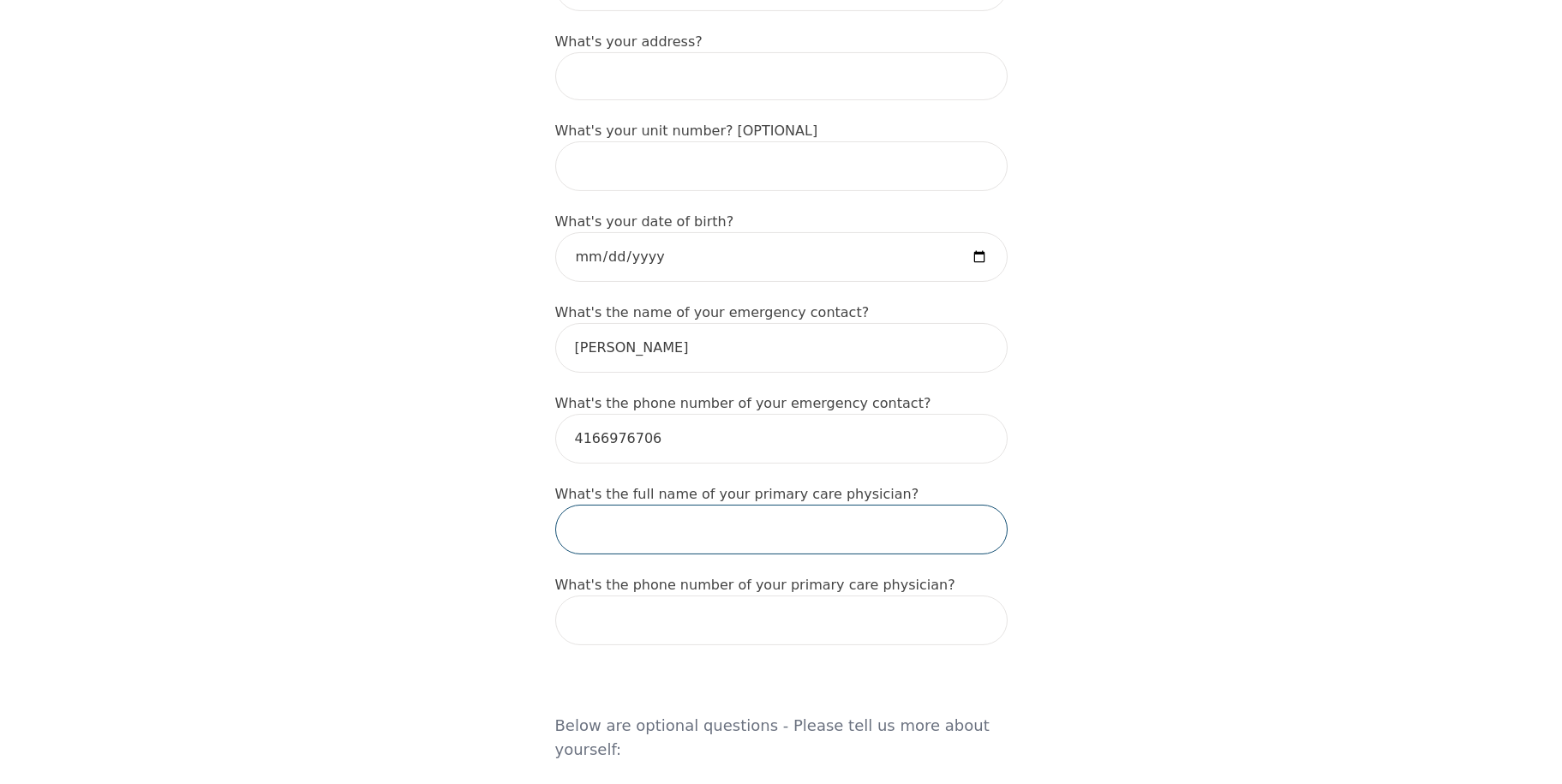
click at [788, 504] on input "text" at bounding box center [781, 529] width 453 height 49
type input "Dr. Camielle Lemieux"
click at [706, 595] on input "tel" at bounding box center [781, 620] width 453 height 49
type input "5"
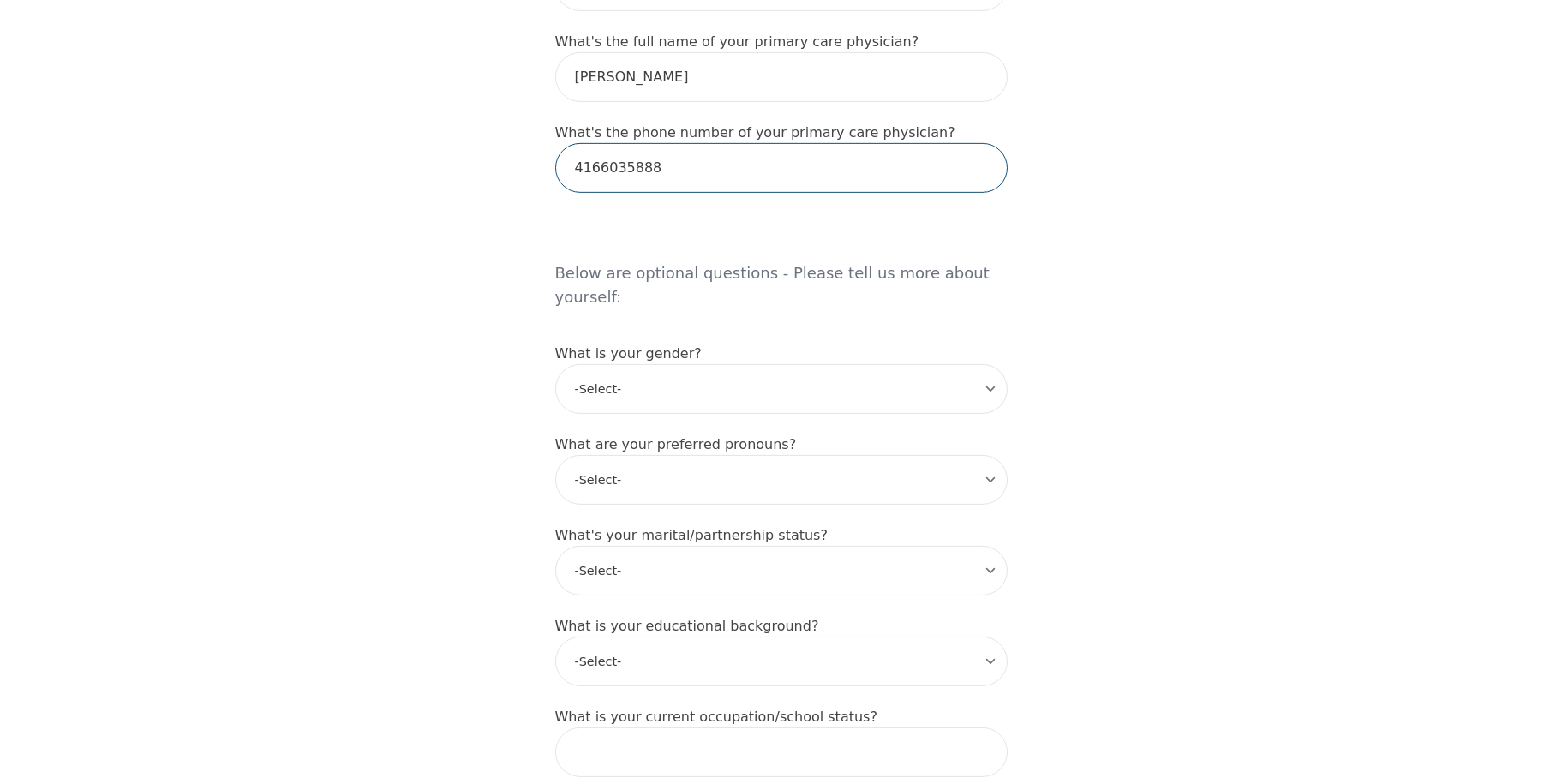
scroll to position [1199, 0]
type input "4166035888"
click at [930, 362] on select "-Select- male female non-binary transgender intersex prefer_not_to_say" at bounding box center [781, 386] width 453 height 49
select select "male"
click option "male" at bounding box center [0, 0] width 0 height 0
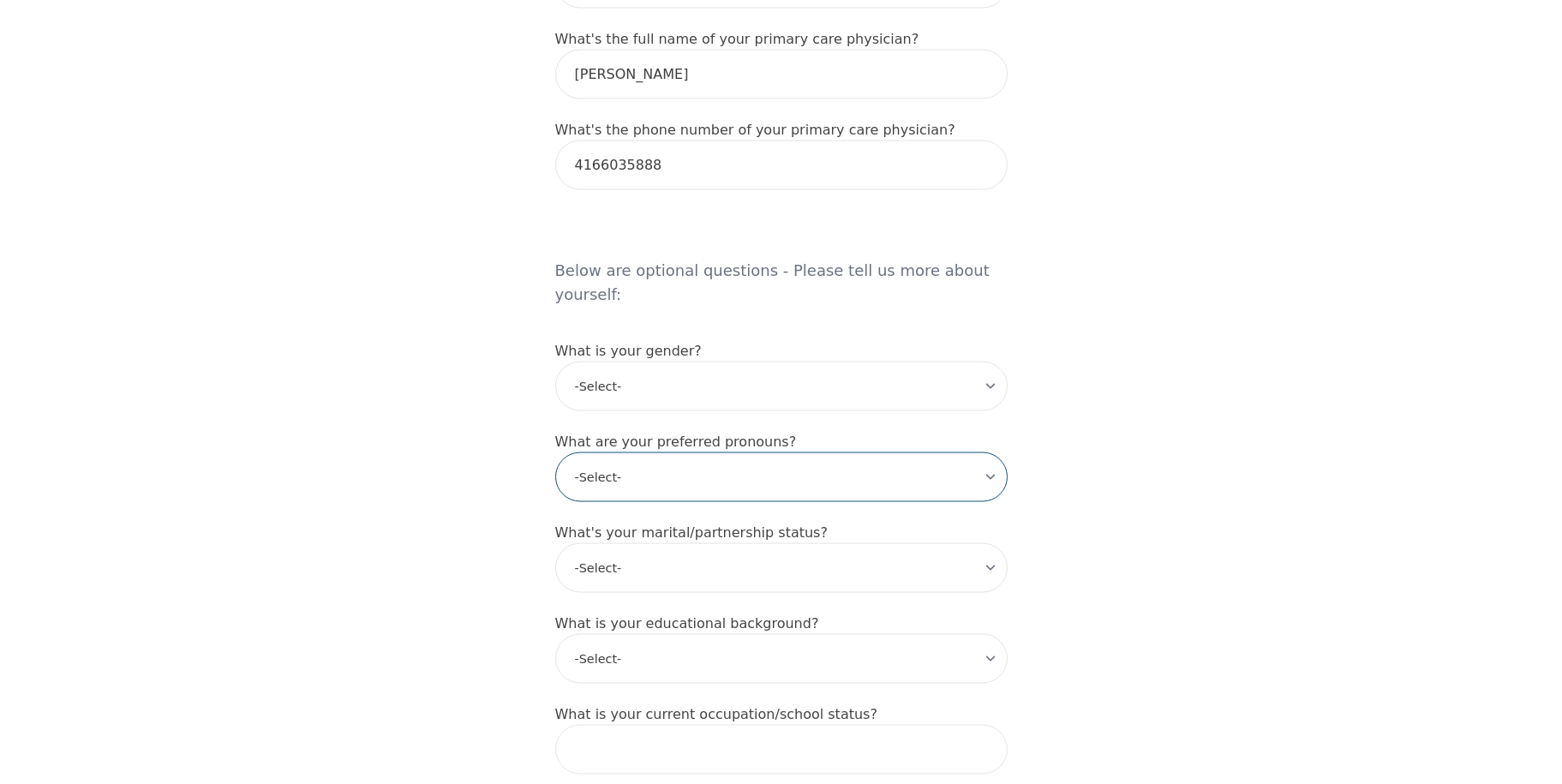
click at [650, 453] on select "-Select- he/him she/her they/them ze/zir xe/xem ey/em ve/ver tey/ter e/e per/pe…" at bounding box center [781, 477] width 453 height 49
click at [1320, 502] on div "Intake Assessment for Sonjoy Gupta Part 1 of 2: Tell Us About Yourself Please c…" at bounding box center [781, 162] width 1562 height 2586
click at [979, 543] on select "-Select- Single Partnered Married Common Law Widowed Separated Divorced" at bounding box center [781, 568] width 453 height 49
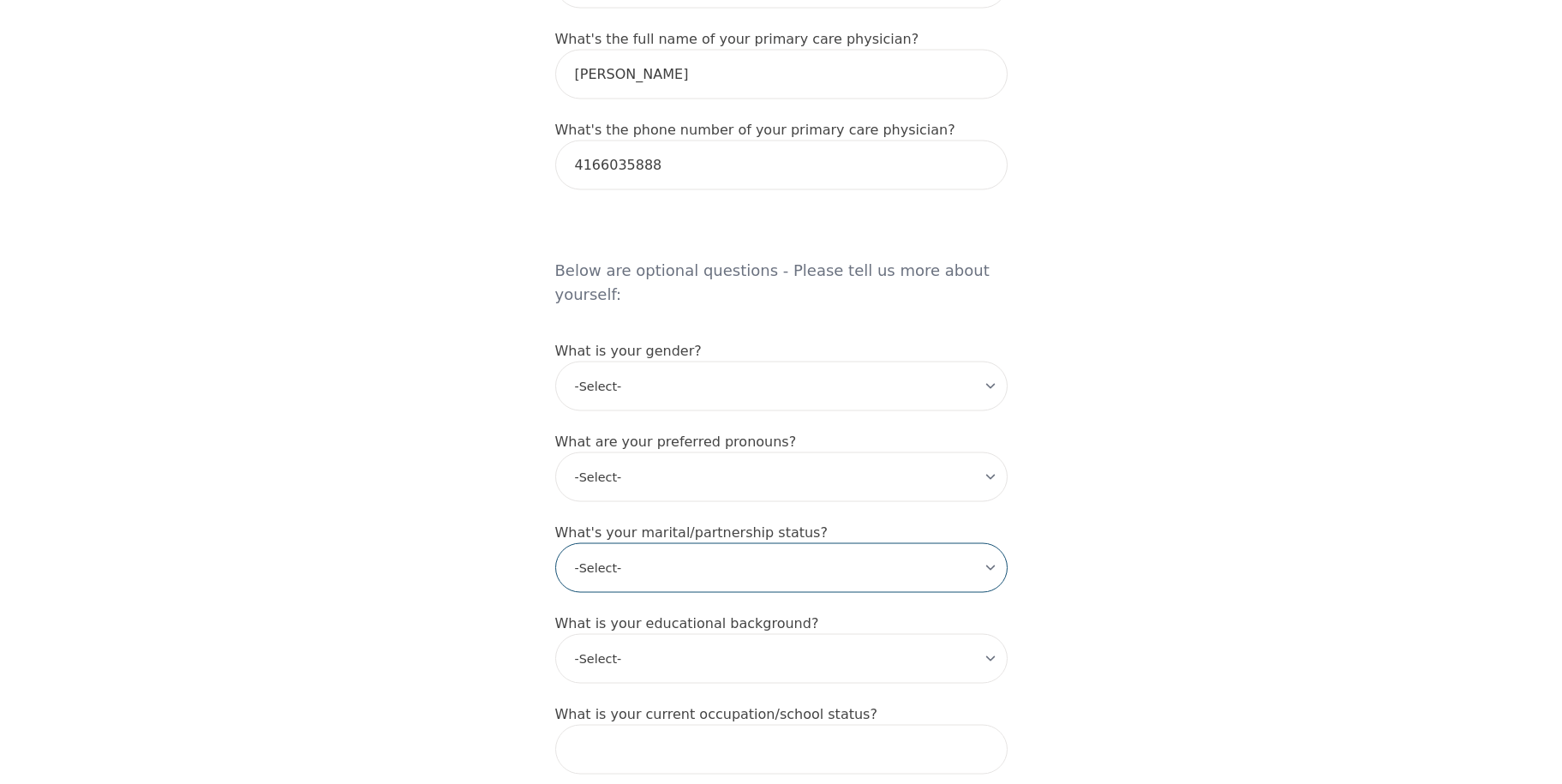
select select "Married"
click option "Married" at bounding box center [0, 0] width 0 height 0
click at [760, 634] on select "-Select- Less than high school High school Associate degree Bachelor degree Mas…" at bounding box center [781, 659] width 453 height 49
select select "Bachelor degree"
click option "Bachelor degree" at bounding box center [0, 0] width 0 height 0
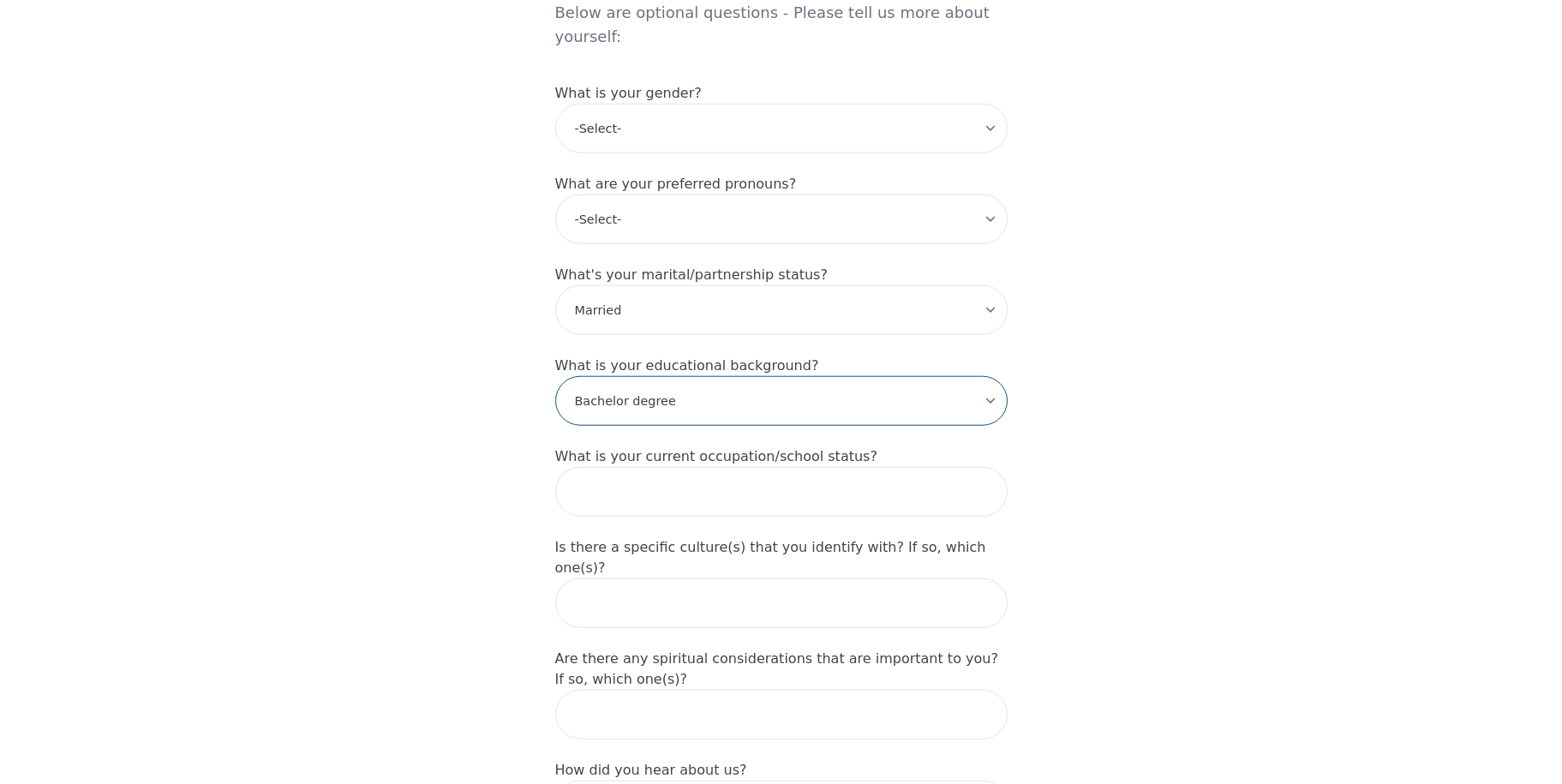
scroll to position [1466, 0]
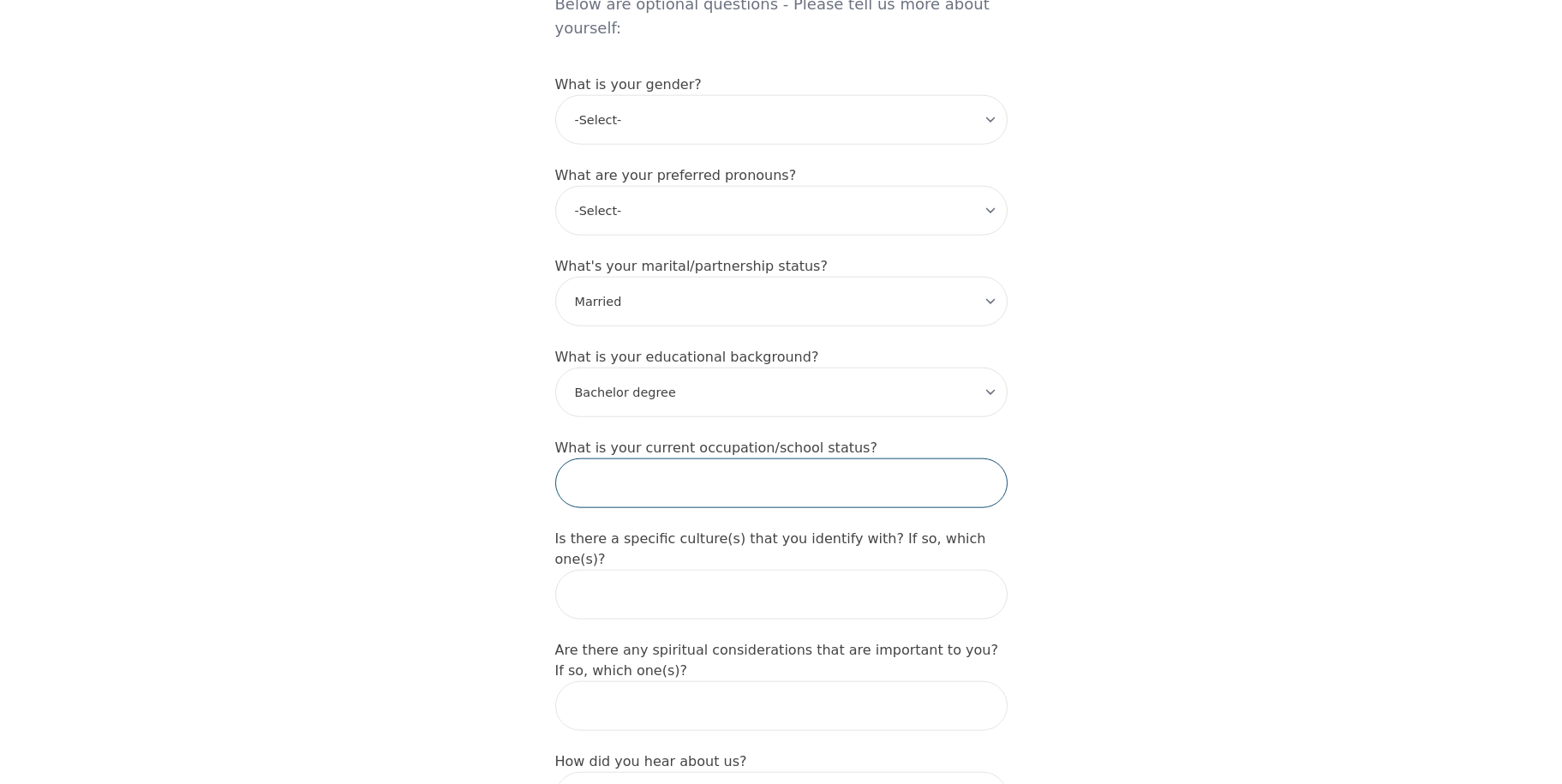
click at [879, 459] on input "text" at bounding box center [781, 483] width 453 height 49
type input "Retired"
click at [839, 569] on input "text" at bounding box center [781, 594] width 453 height 49
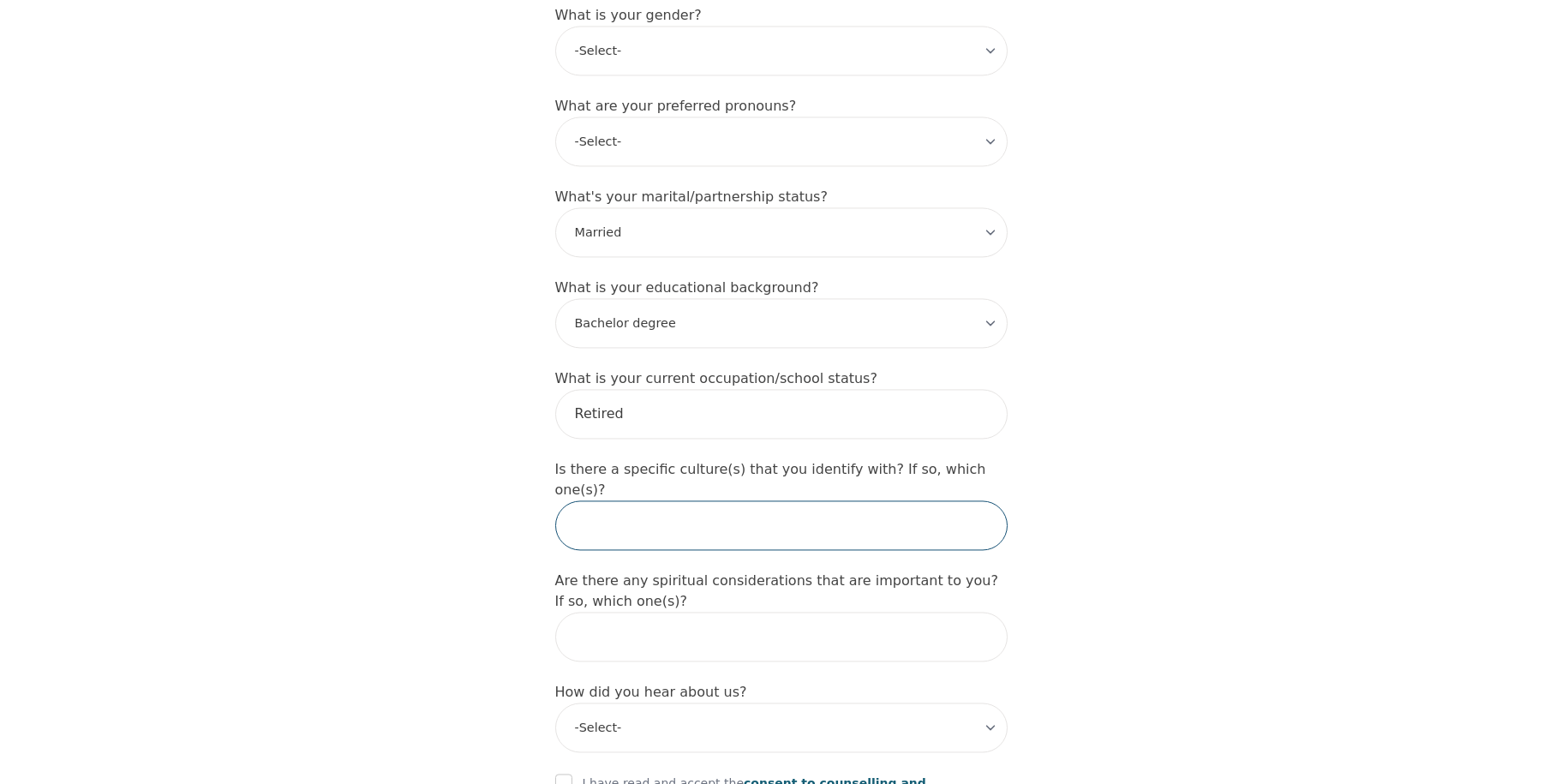
scroll to position [1544, 0]
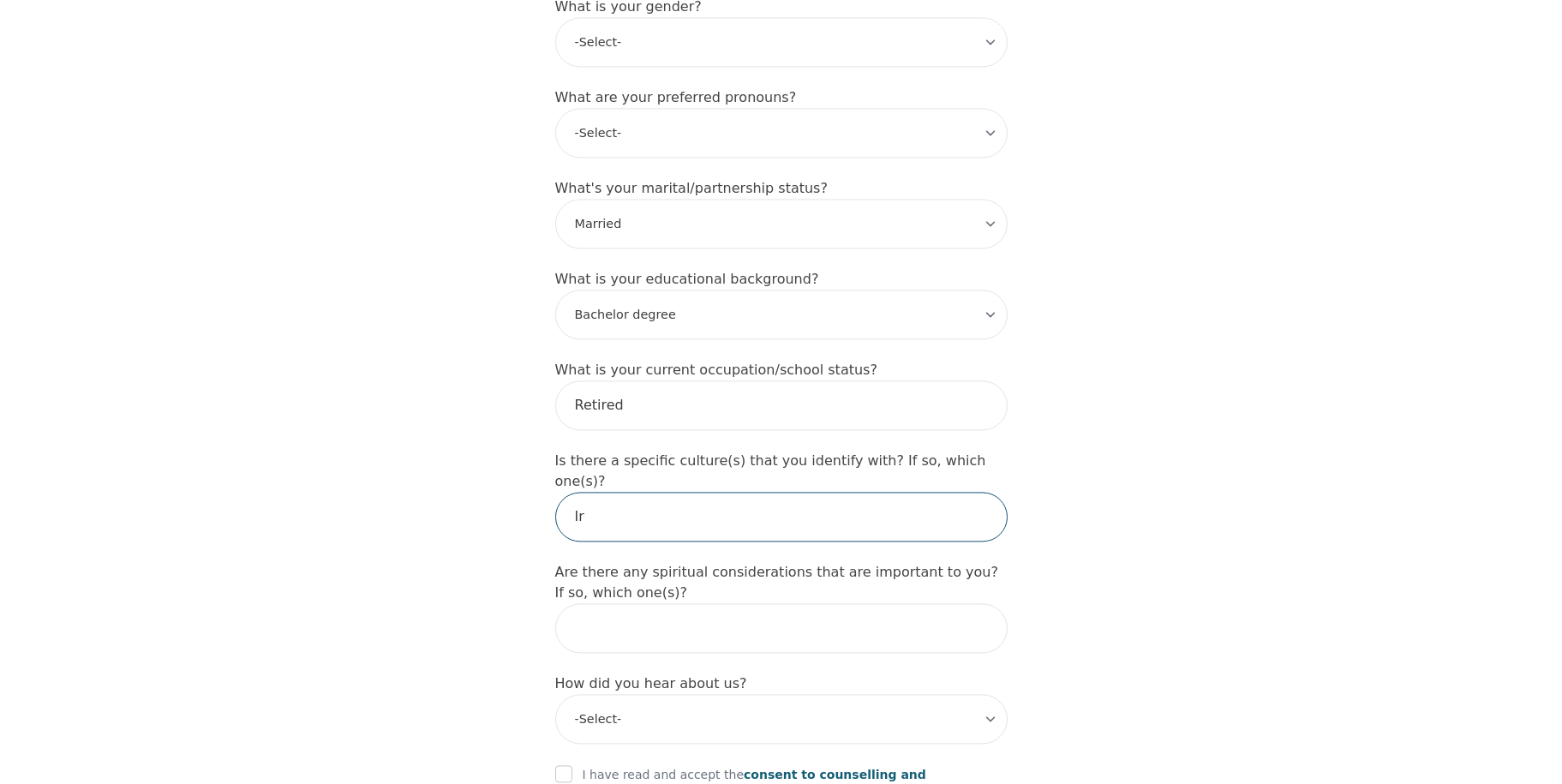
type input "I"
type input "Irish"
type input "no"
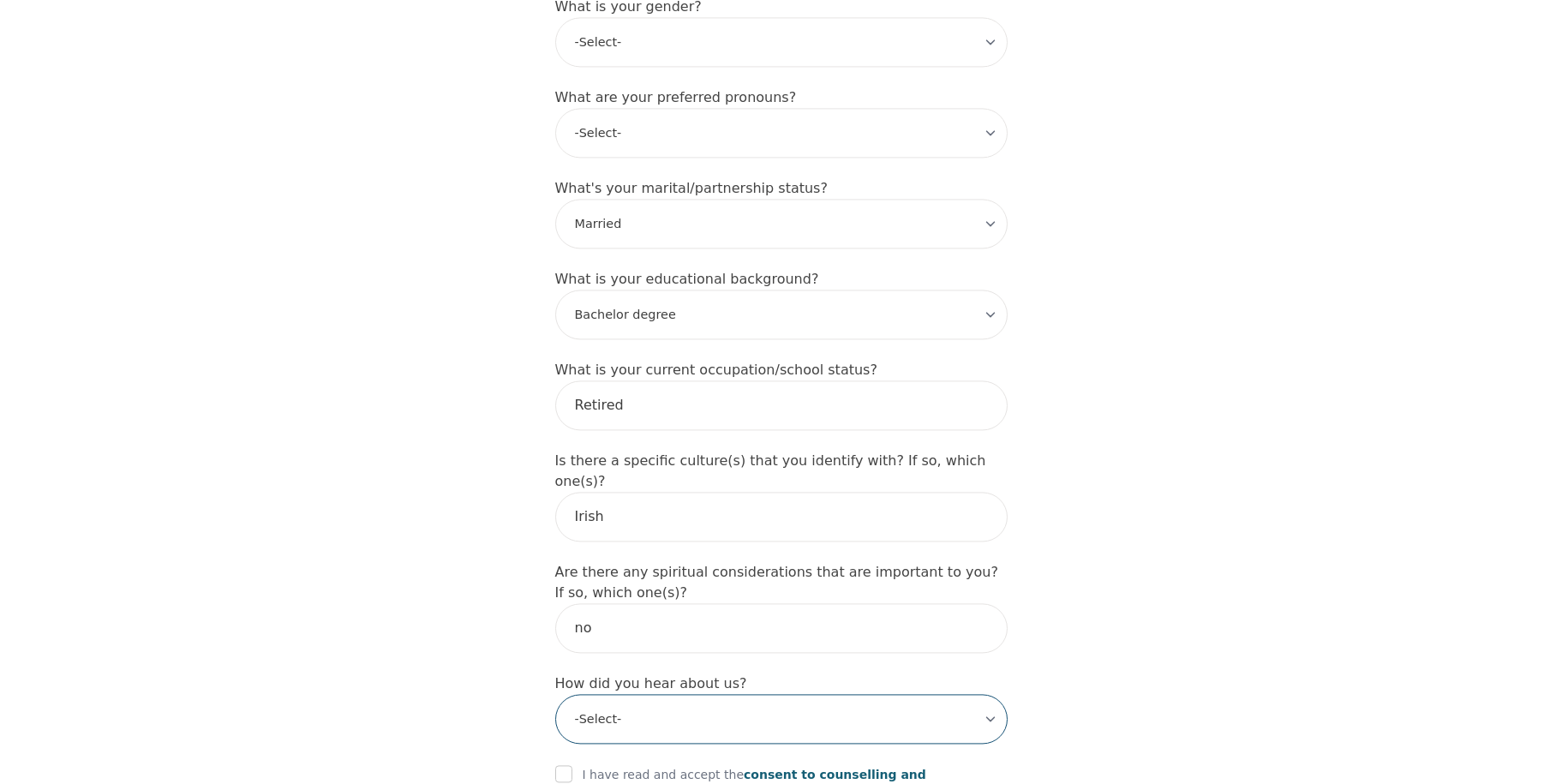
select select "Facebook/Instagram Ads"
click option "Facebook/Instagram Ads" at bounding box center [0, 0] width 0 height 0
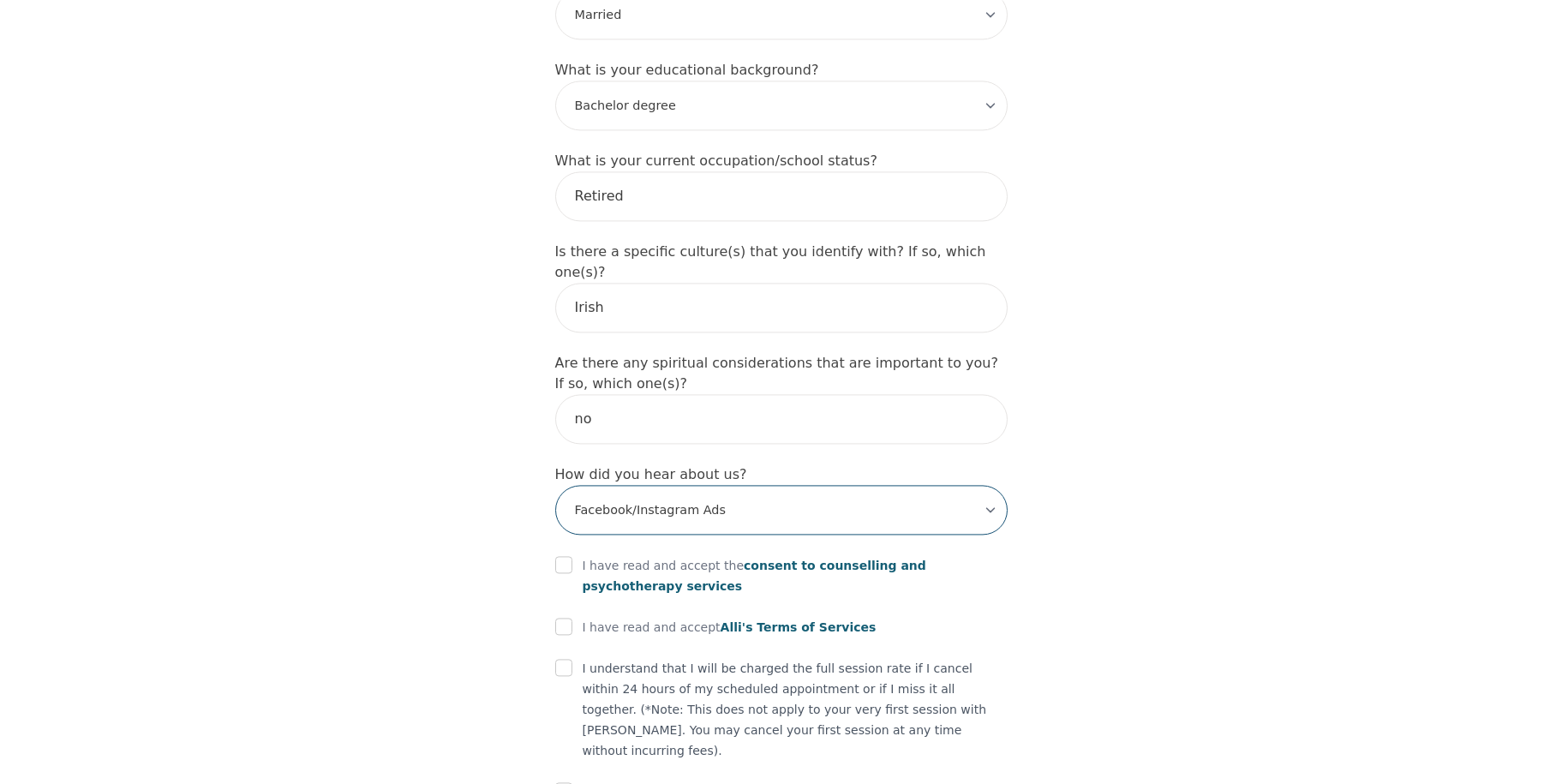
scroll to position [1781, 0]
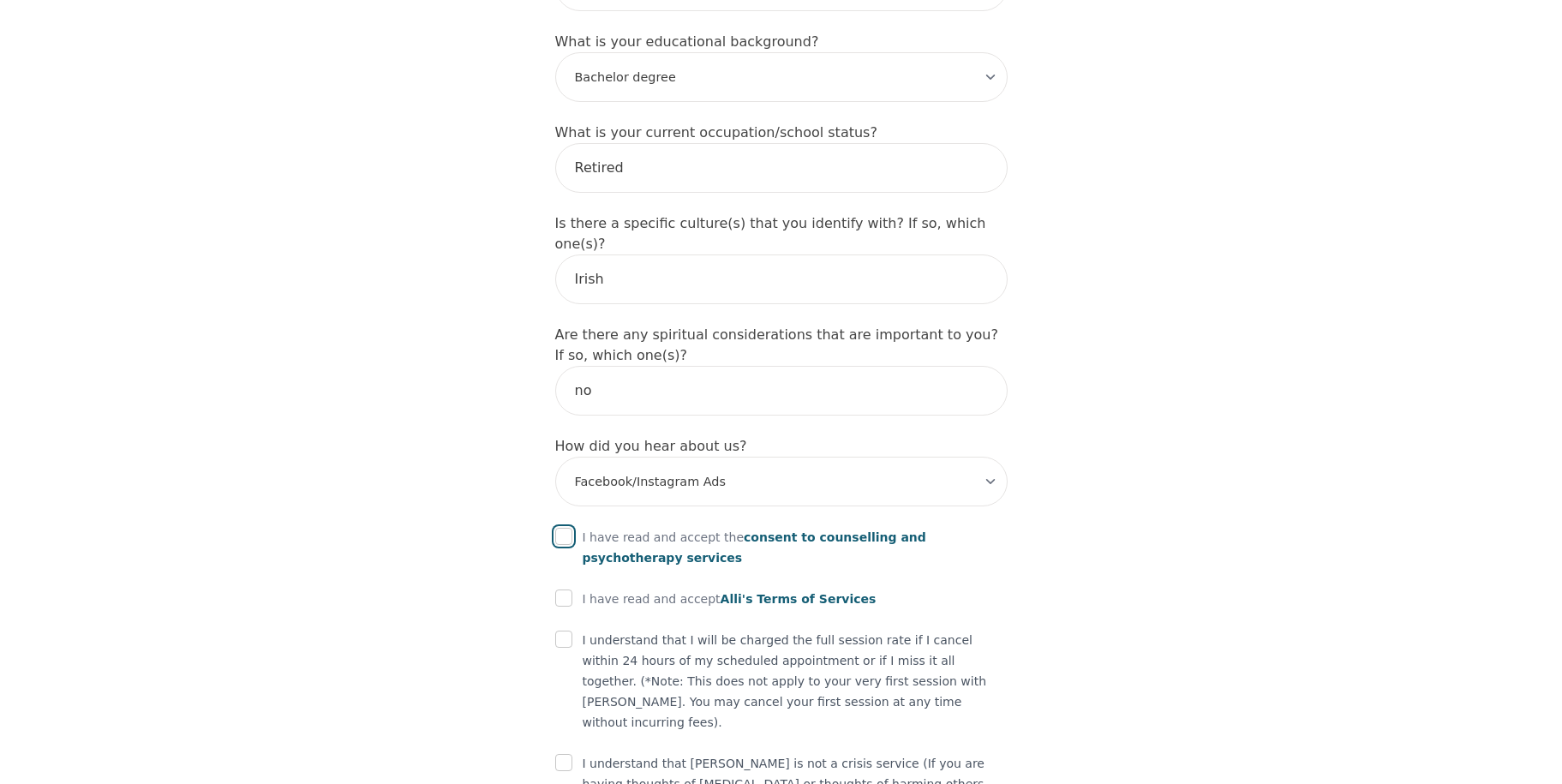
click at [568, 528] on input "checkbox" at bounding box center [564, 537] width 17 height 17
checkbox input "true"
click at [567, 589] on input "checkbox" at bounding box center [564, 598] width 17 height 17
checkbox input "true"
click at [565, 631] on input "checkbox" at bounding box center [564, 639] width 17 height 17
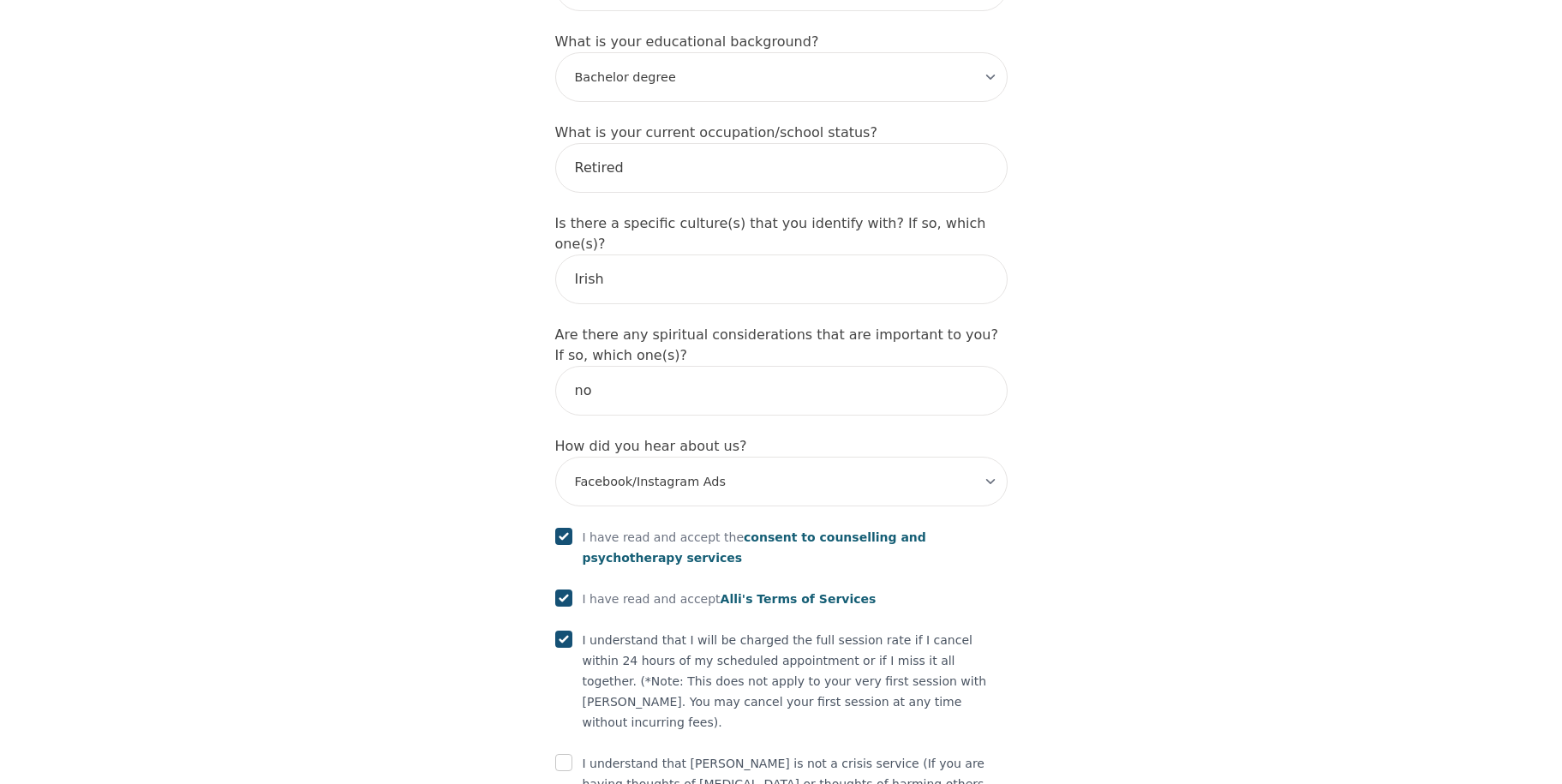
checkbox input "true"
click at [564, 754] on input "checkbox" at bounding box center [564, 762] width 17 height 17
checkbox input "true"
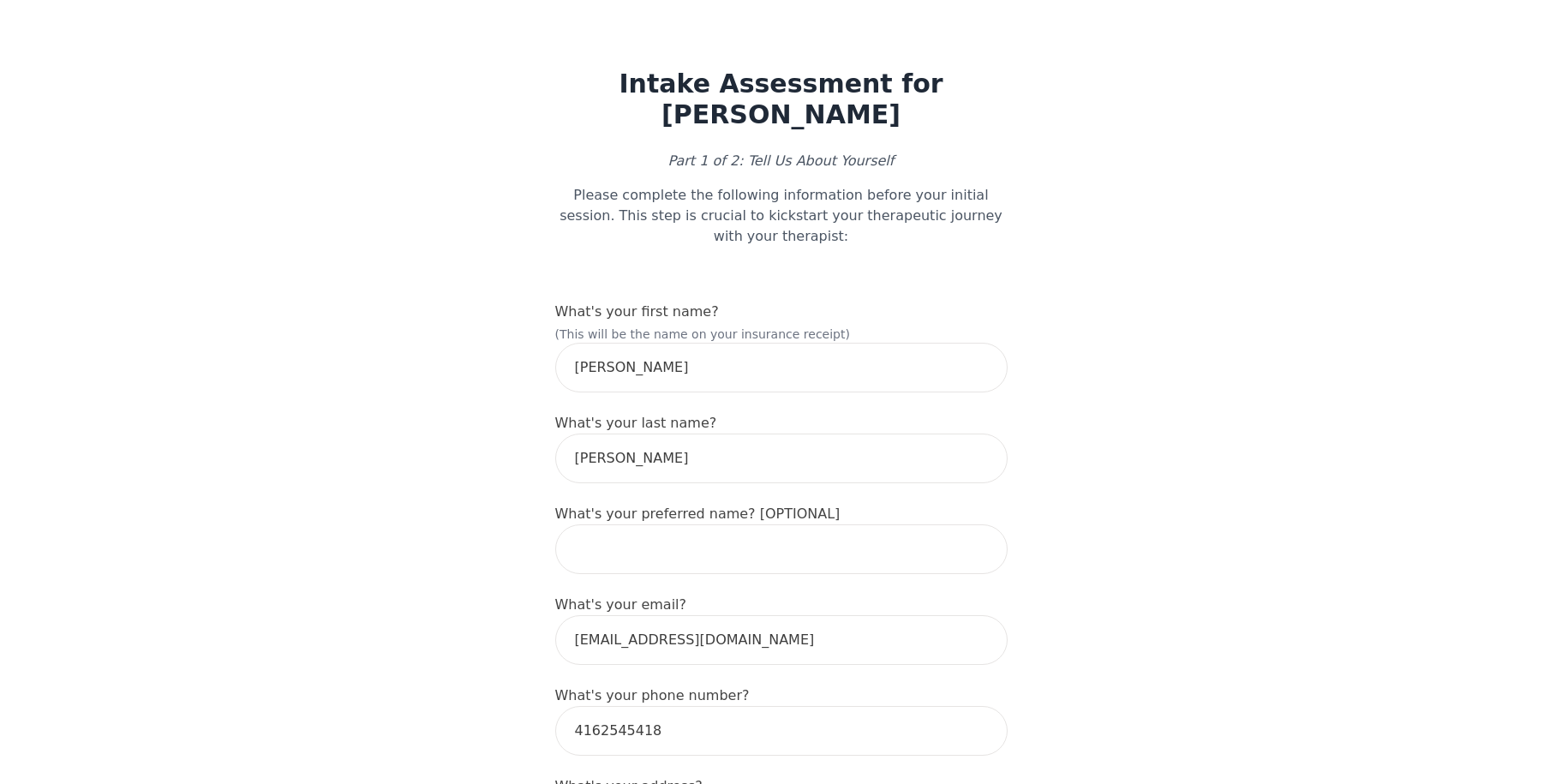
scroll to position [33, 0]
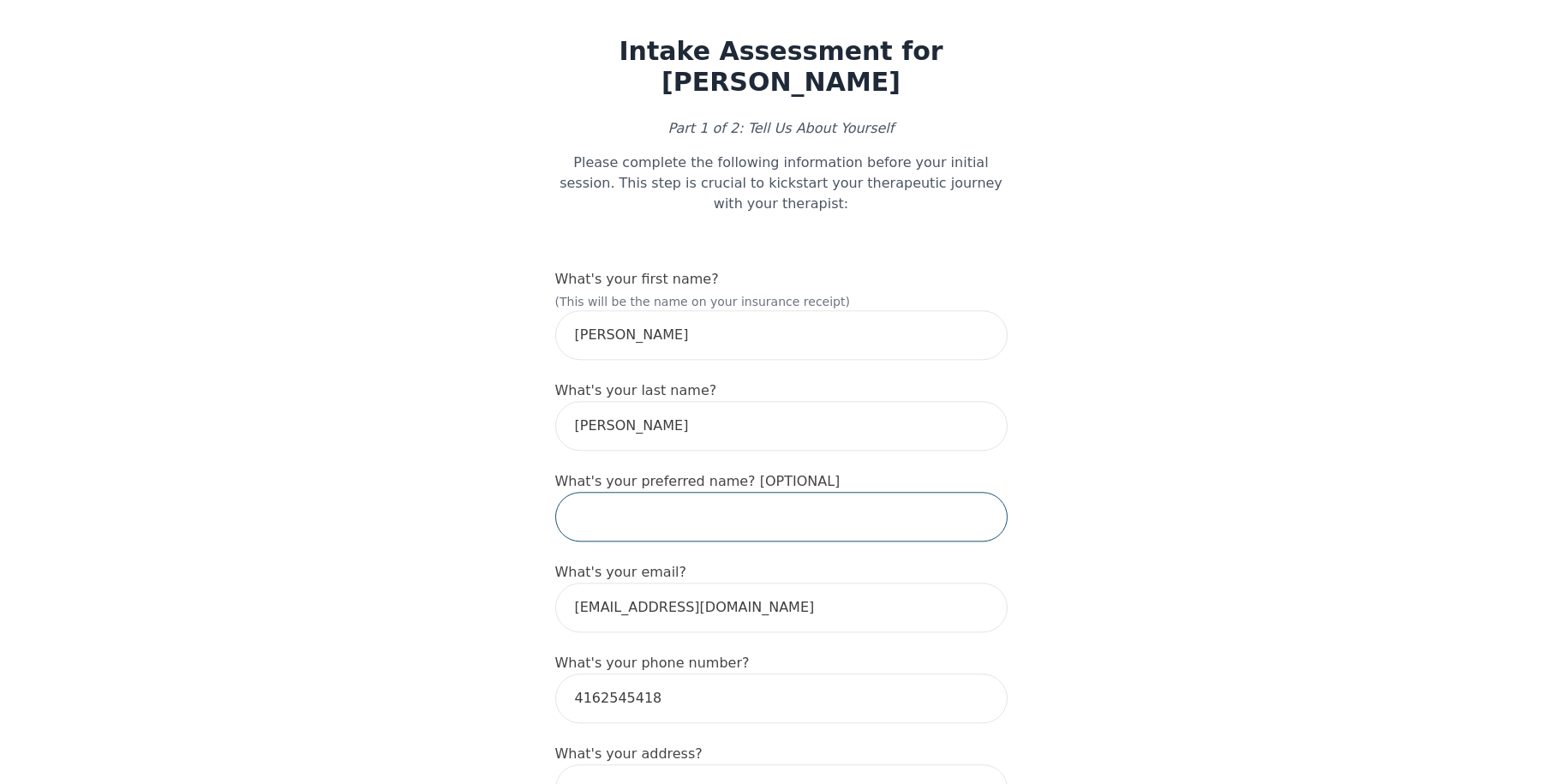
click at [703, 492] on input "text" at bounding box center [781, 516] width 453 height 49
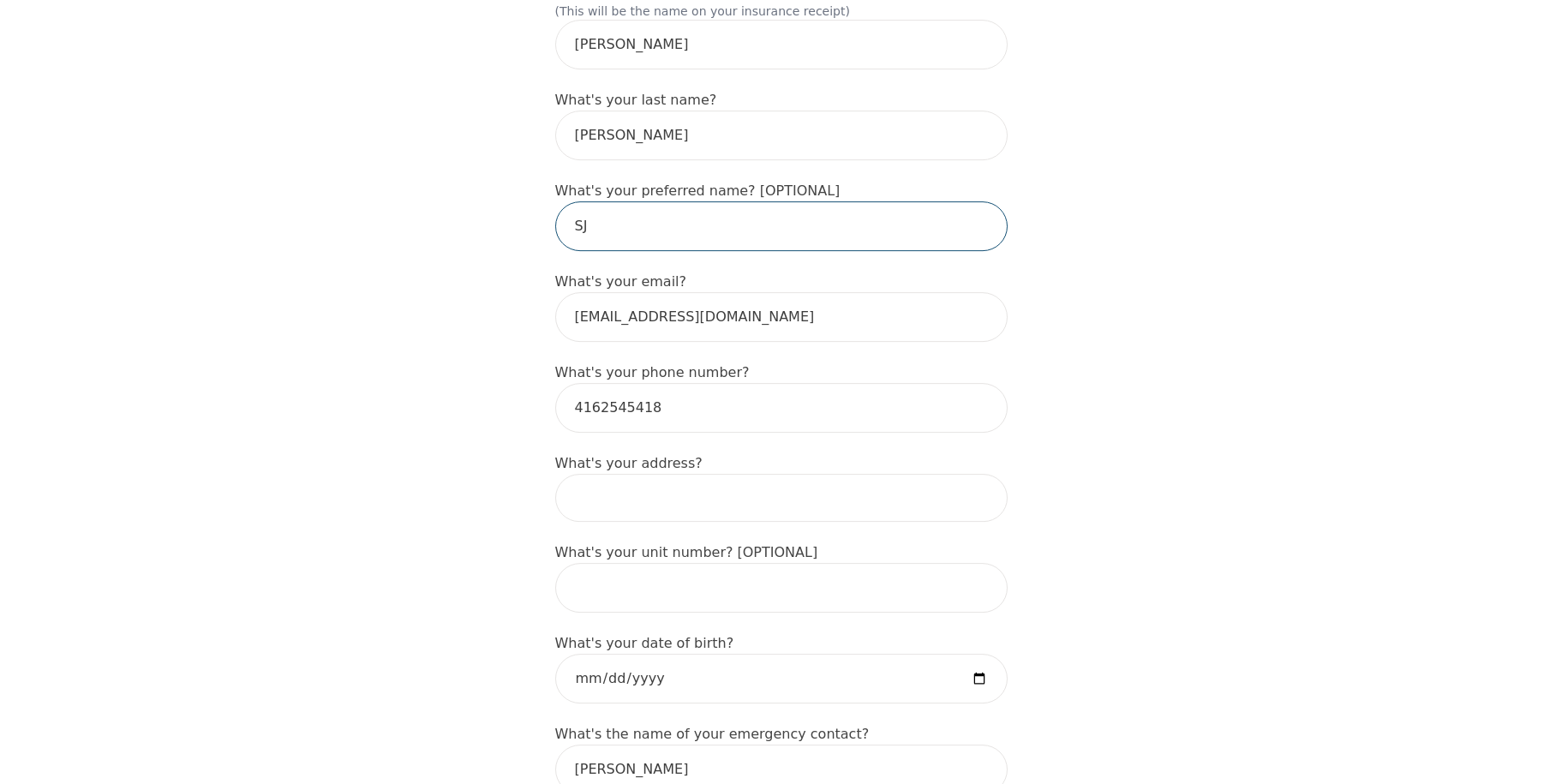
scroll to position [390, 0]
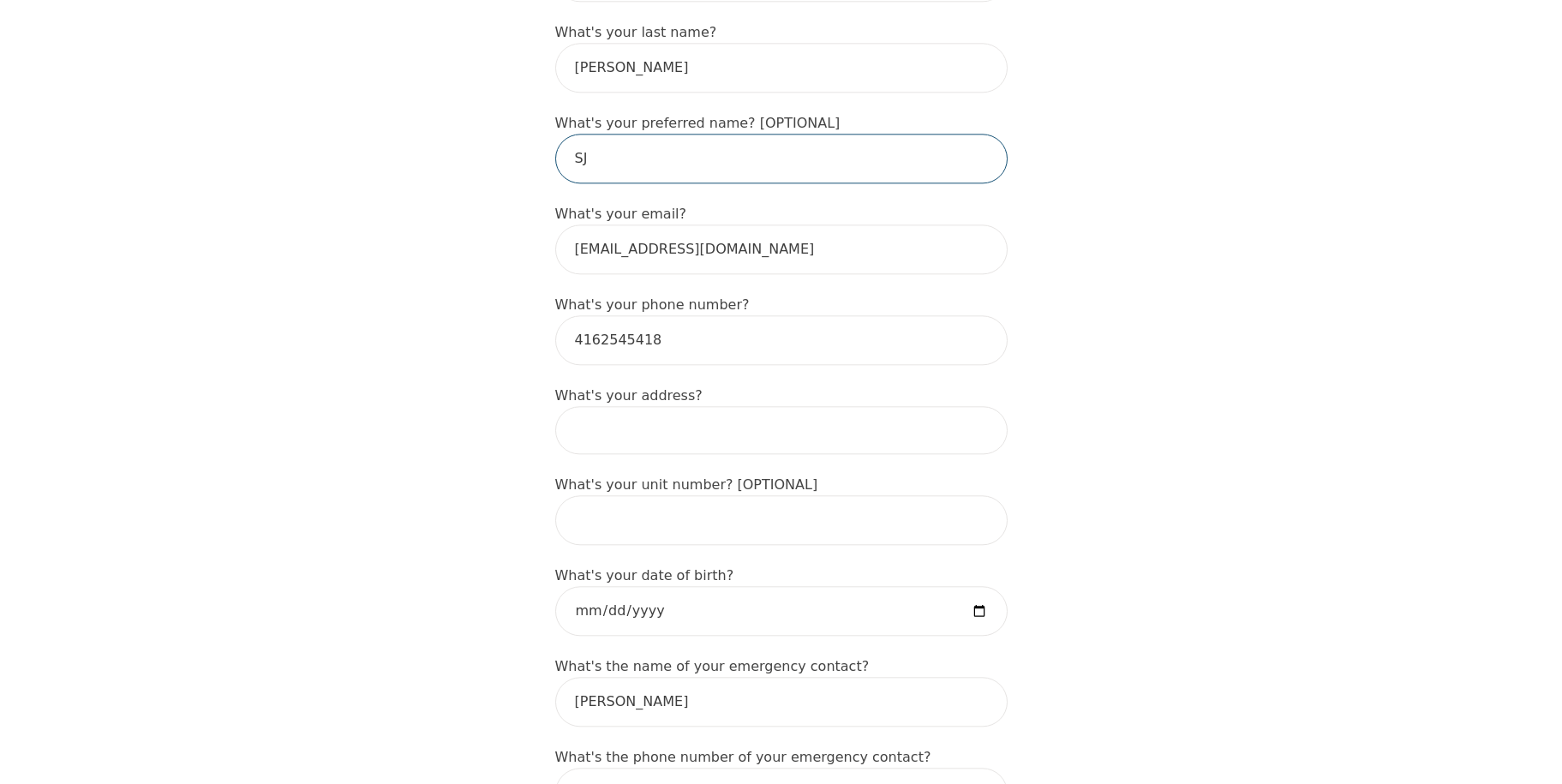
type input "SJ"
click at [762, 406] on input at bounding box center [781, 429] width 453 height 48
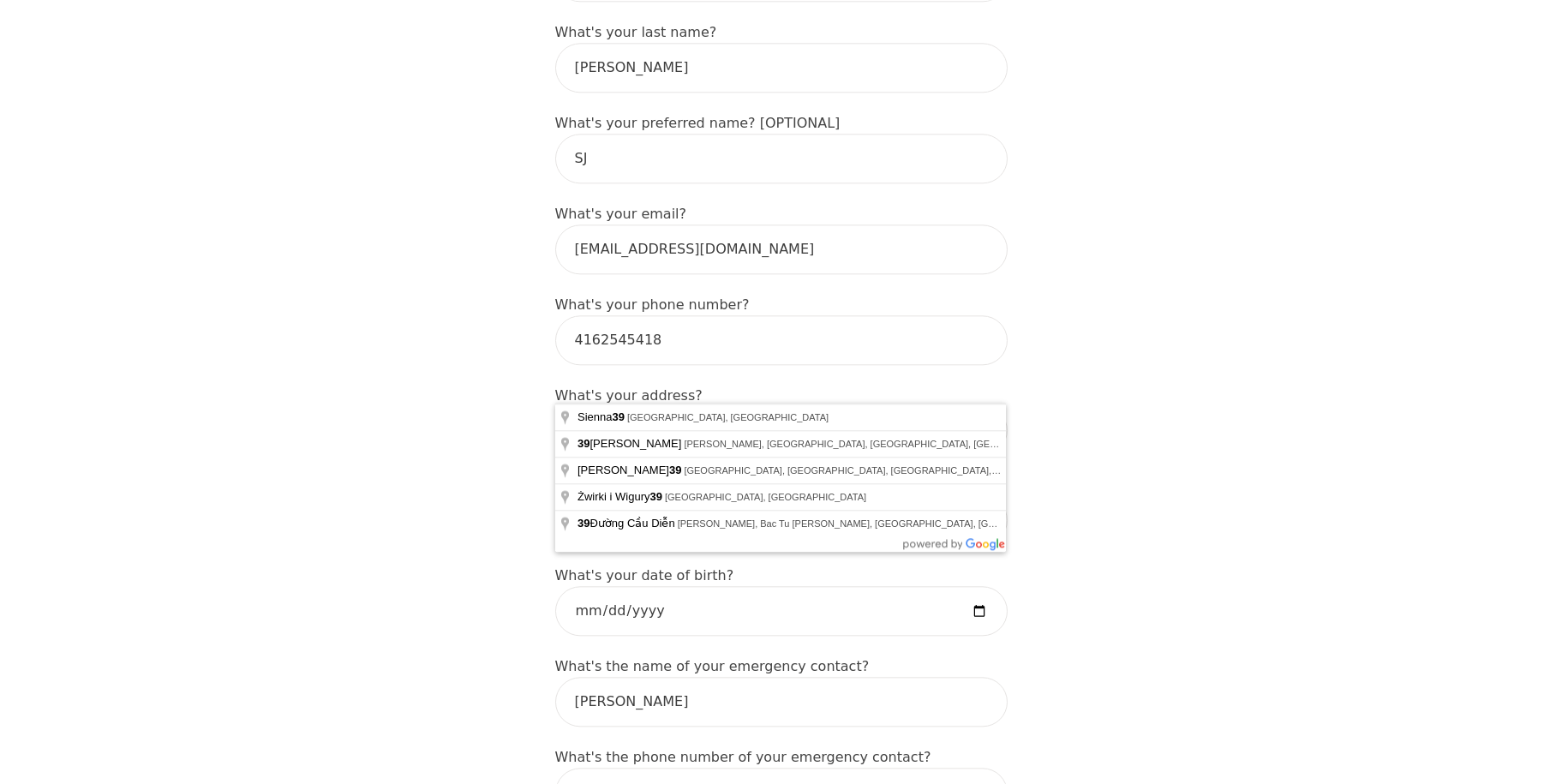
type input "39"
type input "[EMAIL_ADDRESS][DOMAIN_NAME]"
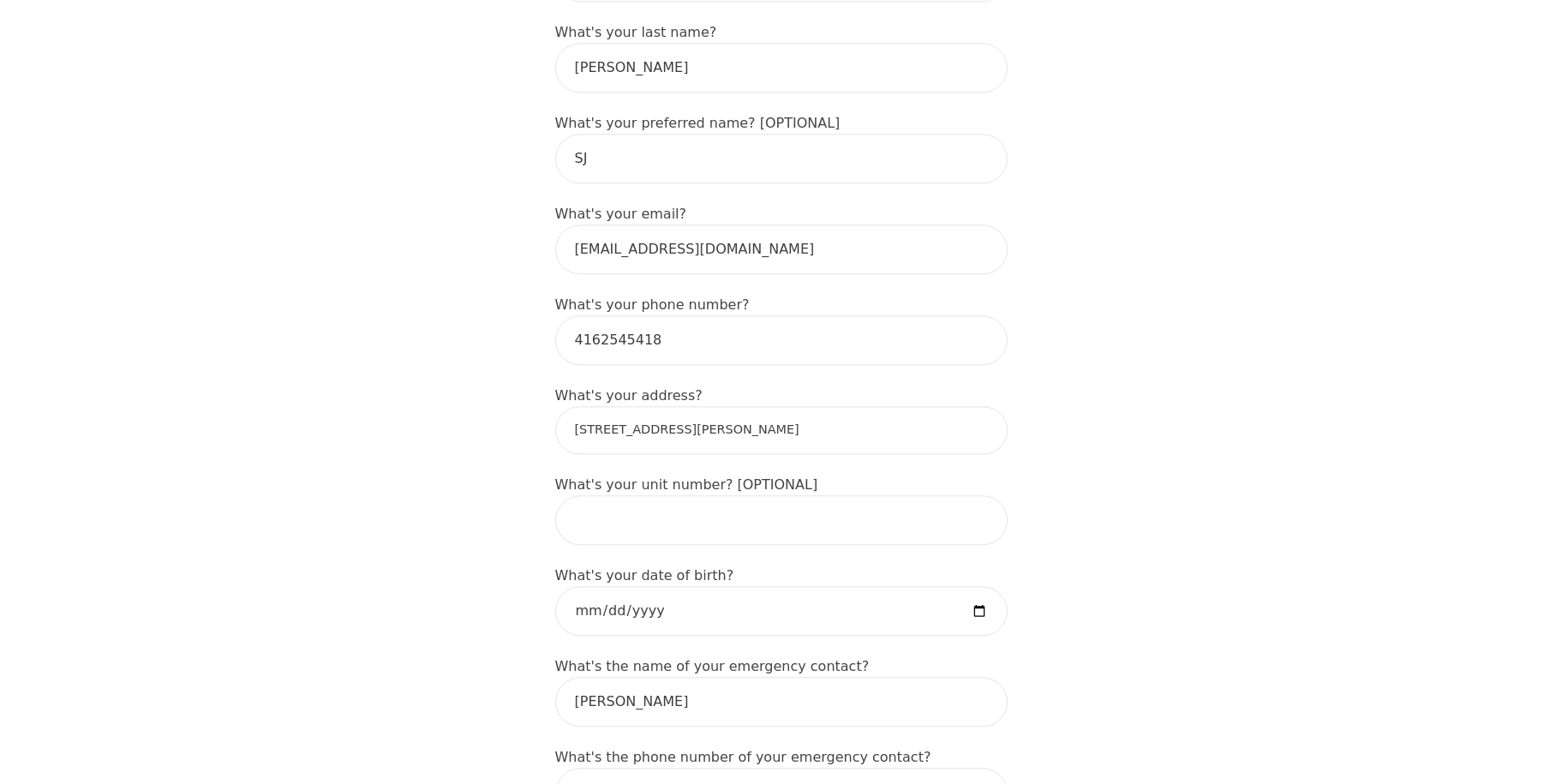
type input "[STREET_ADDRESS][PERSON_NAME]"
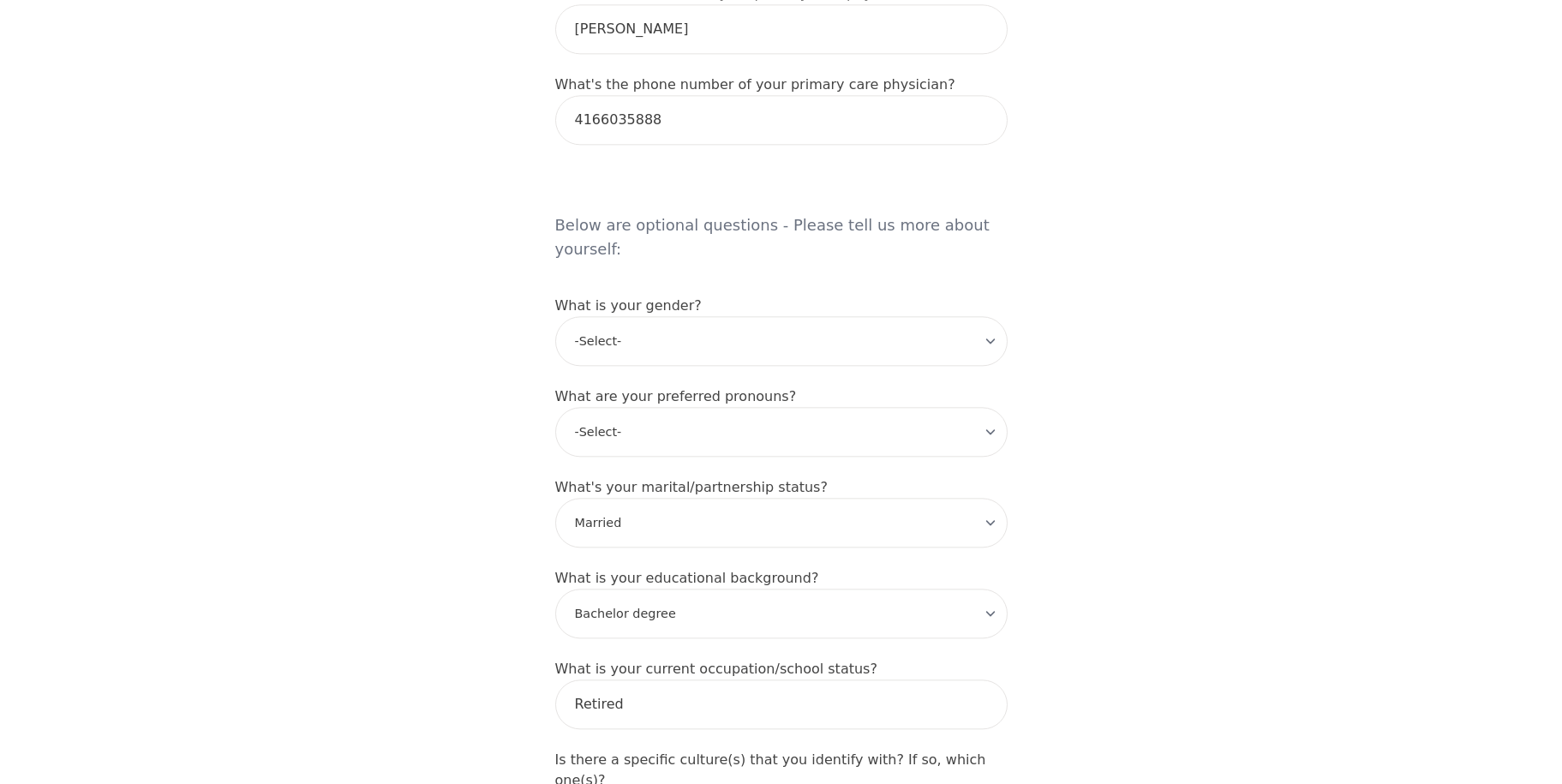
scroll to position [1847, 0]
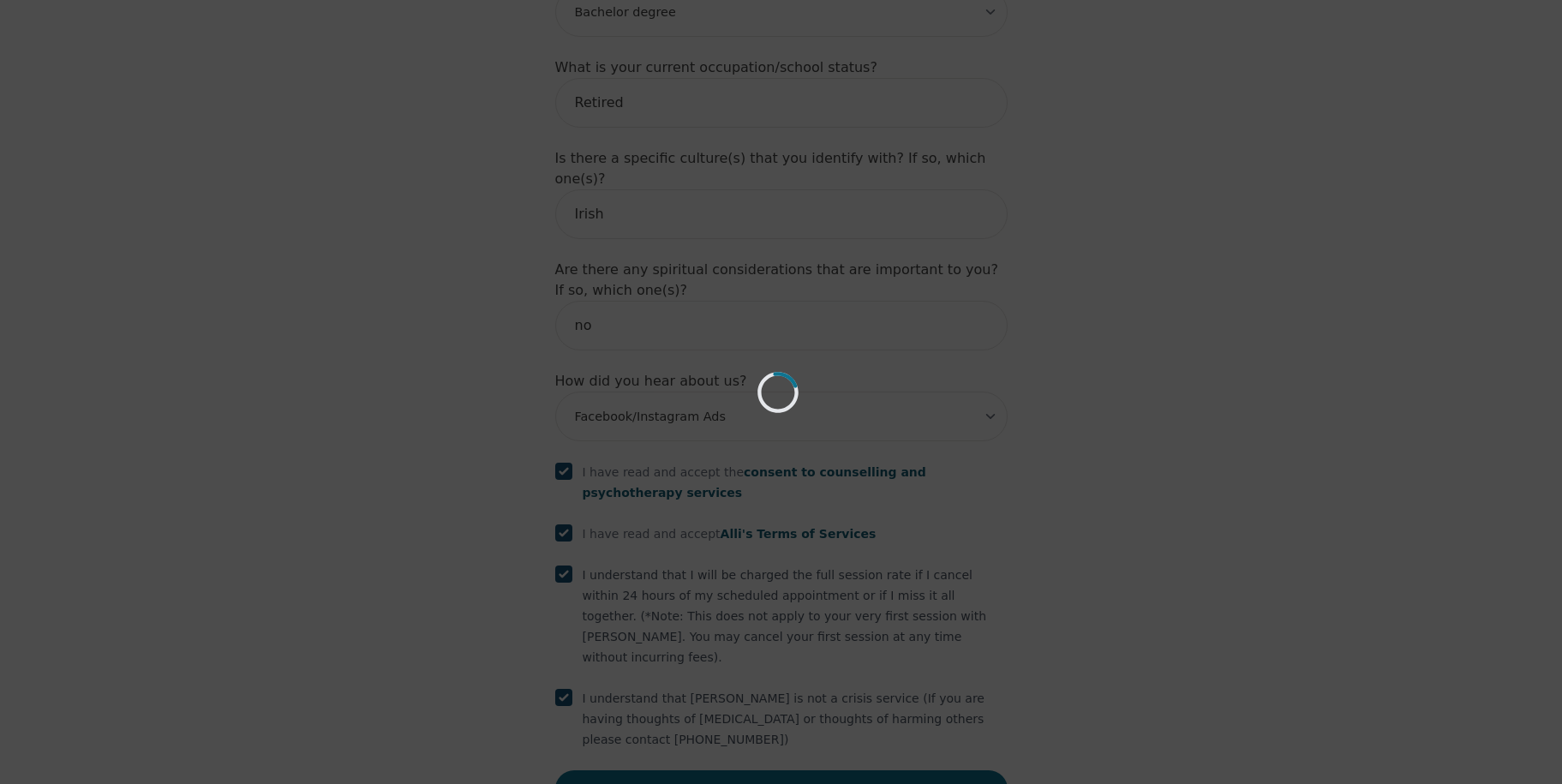
scroll to position [1781, 0]
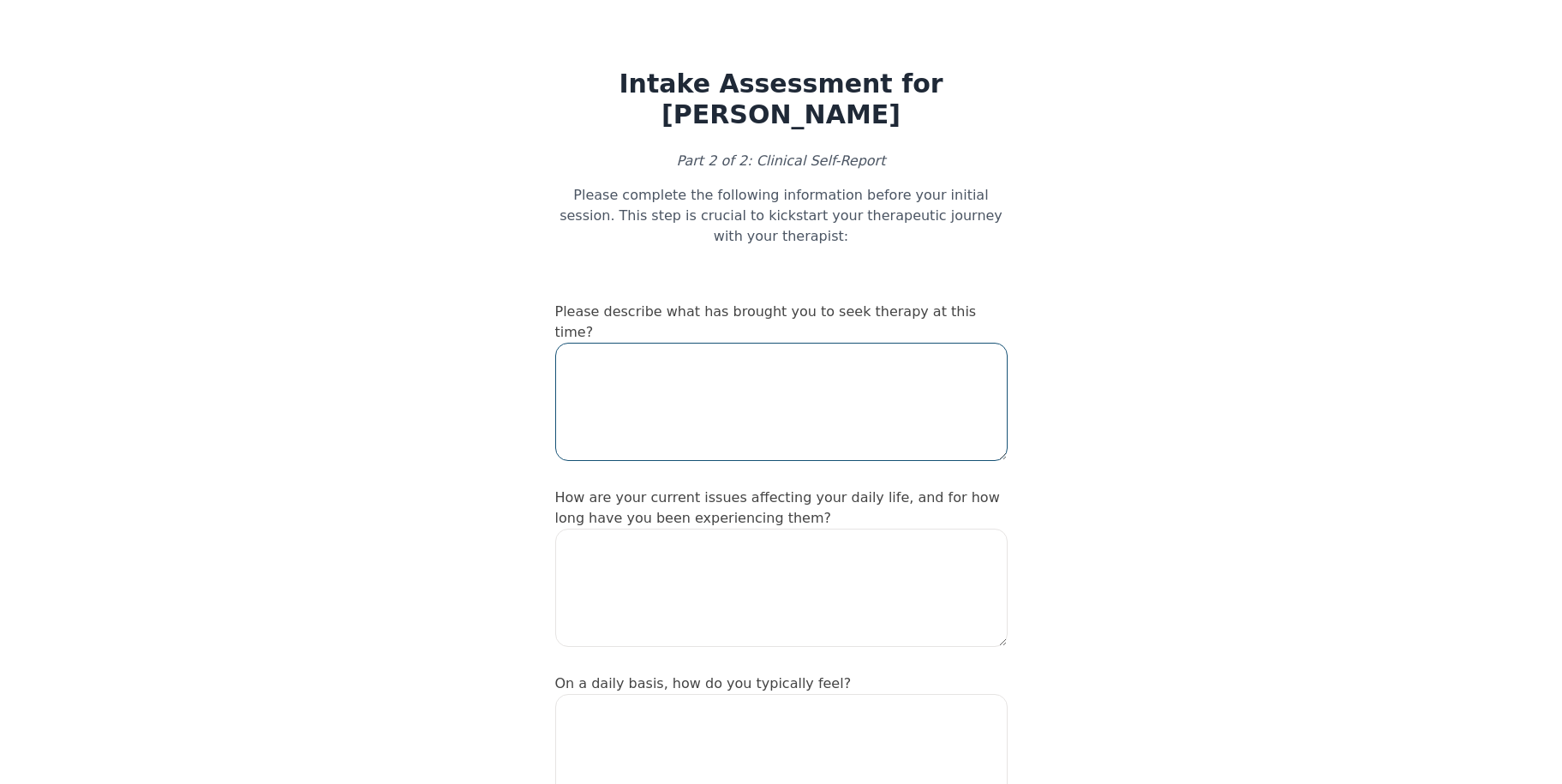
click at [802, 343] on textarea at bounding box center [781, 402] width 453 height 119
type textarea "Dealing with OCD and depression."
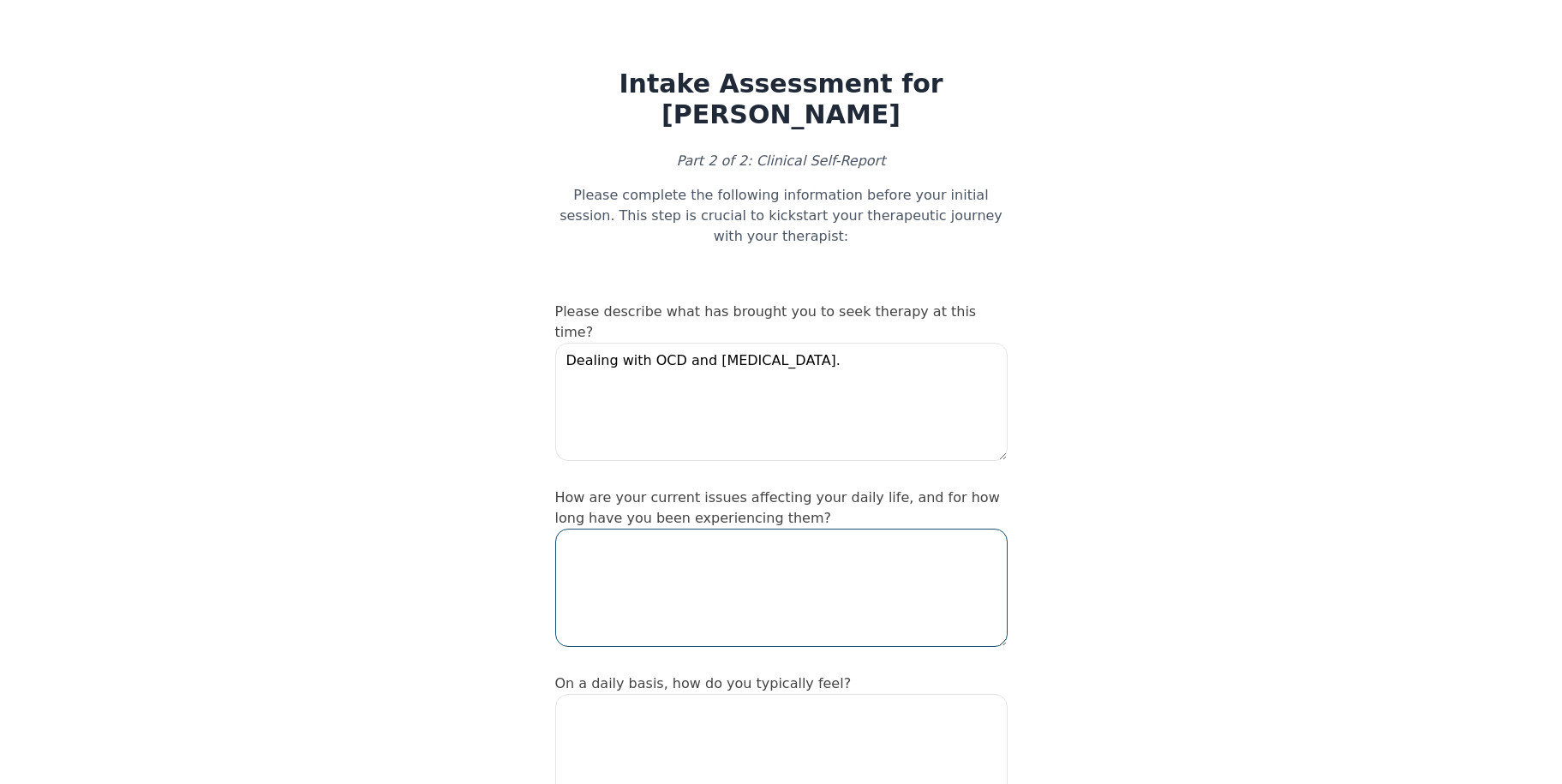
click at [733, 529] on textarea at bounding box center [781, 588] width 453 height 119
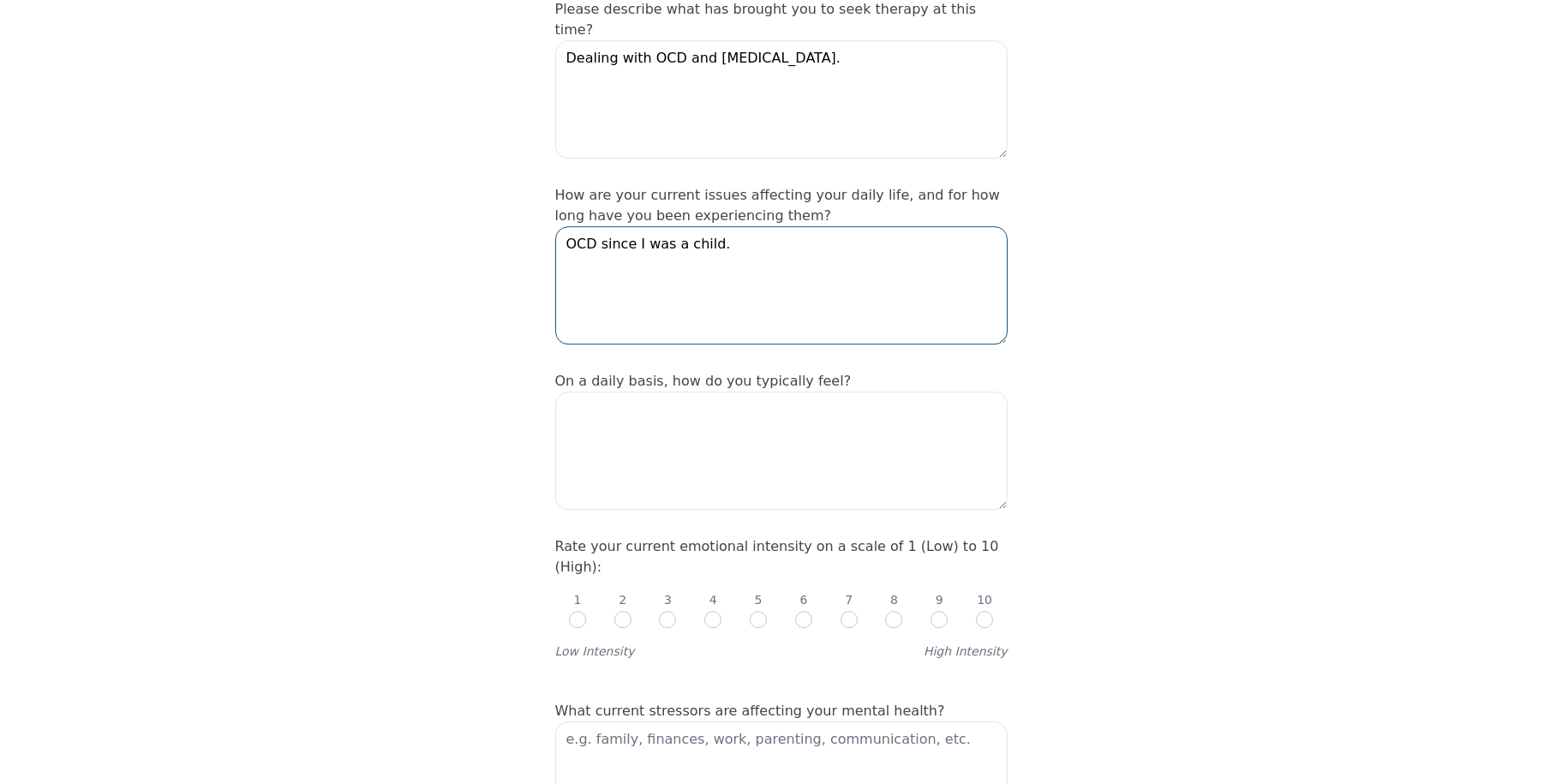
scroll to position [305, 0]
type textarea "OCD since I was a child."
click at [819, 389] on textarea at bounding box center [781, 447] width 453 height 119
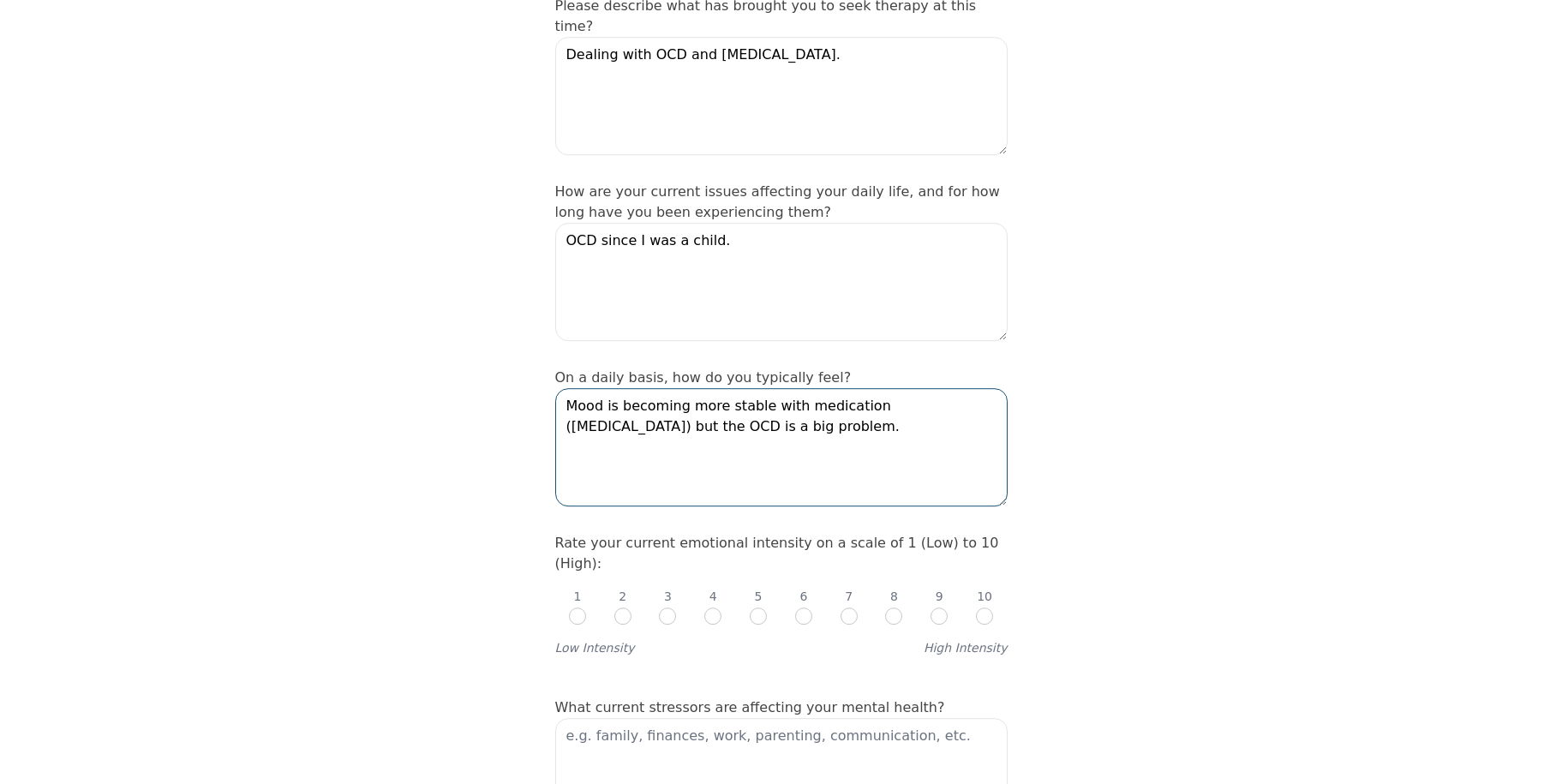
type textarea "Mood is becoming more stable with medication (Venlafaxine) but the OCD is a big…"
click at [892, 607] on input "radio" at bounding box center [894, 616] width 17 height 17
radio input "true"
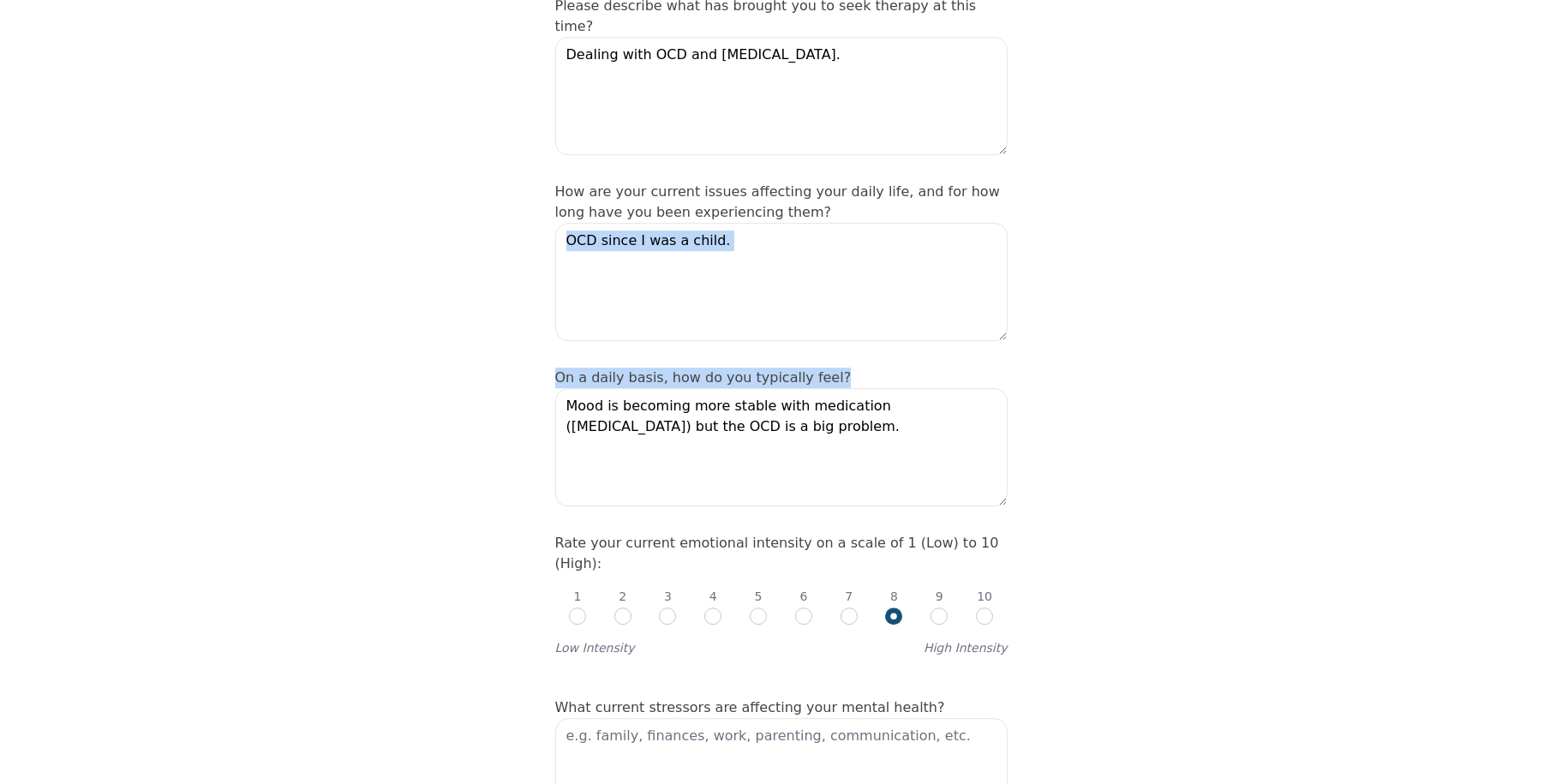
drag, startPoint x: 1561, startPoint y: 199, endPoint x: 1558, endPoint y: 296, distance: 97.0
click at [792, 718] on textarea at bounding box center [781, 777] width 453 height 119
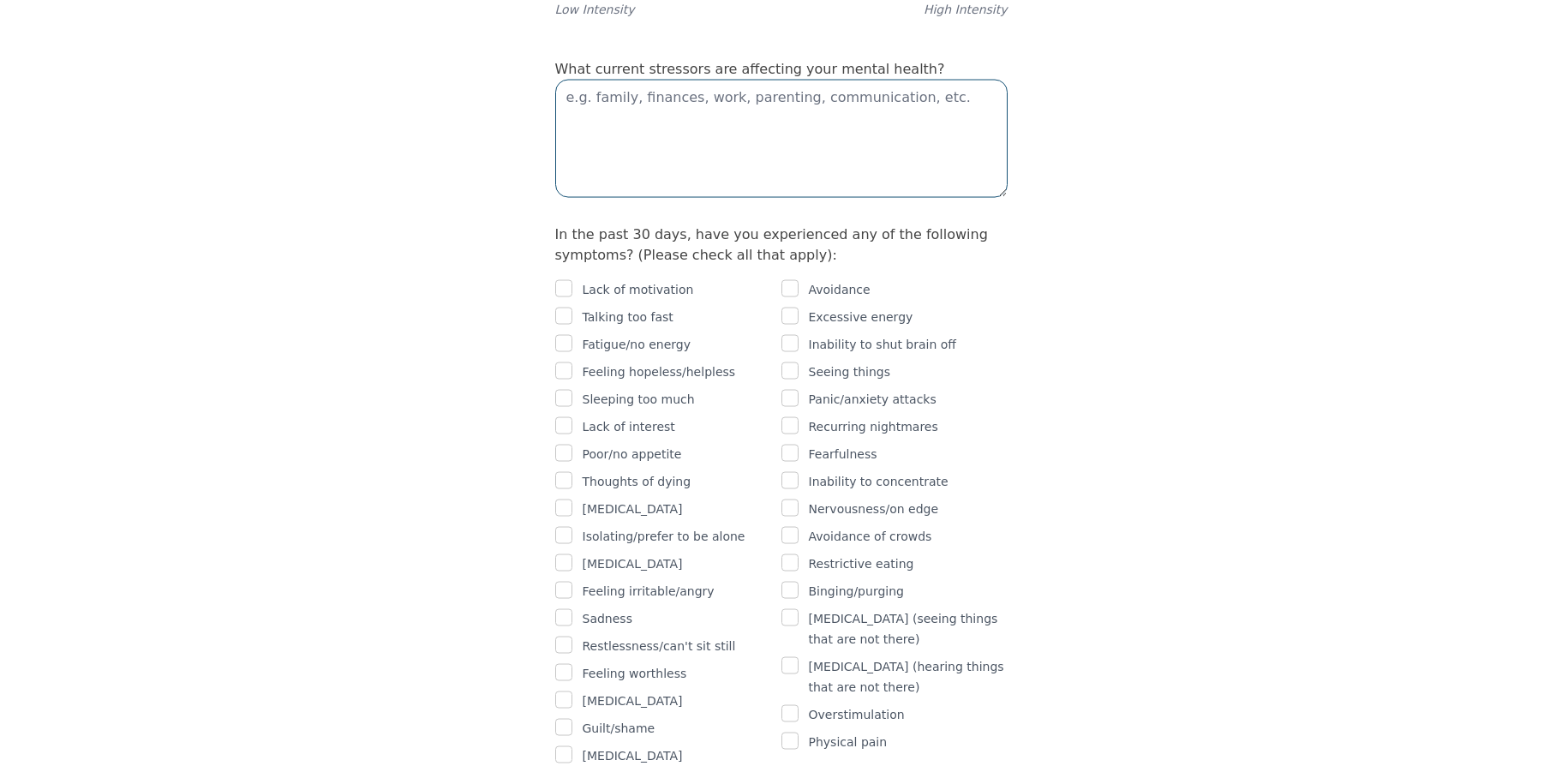
scroll to position [983, 0]
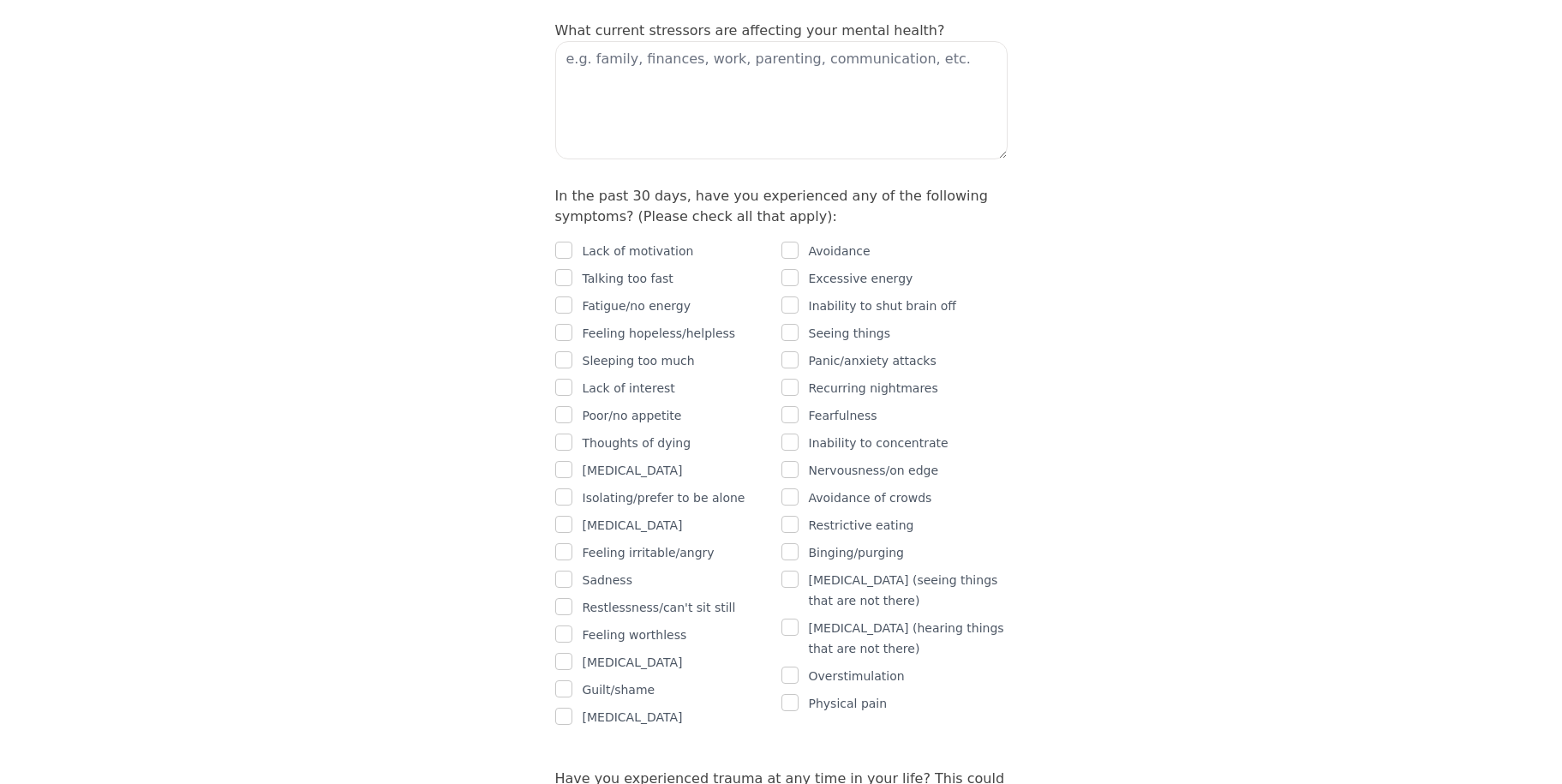
click at [799, 693] on div "Physical pain" at bounding box center [894, 704] width 226 height 21
click at [786, 694] on input "checkbox" at bounding box center [790, 703] width 17 height 17
checkbox input "true"
click at [558, 543] on input "checkbox" at bounding box center [564, 552] width 17 height 17
checkbox input "true"
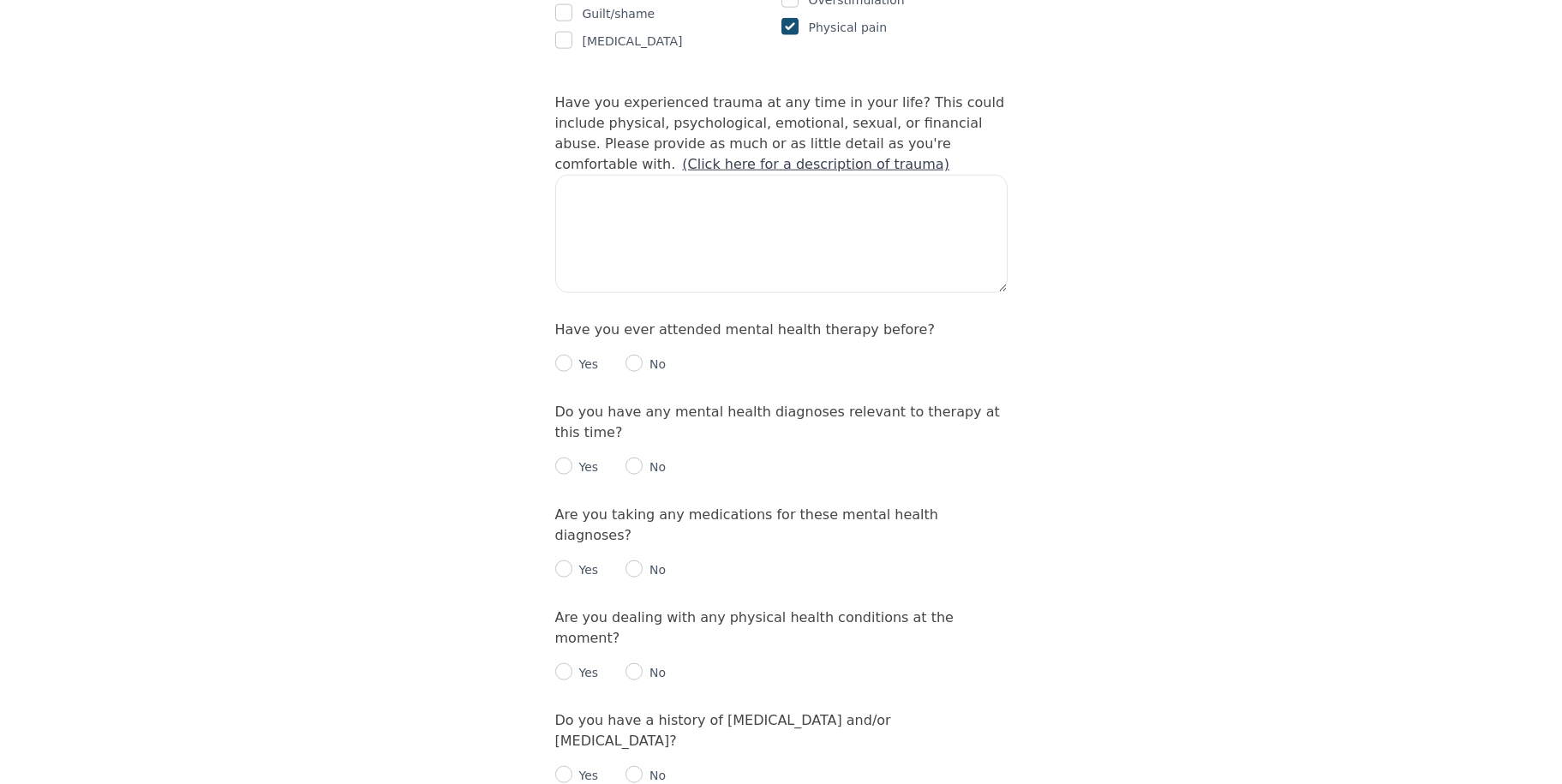
scroll to position [1666, 0]
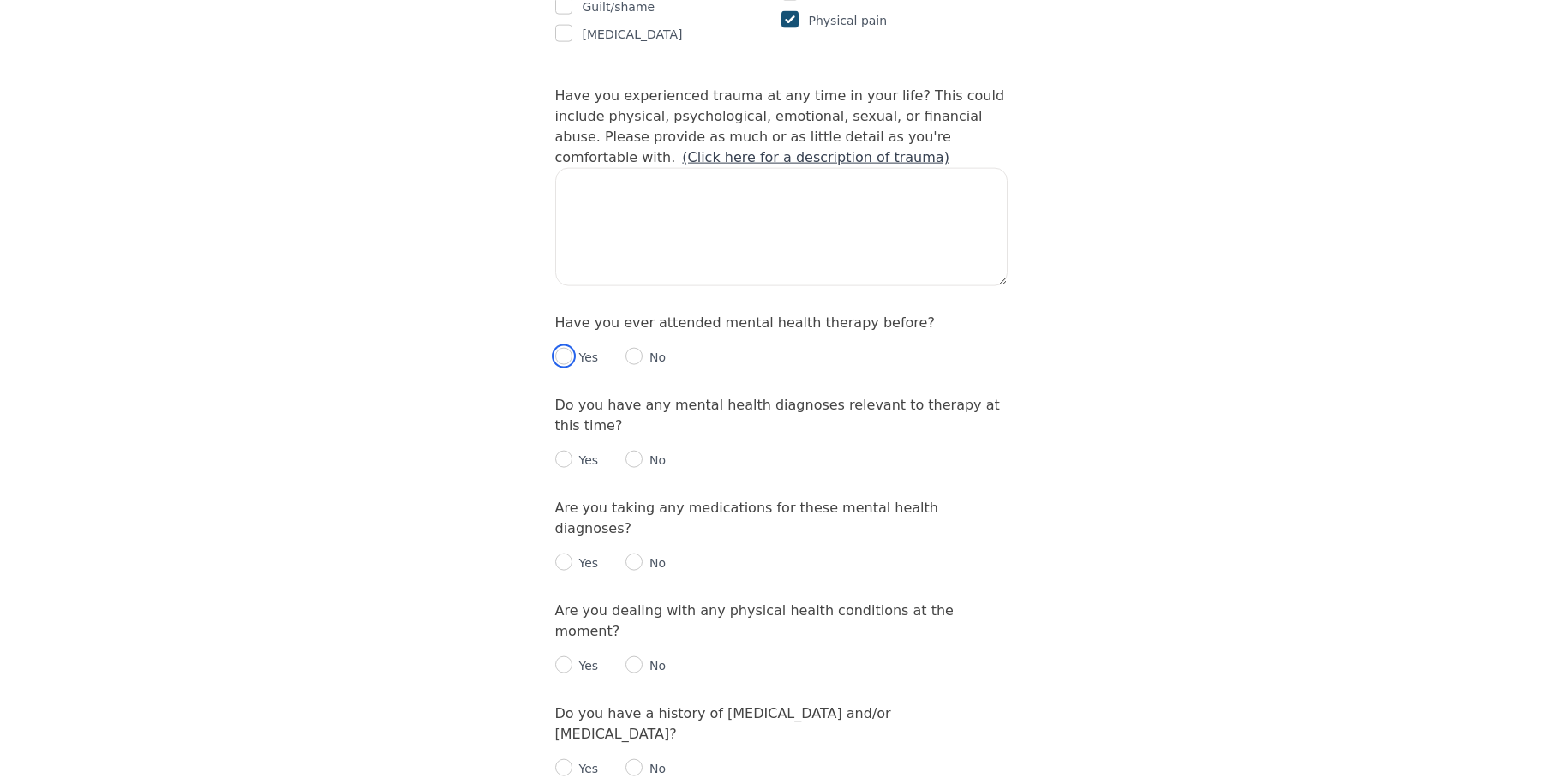
click at [561, 348] on input "radio" at bounding box center [564, 357] width 17 height 17
radio input "true"
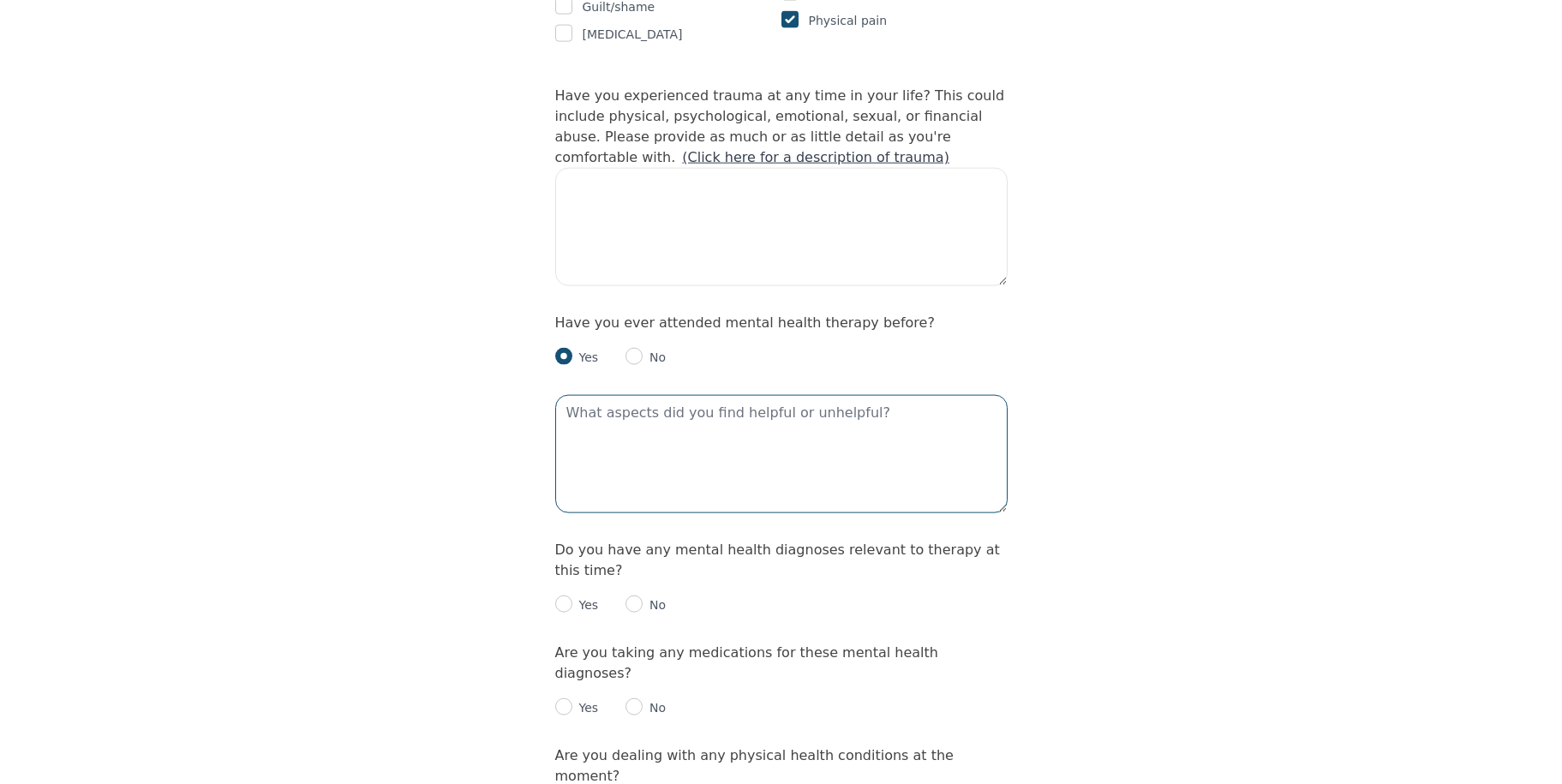
click at [685, 395] on textarea at bounding box center [781, 453] width 453 height 119
click at [564, 595] on input "radio" at bounding box center [564, 604] width 17 height 17
radio input "true"
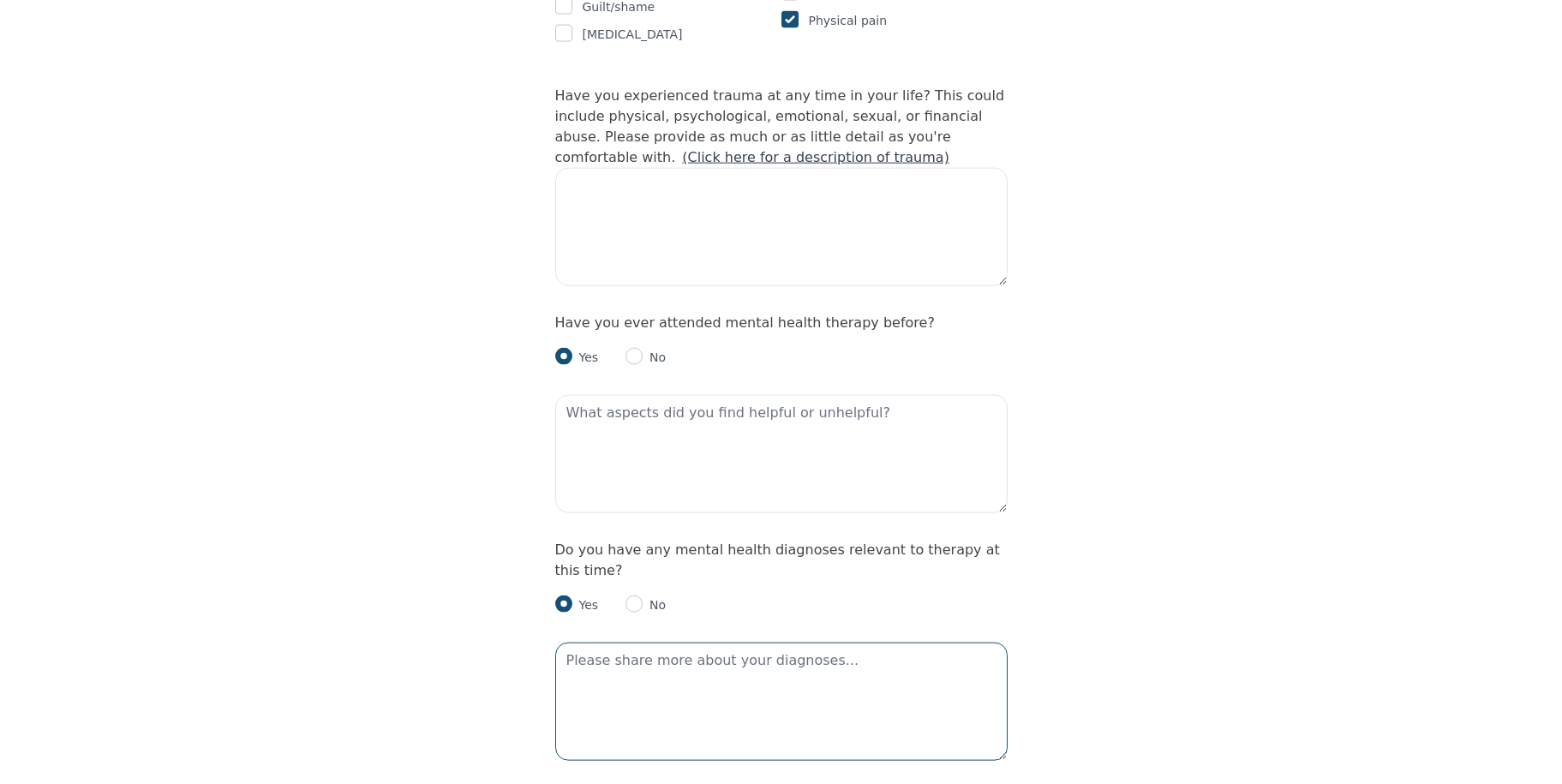
click at [631, 643] on textarea at bounding box center [781, 702] width 453 height 119
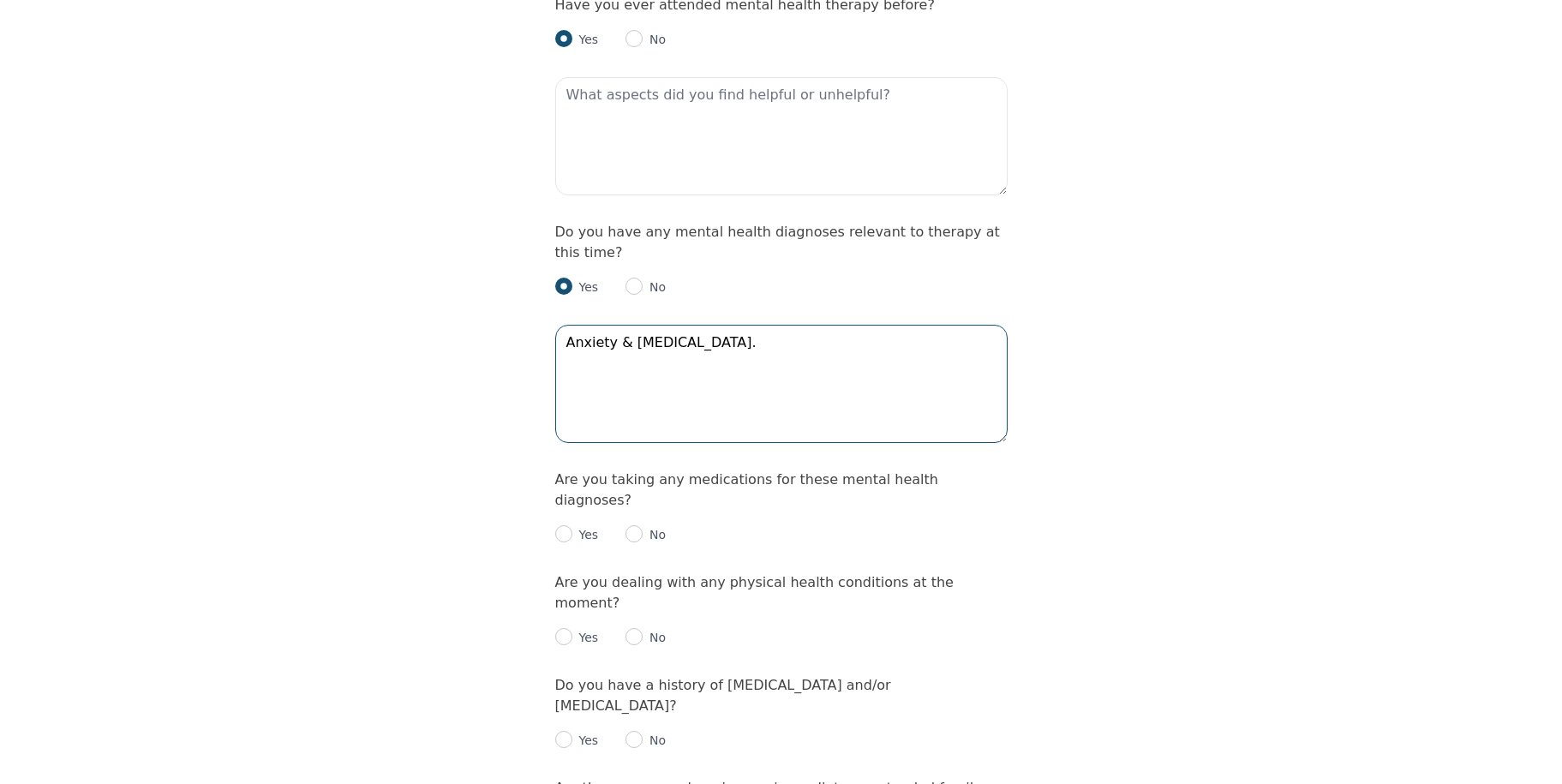
scroll to position [2014, 0]
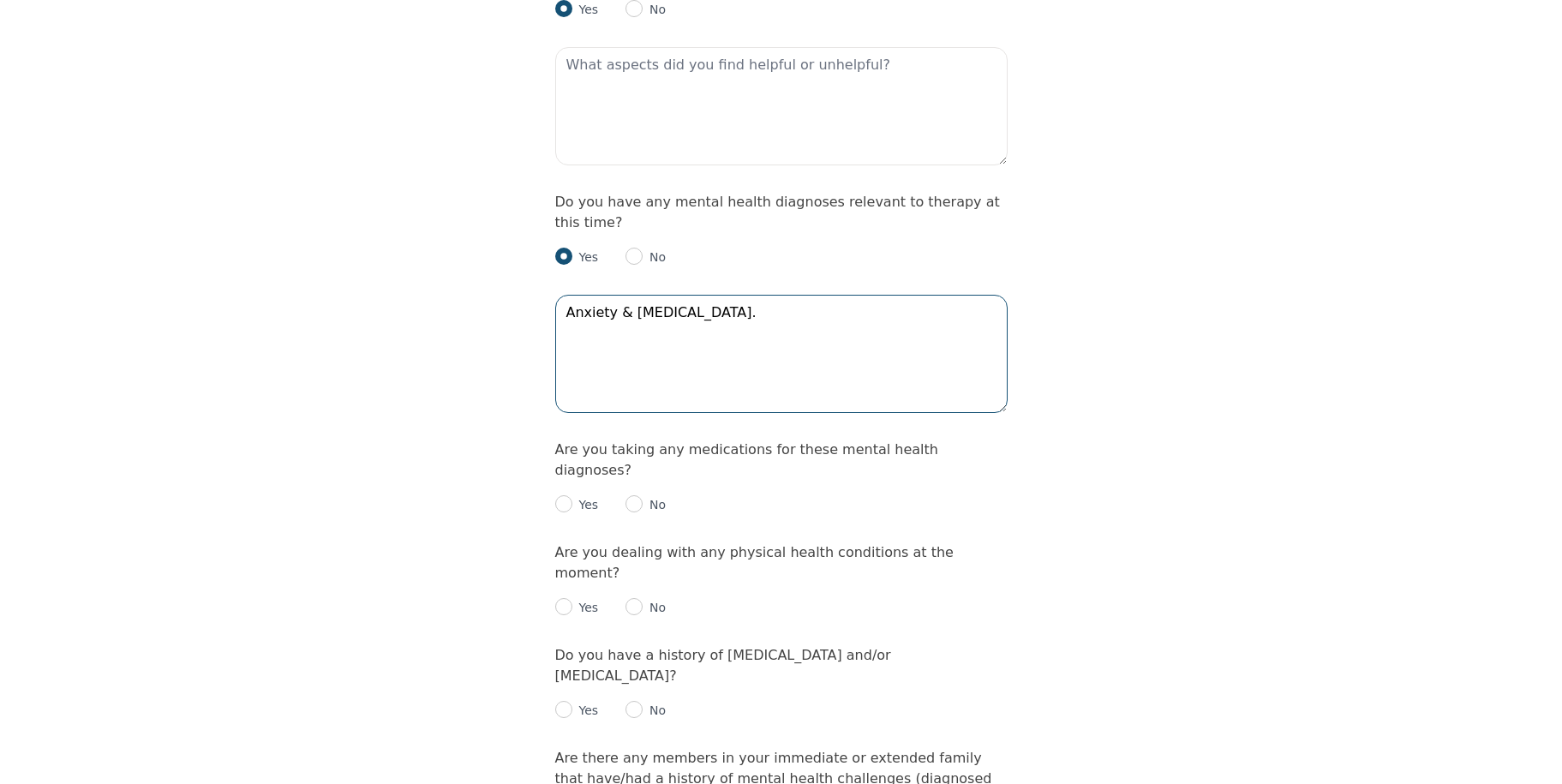
type textarea "Anxiety & Depression."
click at [564, 495] on input "radio" at bounding box center [564, 504] width 17 height 17
radio input "true"
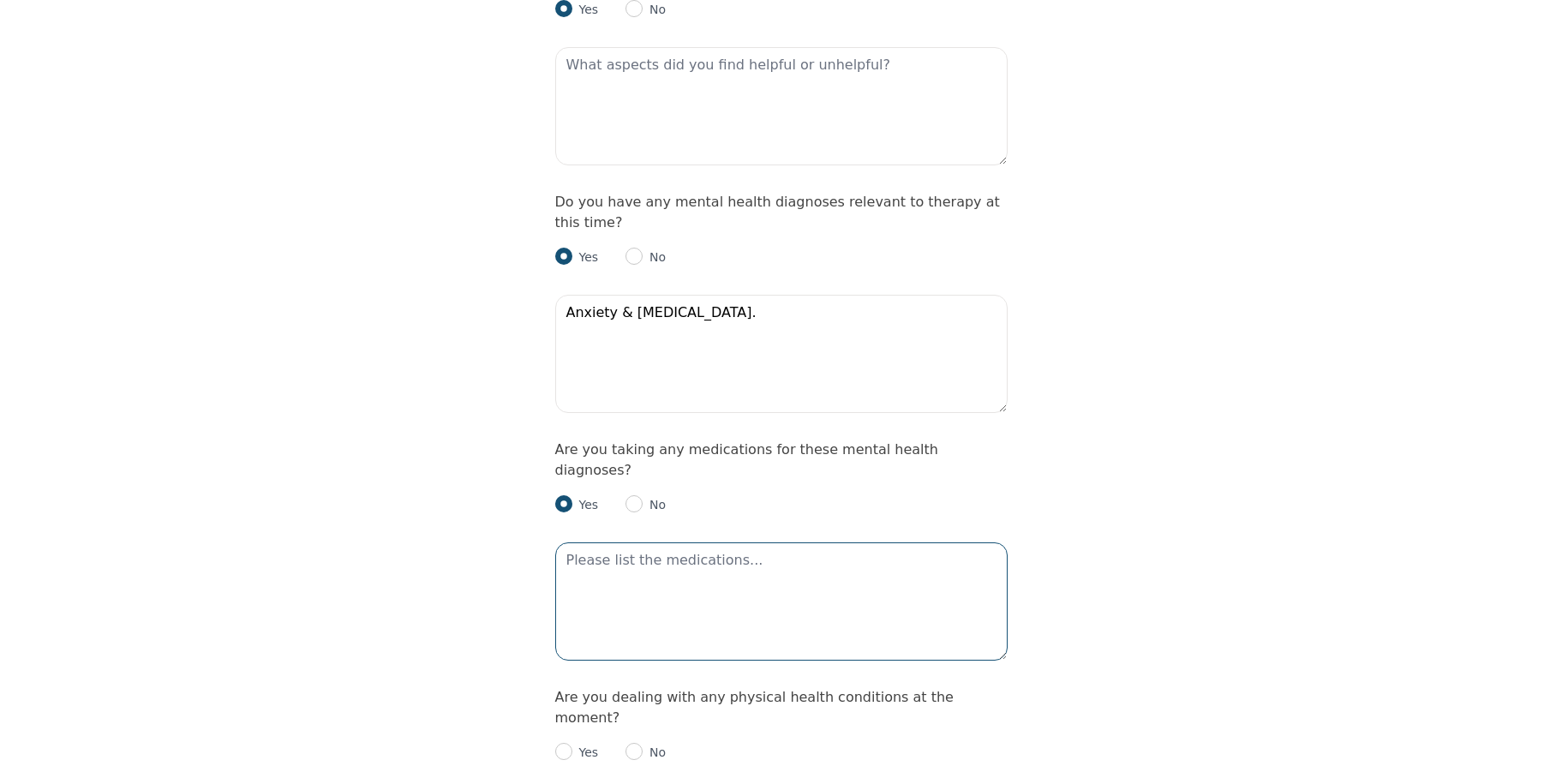
click at [644, 543] on textarea at bounding box center [781, 601] width 453 height 119
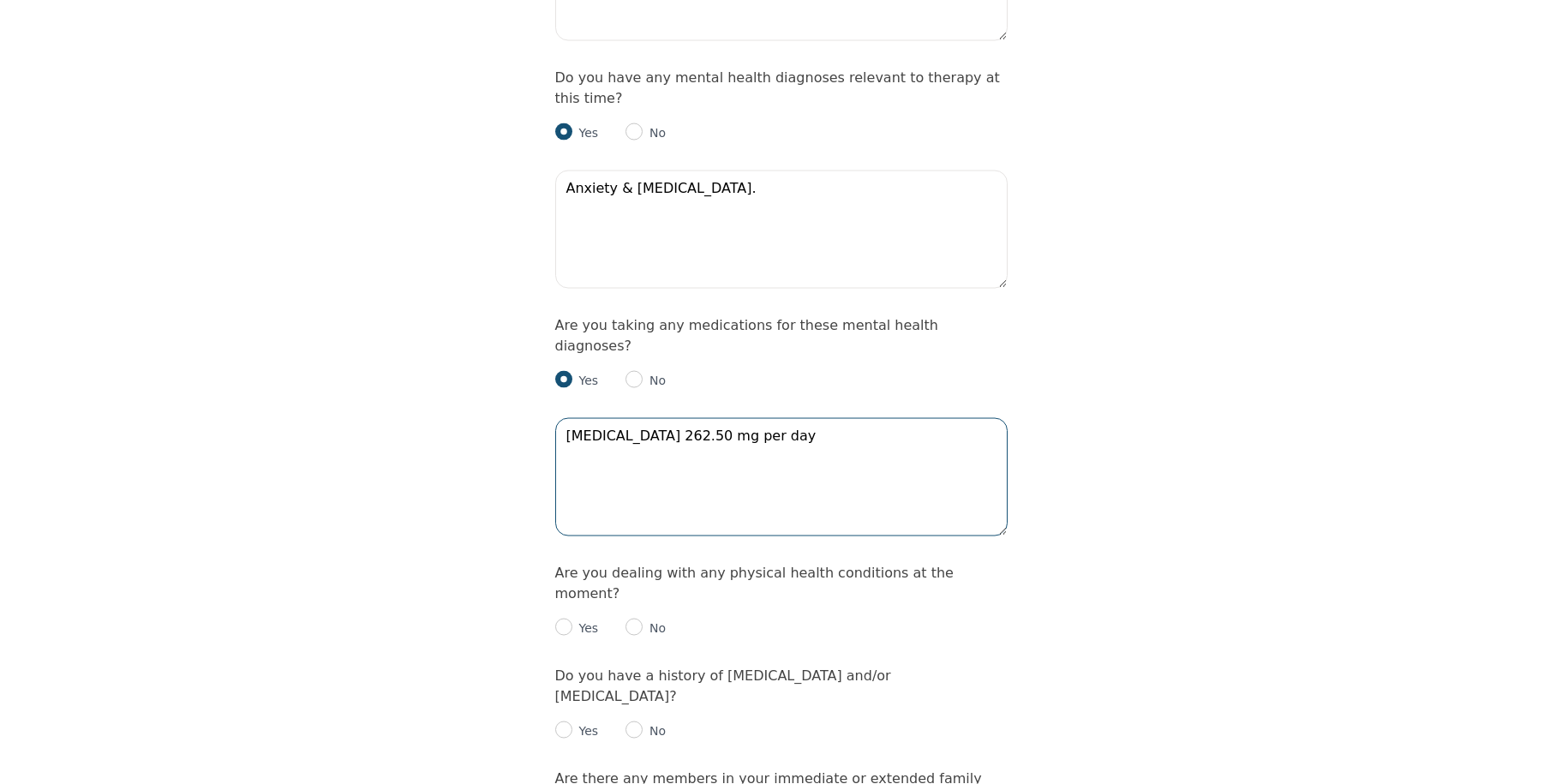
scroll to position [2189, 0]
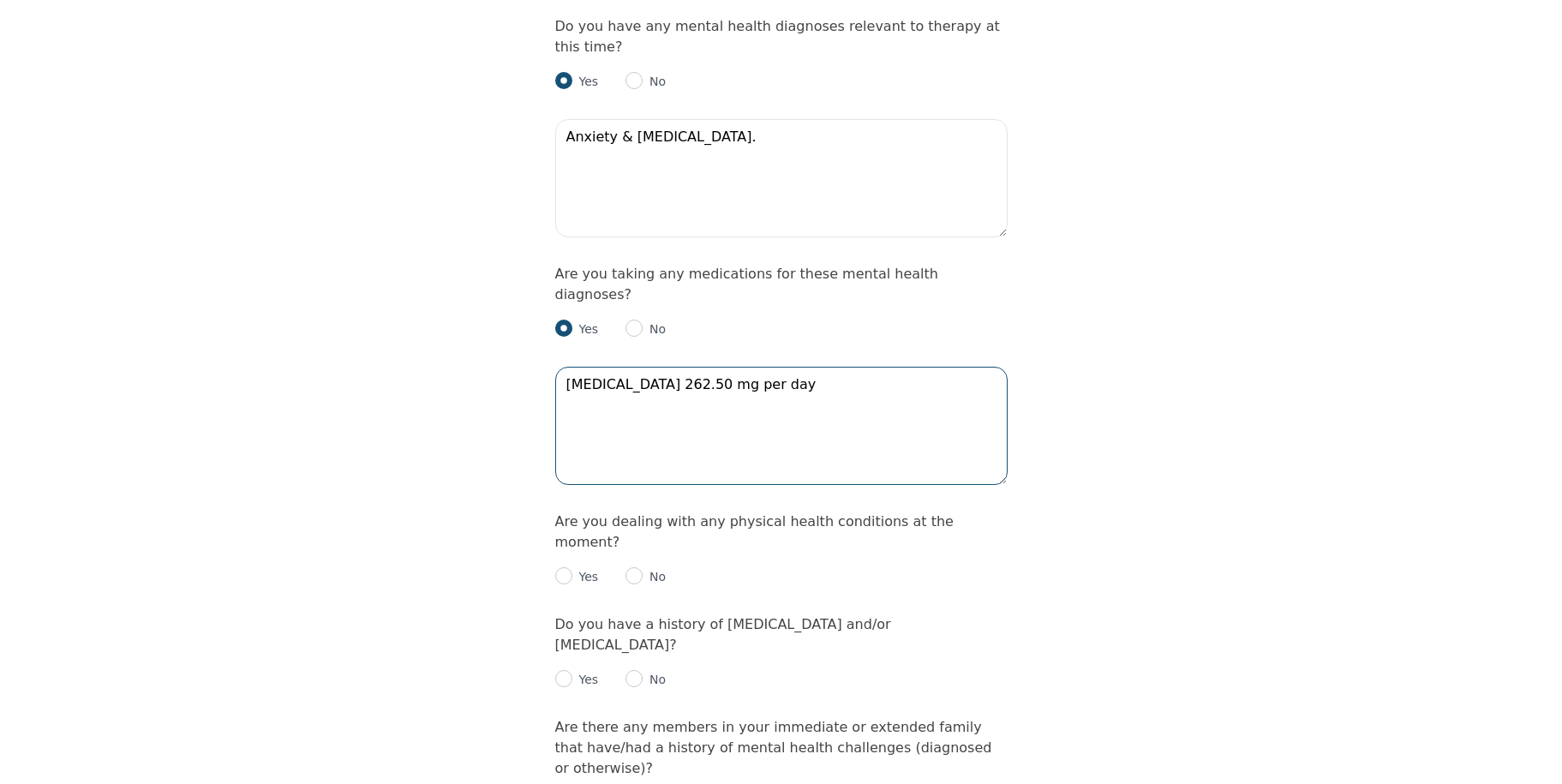
type textarea "Venlafaxine 262.50 mg per day"
click at [562, 567] on input "radio" at bounding box center [564, 575] width 17 height 17
radio input "true"
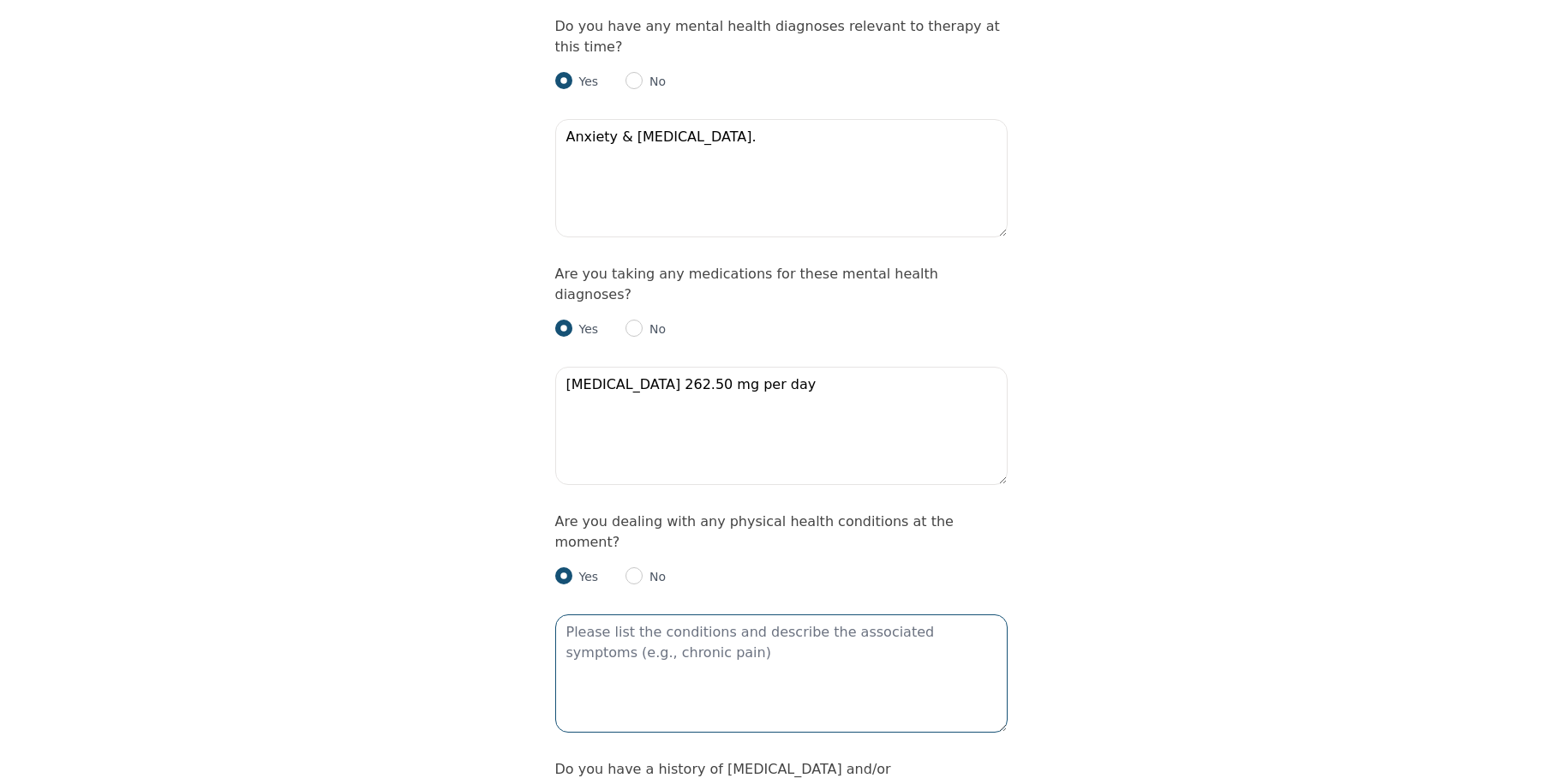
click at [652, 614] on textarea at bounding box center [781, 673] width 453 height 119
click at [586, 614] on textarea "Cronic Neck & back pain." at bounding box center [781, 673] width 453 height 119
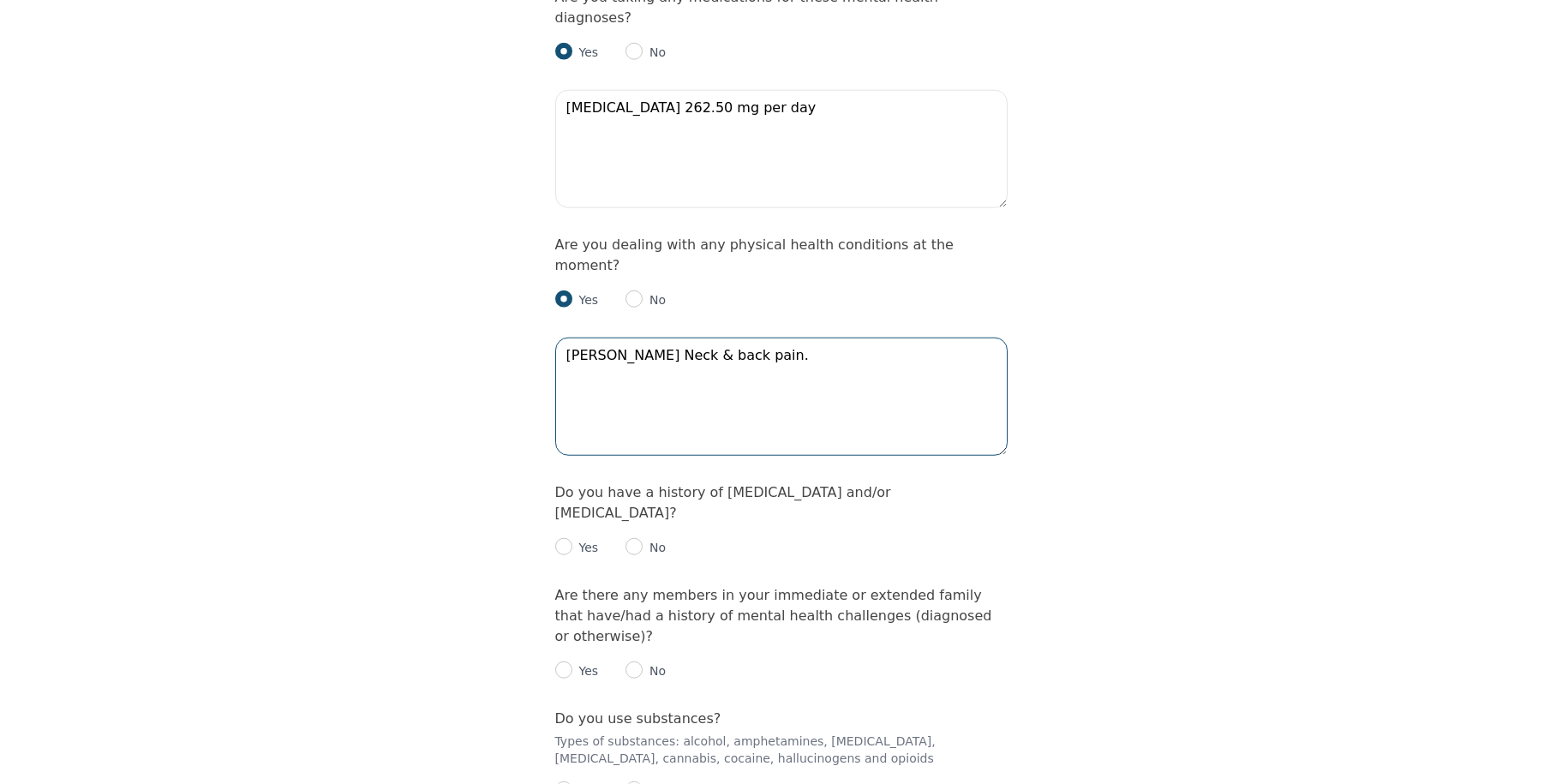
scroll to position [2490, 0]
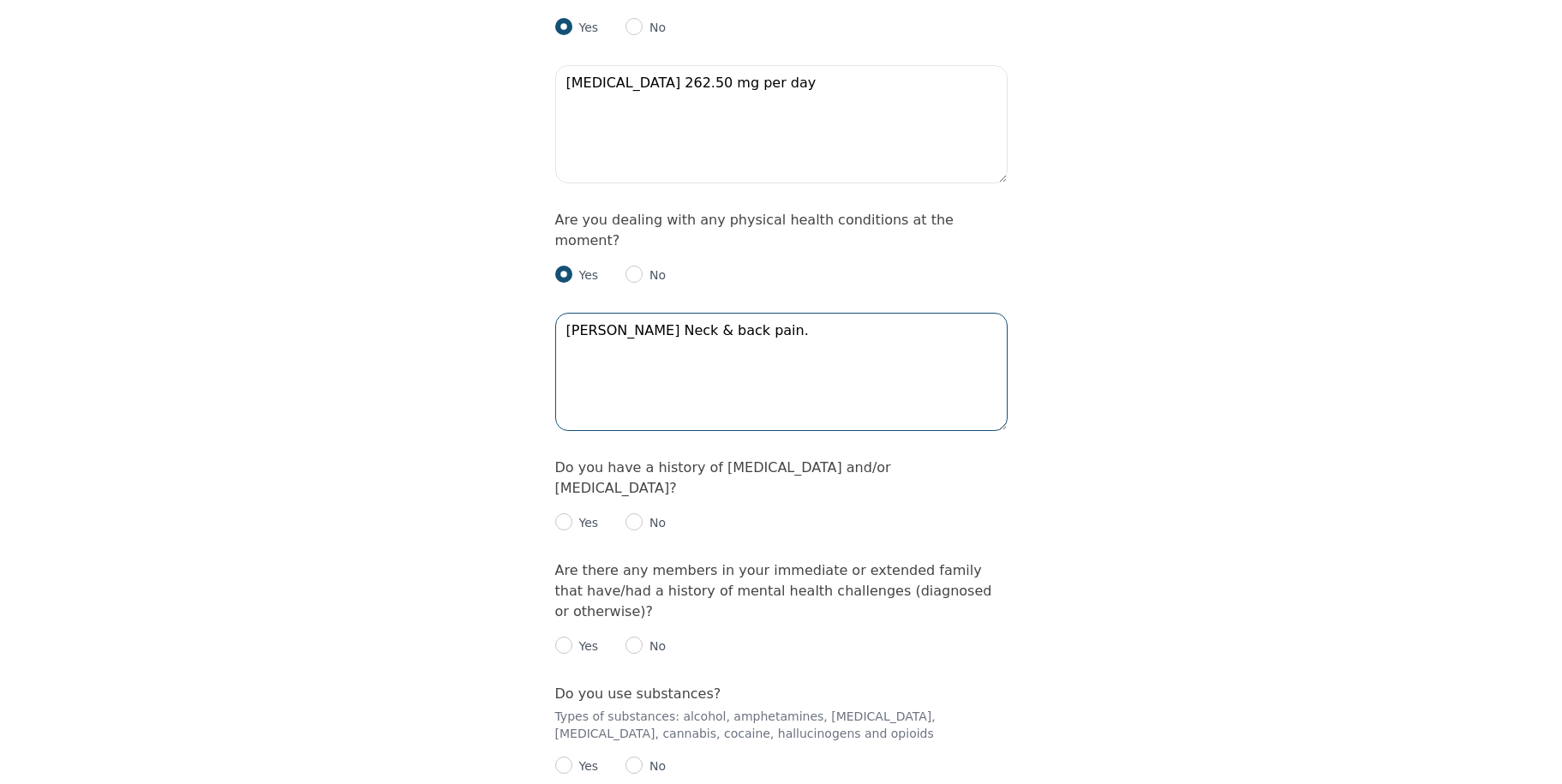
type textarea "Cronic Neck & back pain."
click at [566, 513] on input "radio" at bounding box center [564, 522] width 17 height 17
radio input "true"
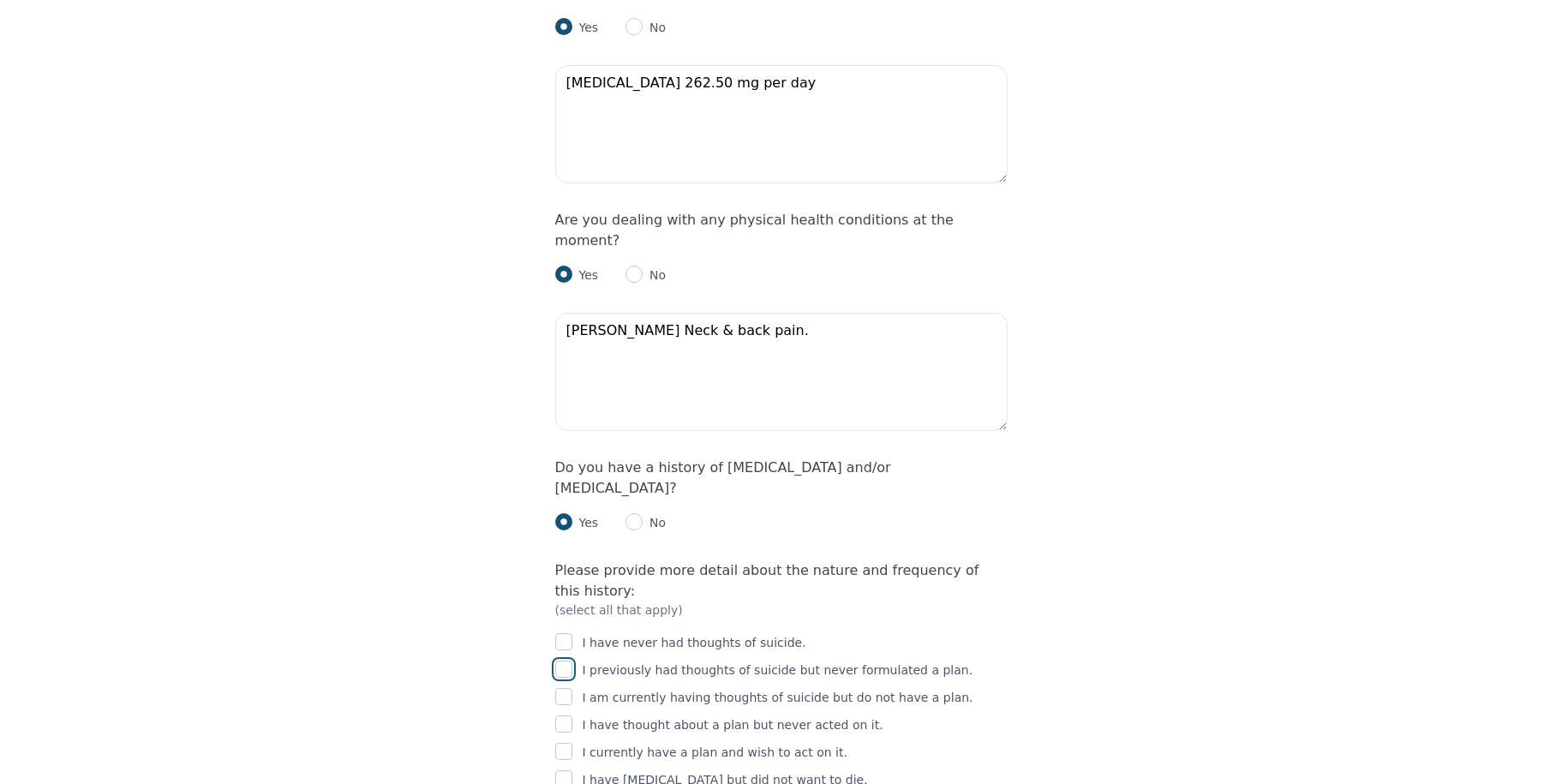
click at [562, 660] on input "checkbox" at bounding box center [564, 669] width 17 height 17
checkbox input "true"
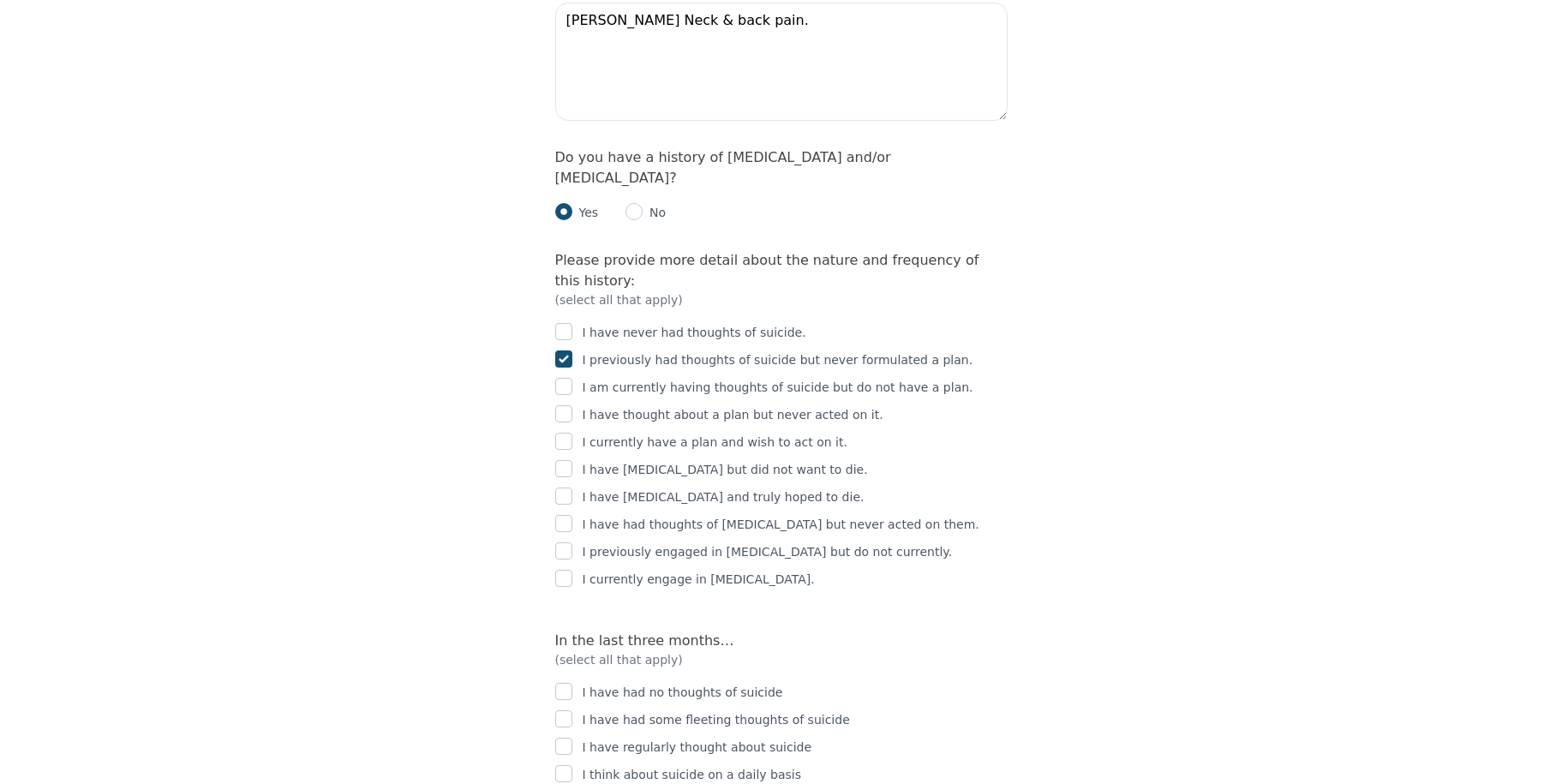
scroll to position [2805, 0]
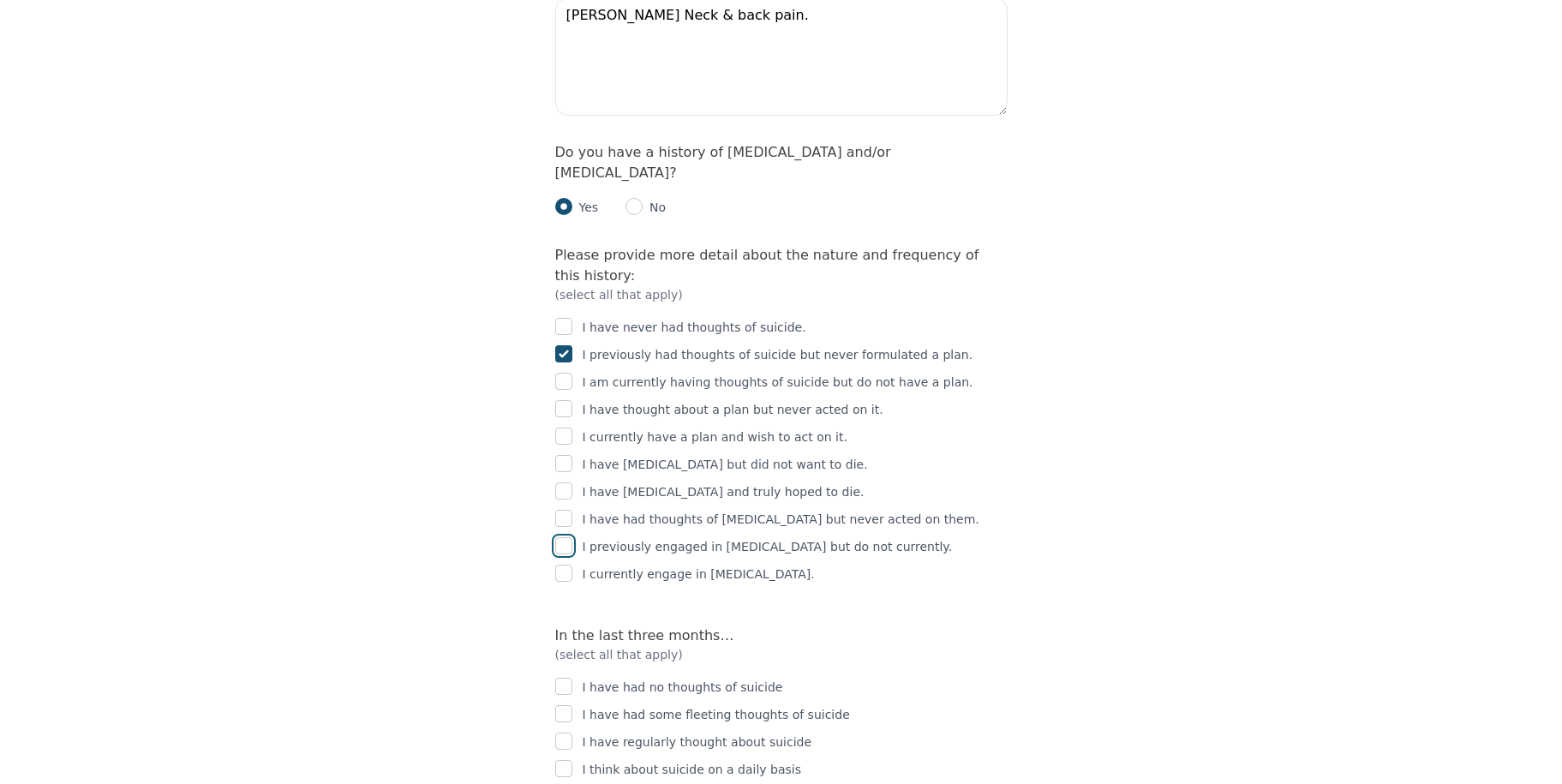
click at [569, 537] on input "checkbox" at bounding box center [564, 546] width 17 height 17
checkbox input "true"
click at [561, 705] on input "checkbox" at bounding box center [564, 714] width 17 height 17
checkbox input "true"
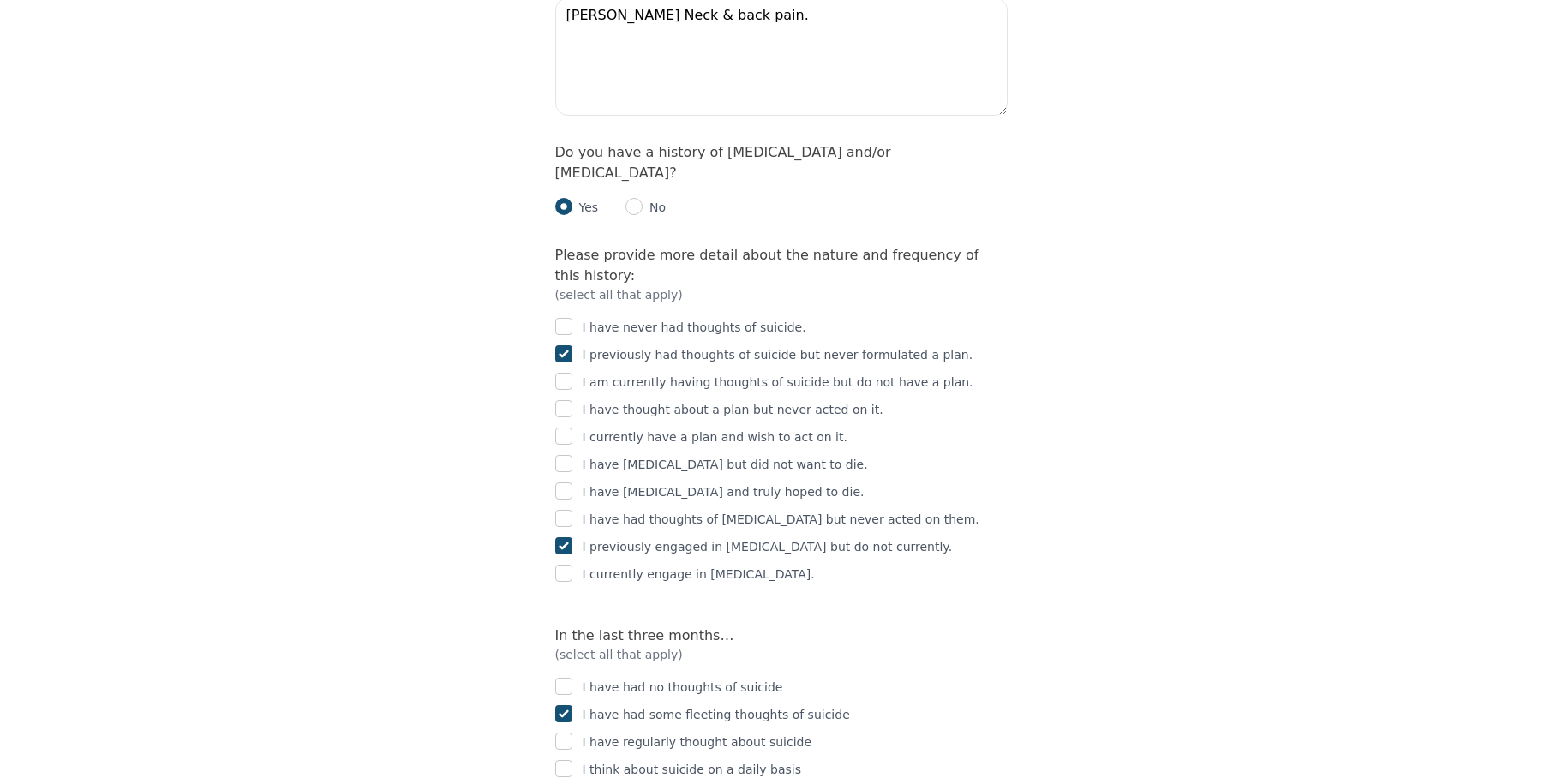
checkbox input "true"
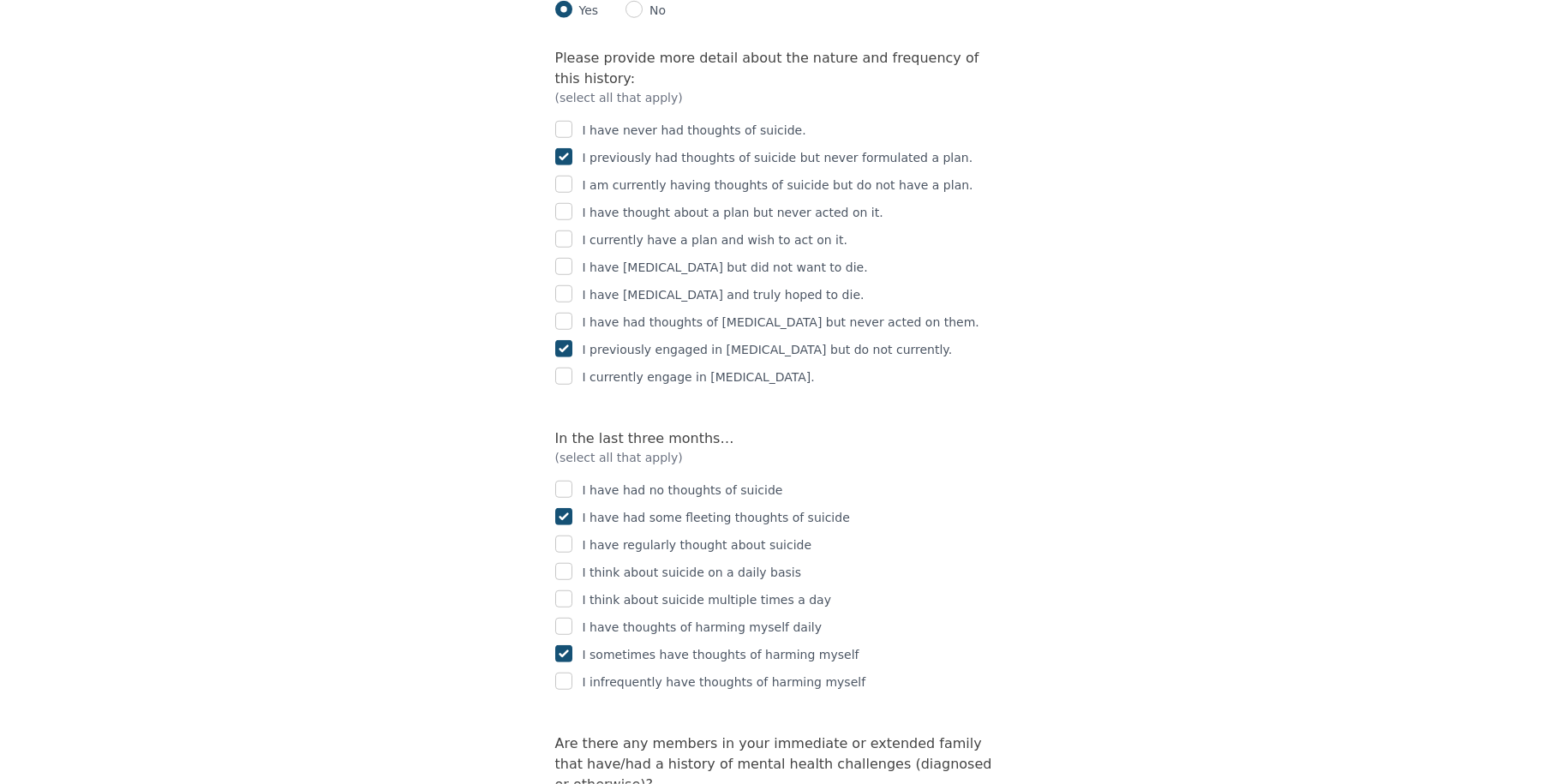
scroll to position [3017, 0]
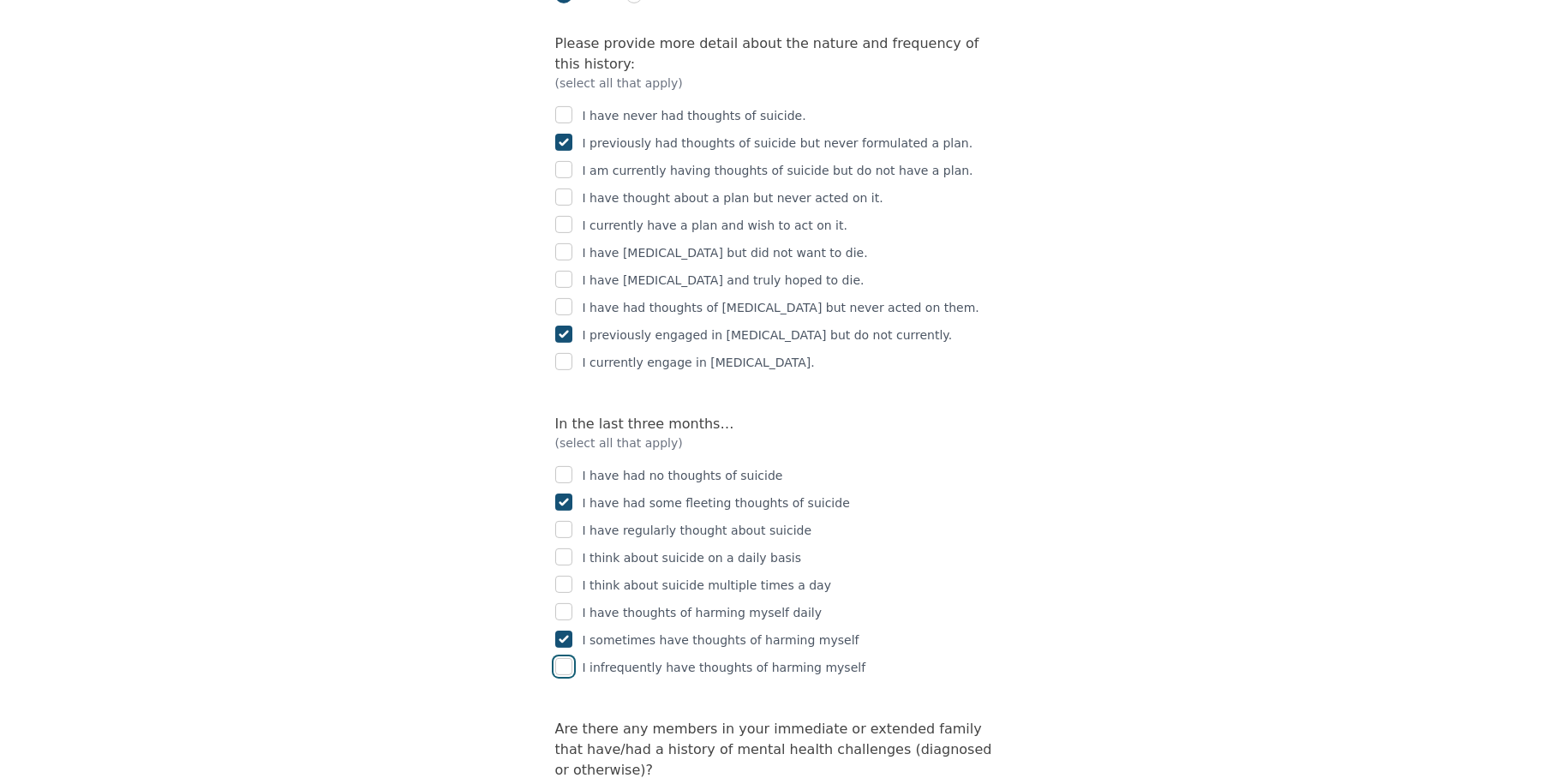
click at [566, 658] on input "checkbox" at bounding box center [564, 666] width 17 height 17
checkbox input "true"
click at [561, 631] on input "checkbox" at bounding box center [564, 639] width 17 height 17
checkbox input "false"
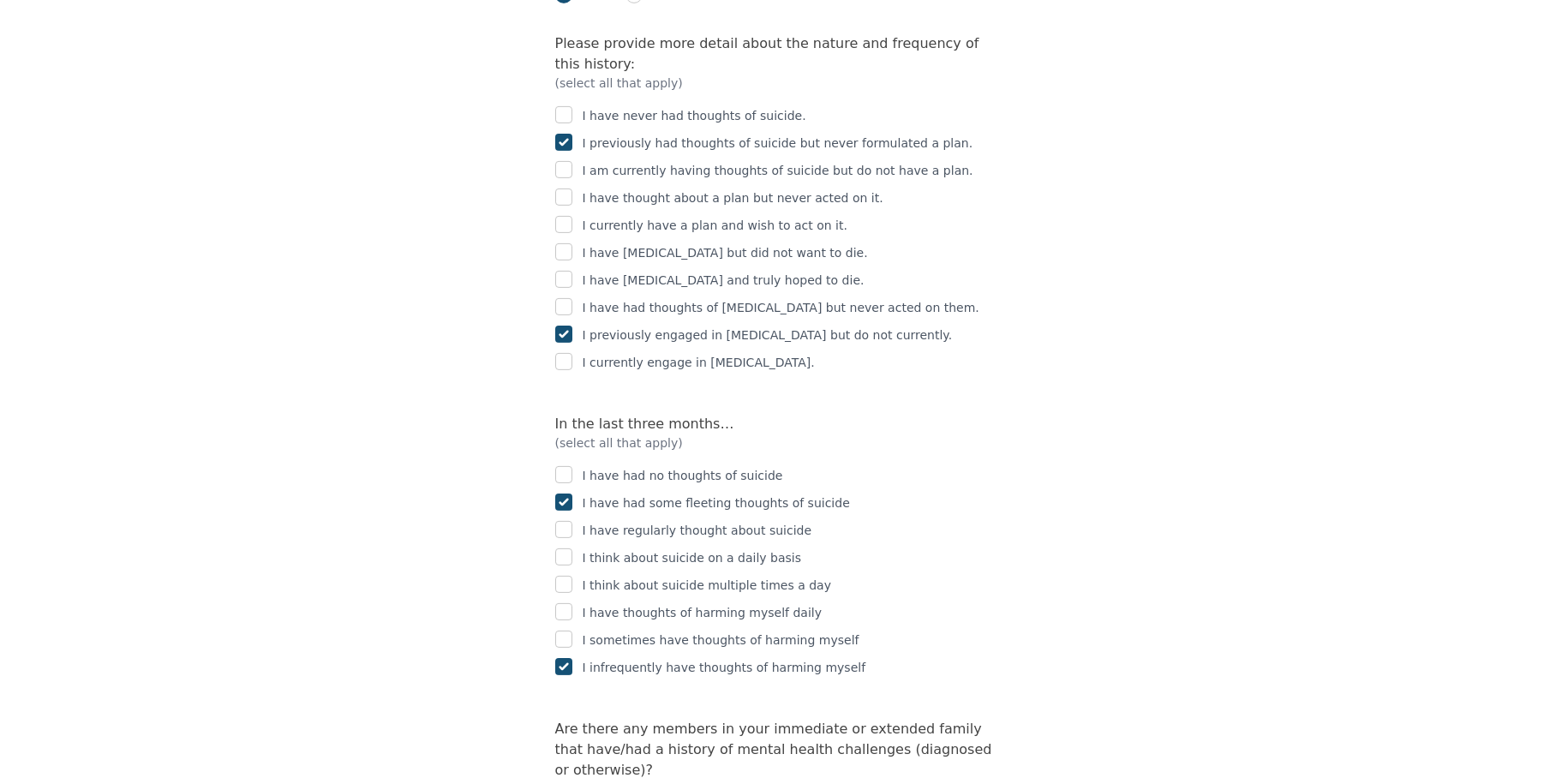
radio input "true"
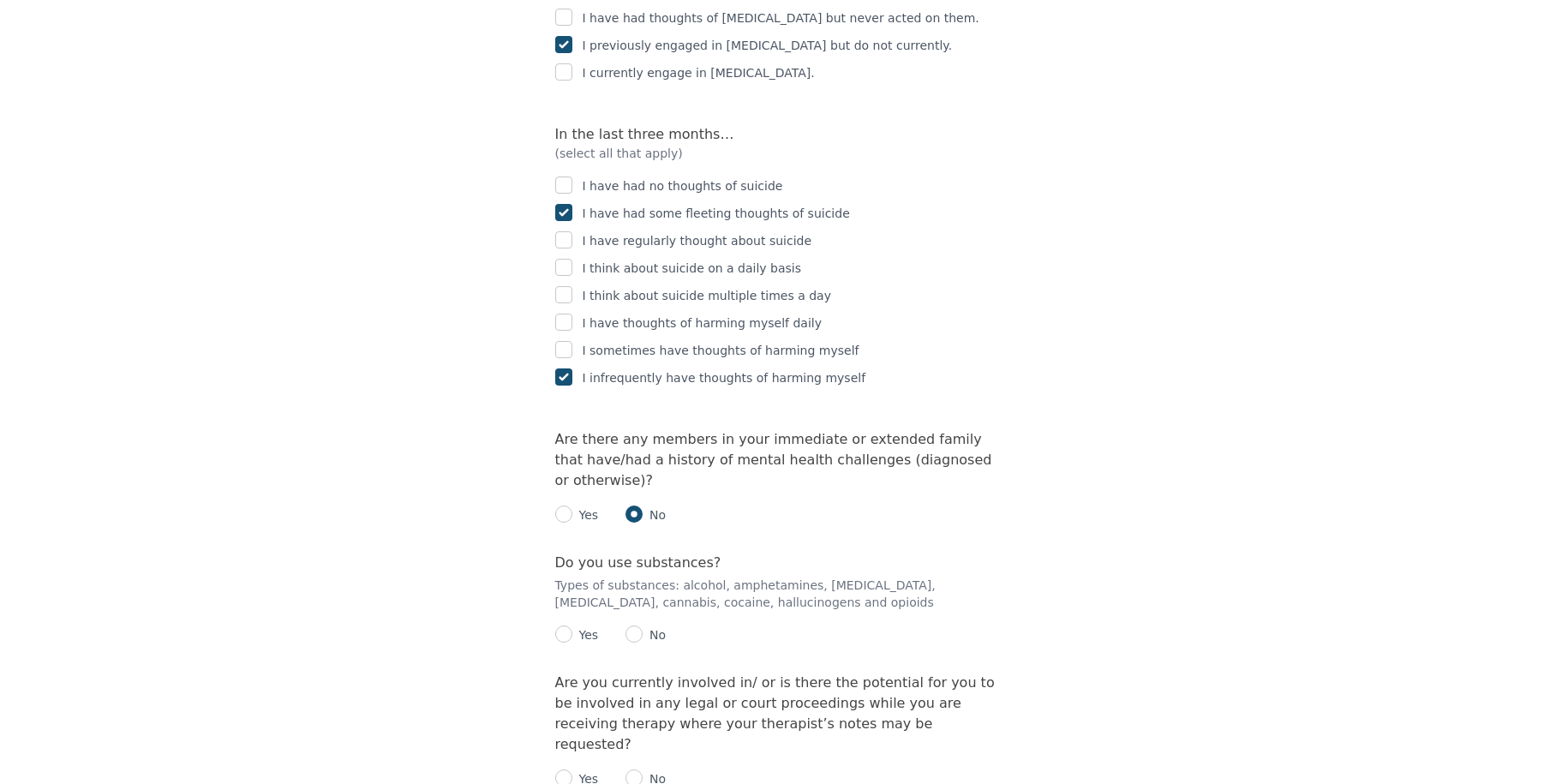
scroll to position [3331, 0]
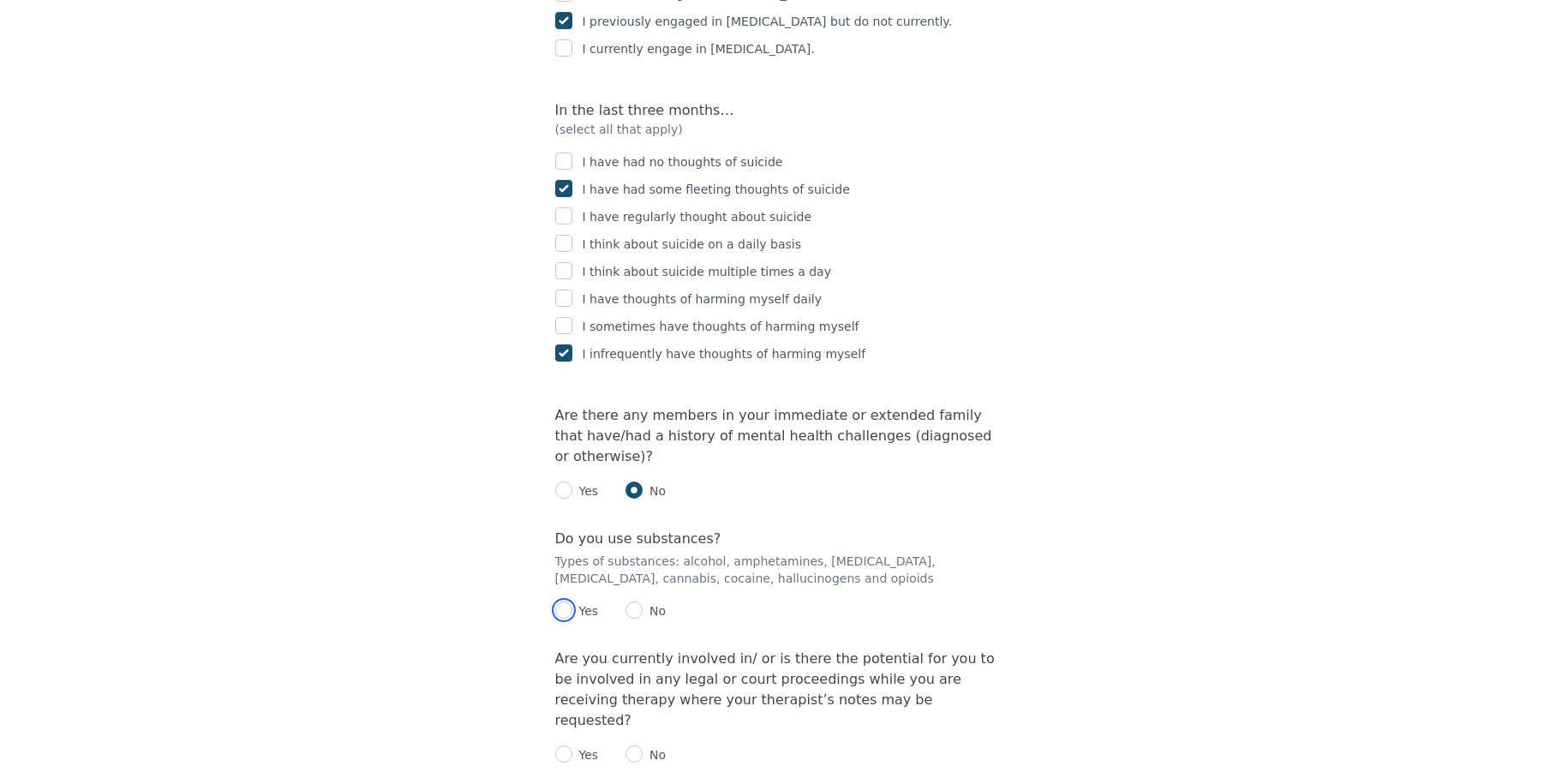
click at [566, 601] on input "radio" at bounding box center [564, 610] width 17 height 17
radio input "true"
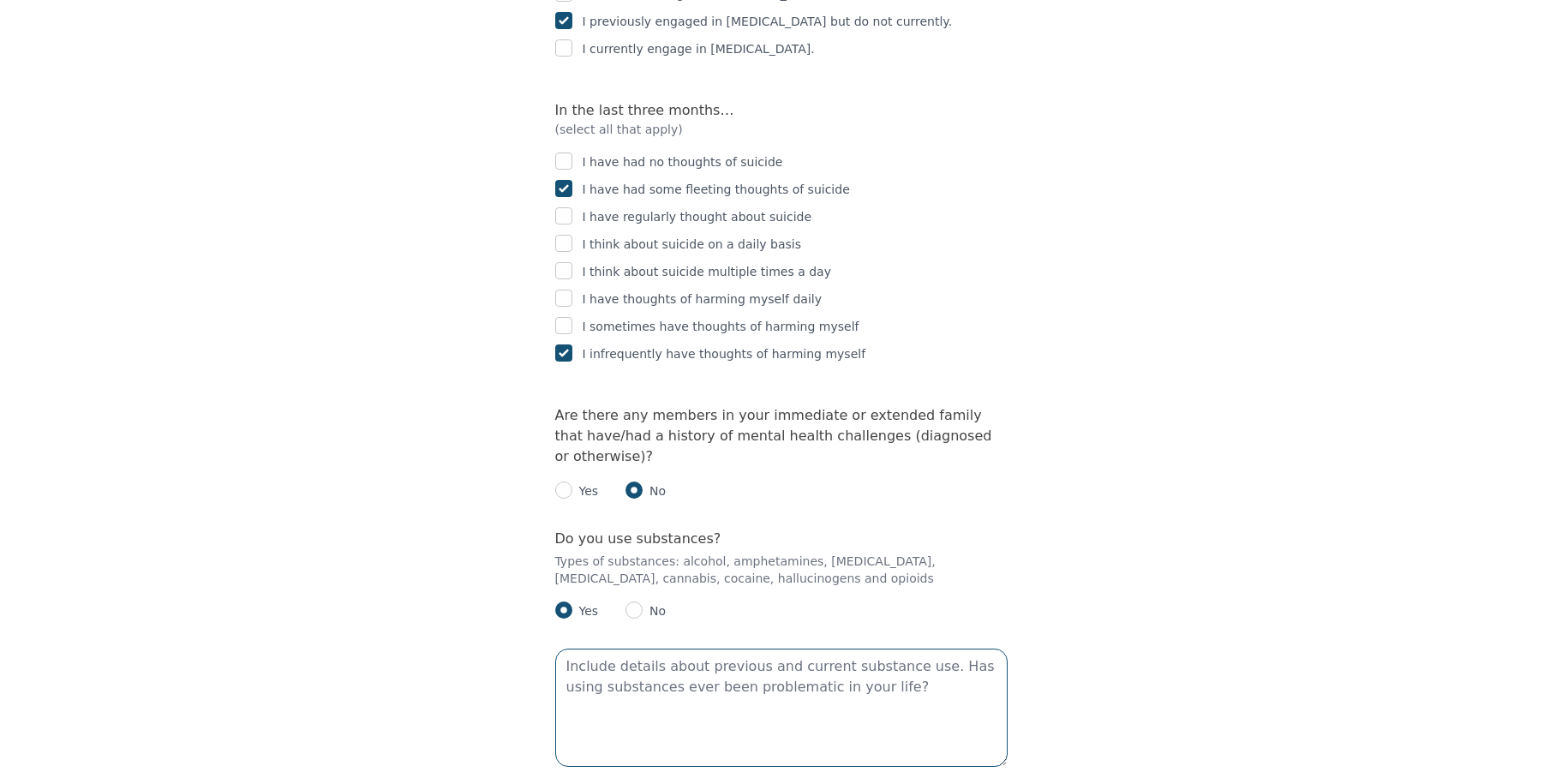
click at [653, 648] on textarea at bounding box center [781, 707] width 453 height 119
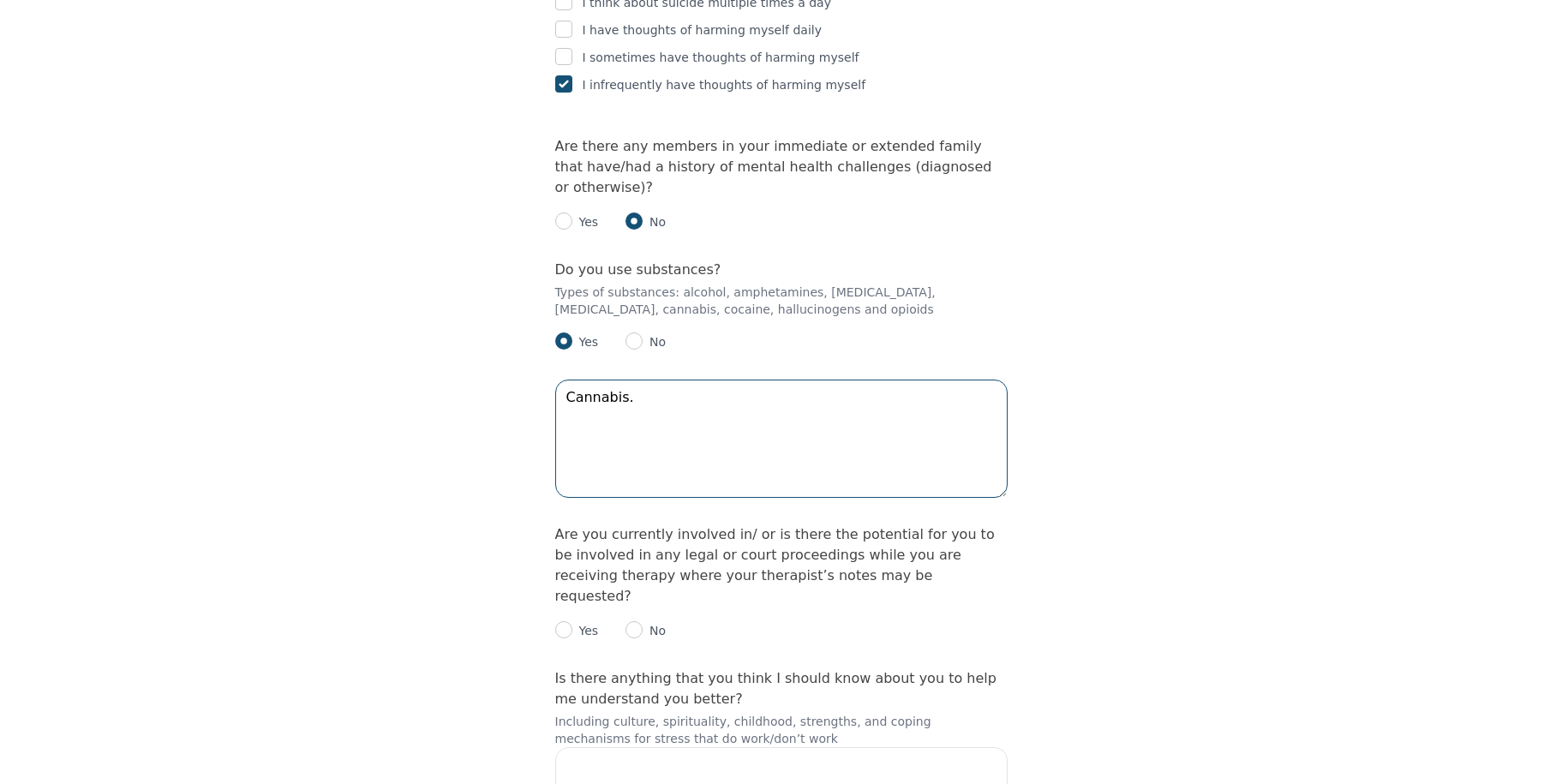
scroll to position [3605, 0]
type textarea "Cannabis."
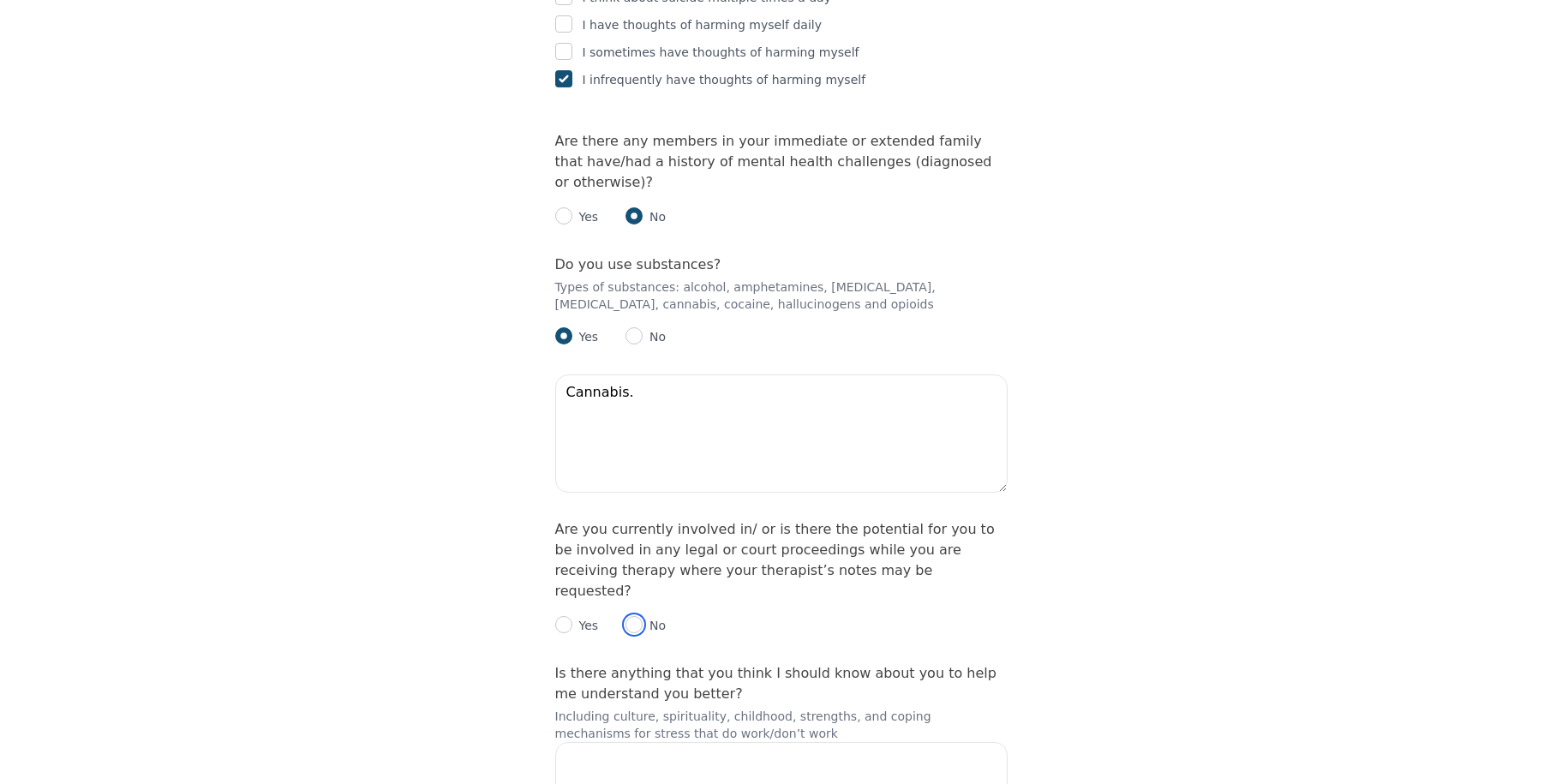
click at [629, 616] on input "radio" at bounding box center [634, 625] width 17 height 17
radio input "true"
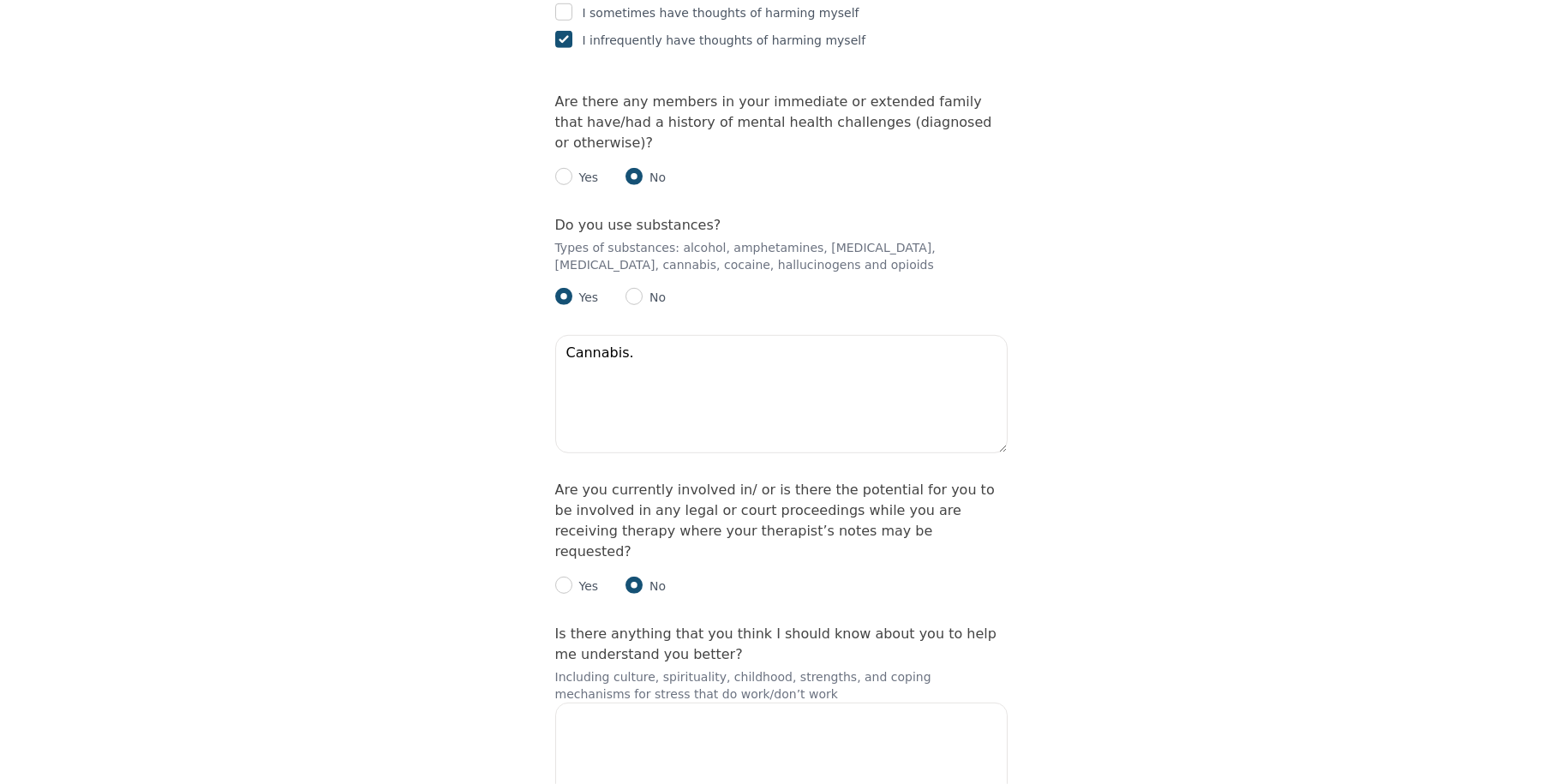
scroll to position [3650, 0]
checkbox input "true"
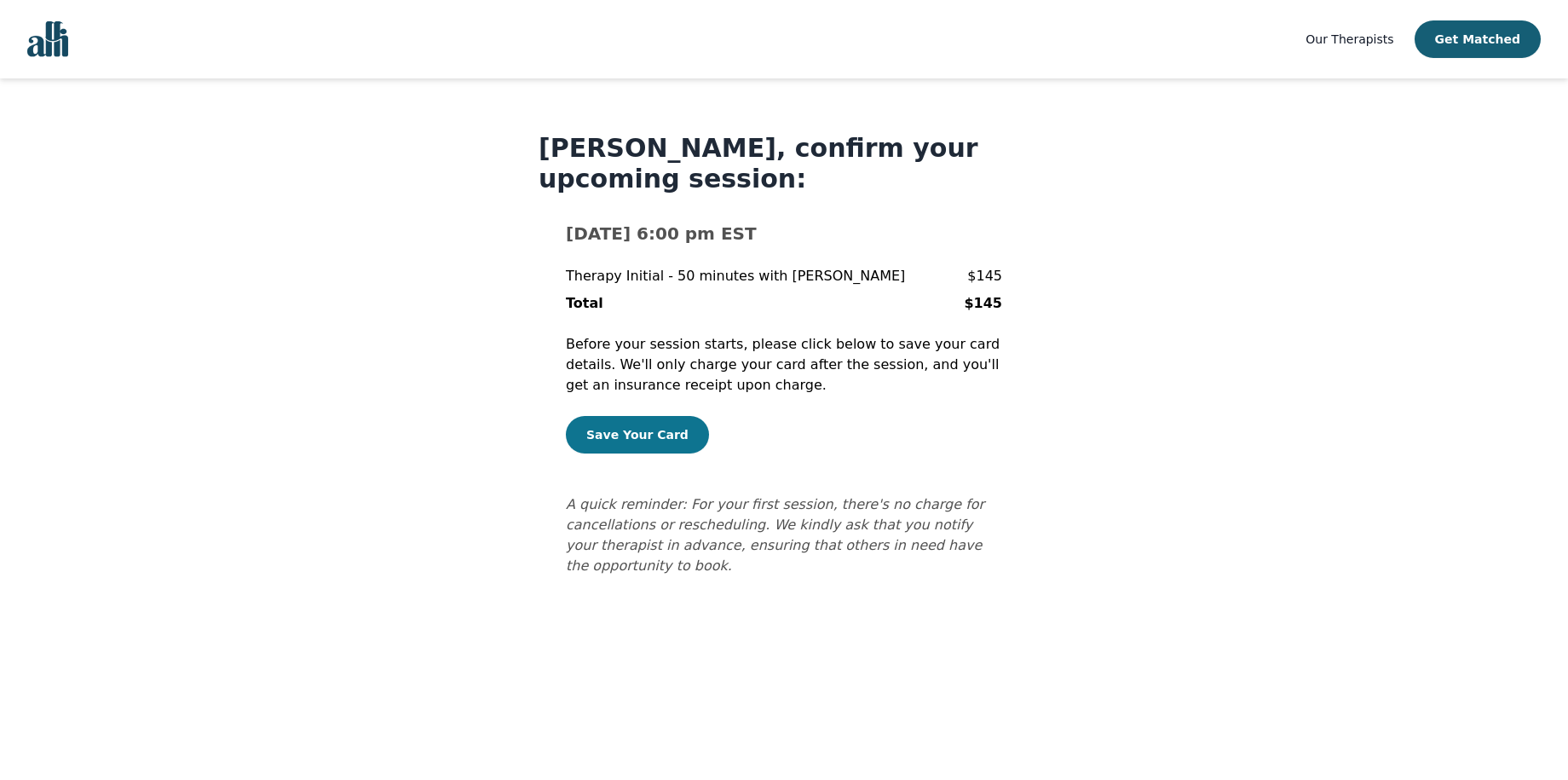
click at [630, 430] on button "Save Your Card" at bounding box center [637, 435] width 143 height 38
